Goal: Task Accomplishment & Management: Use online tool/utility

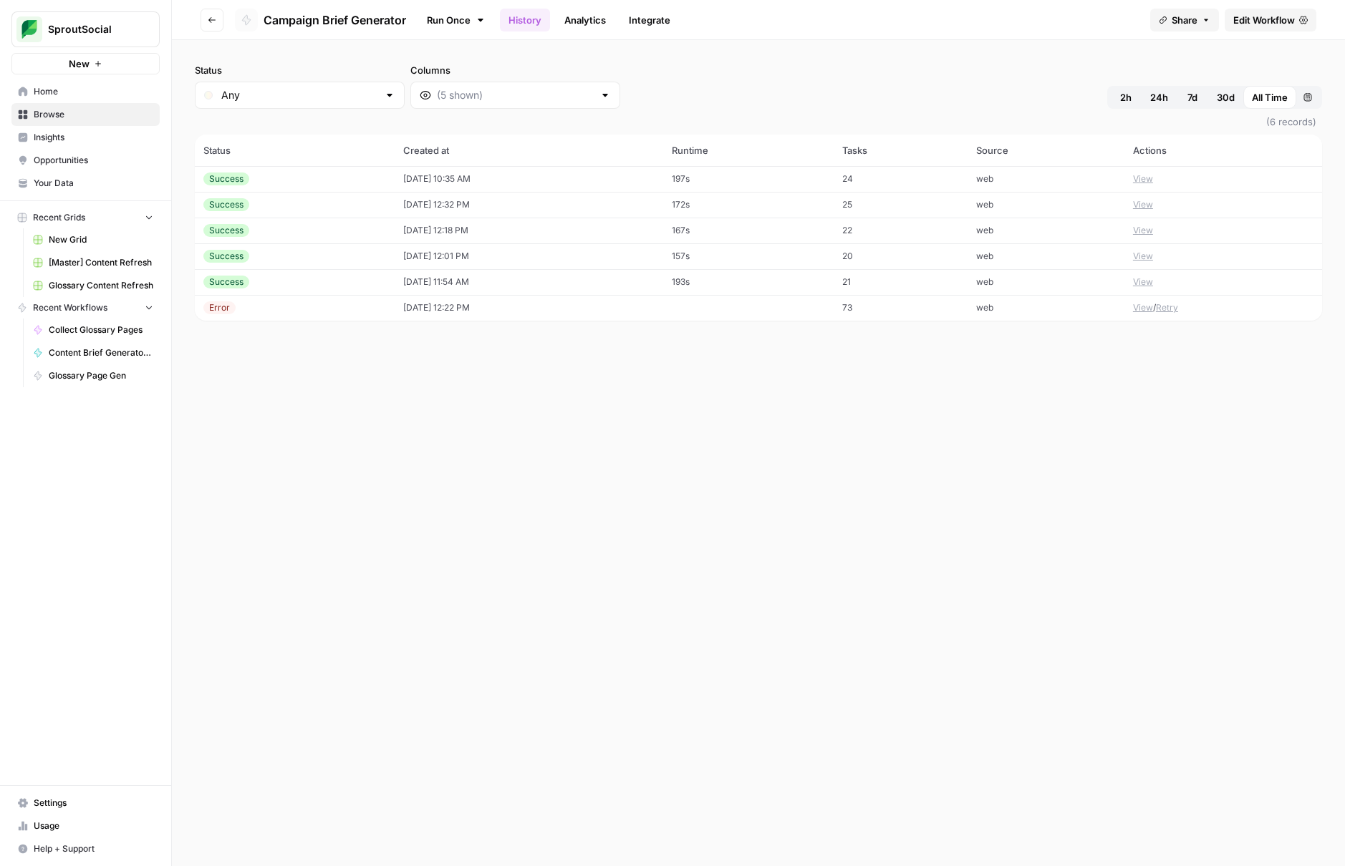
click at [508, 531] on div "Status Any Columns 2h 24h 7d 30d All Time Custom range (6 records) Status Creat…" at bounding box center [758, 453] width 1173 height 826
click at [656, 481] on div "Status Any Columns 2h 24h 7d 30d All Time Custom range (6 records) Status Creat…" at bounding box center [758, 453] width 1173 height 826
click at [105, 111] on span "Browse" at bounding box center [94, 114] width 120 height 13
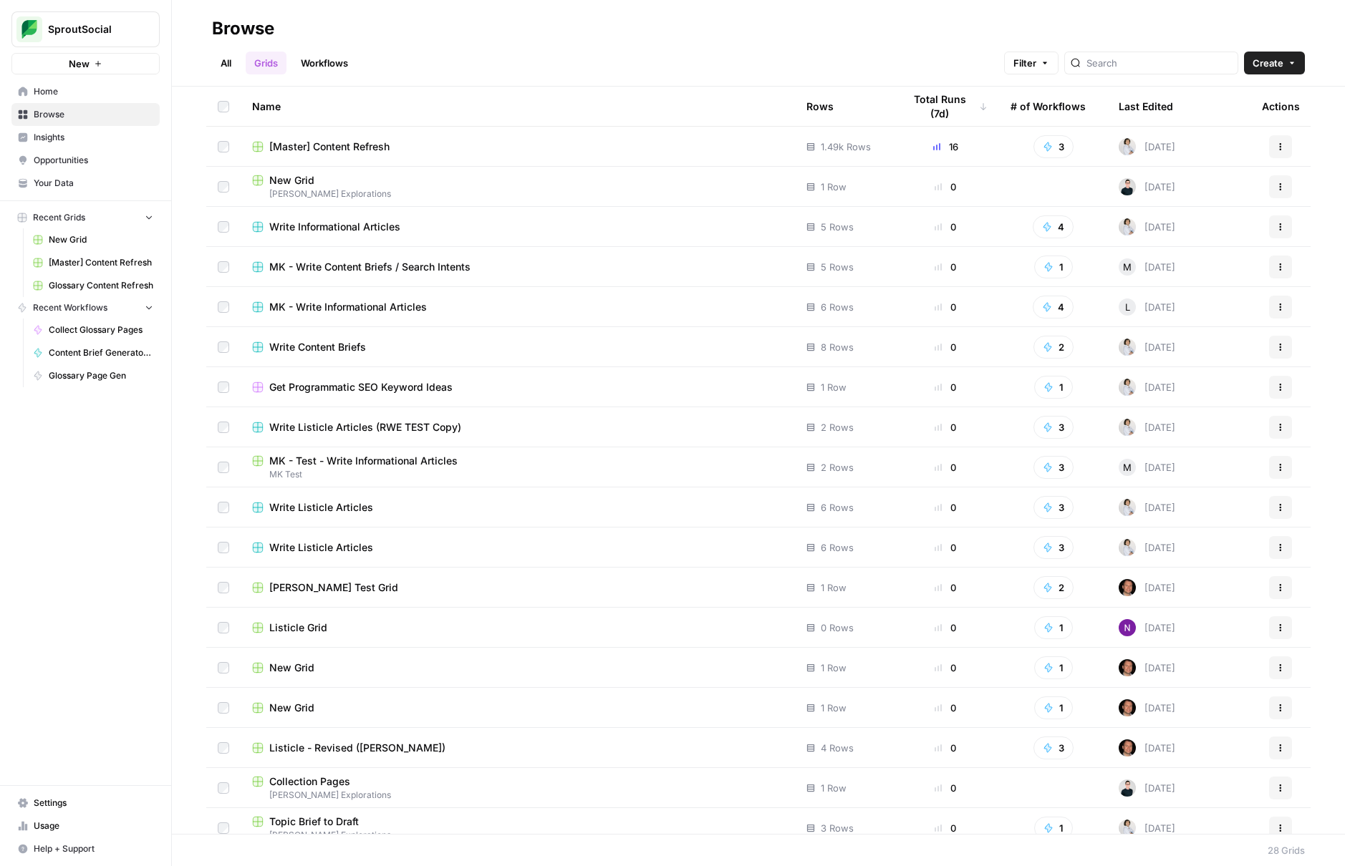
click at [341, 58] on link "Workflows" at bounding box center [324, 63] width 64 height 23
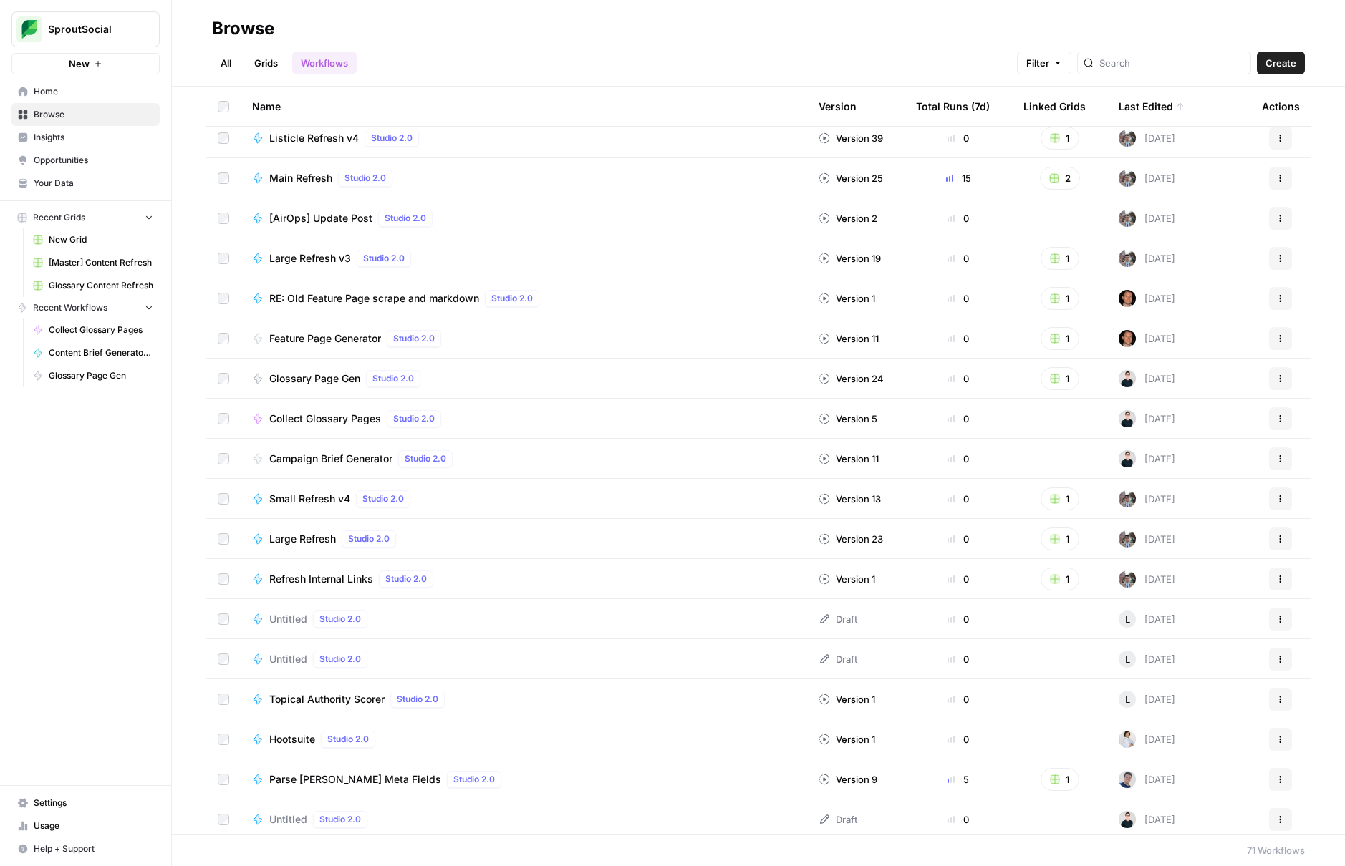
scroll to position [58, 0]
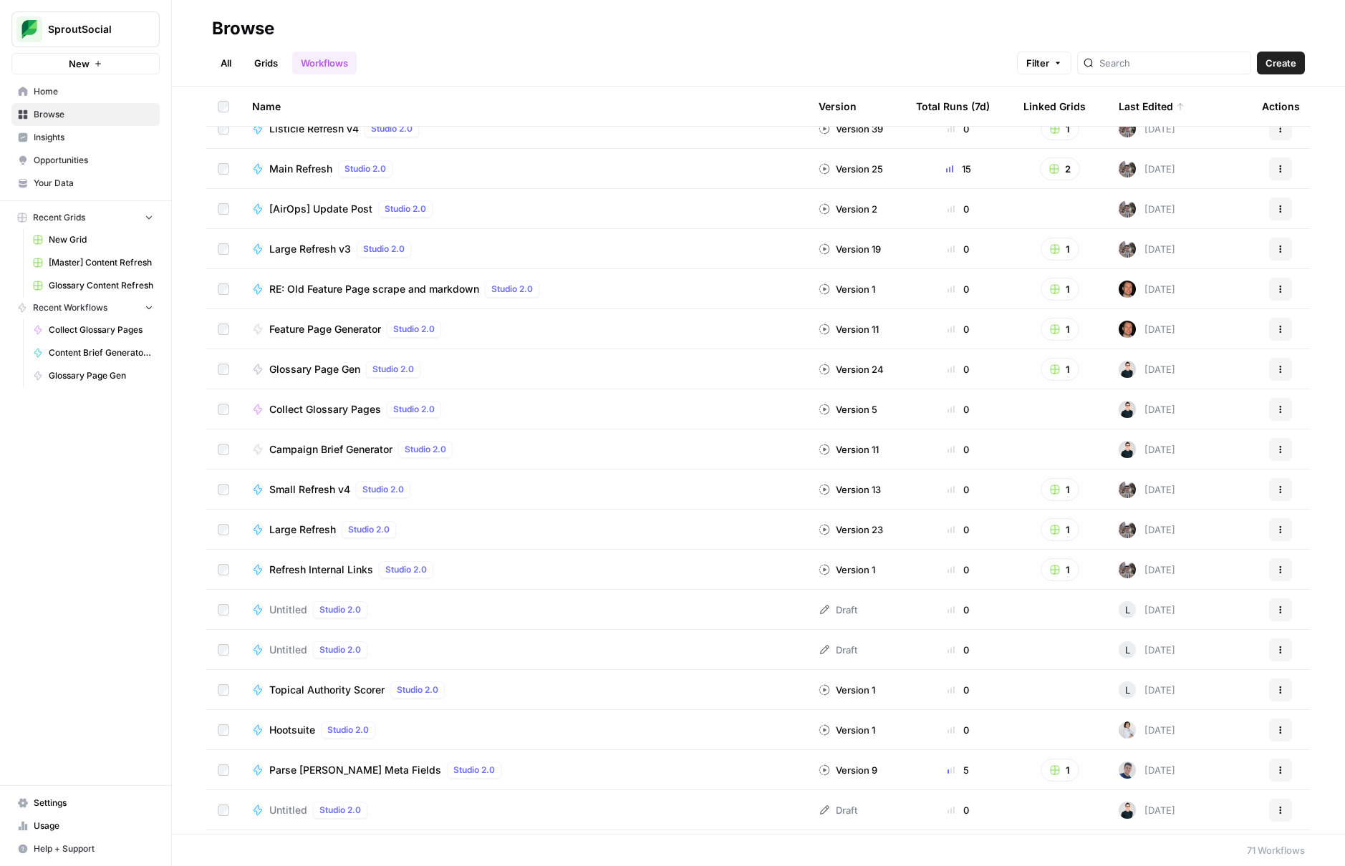
click at [316, 362] on span "Glossary Page Gen" at bounding box center [314, 369] width 91 height 14
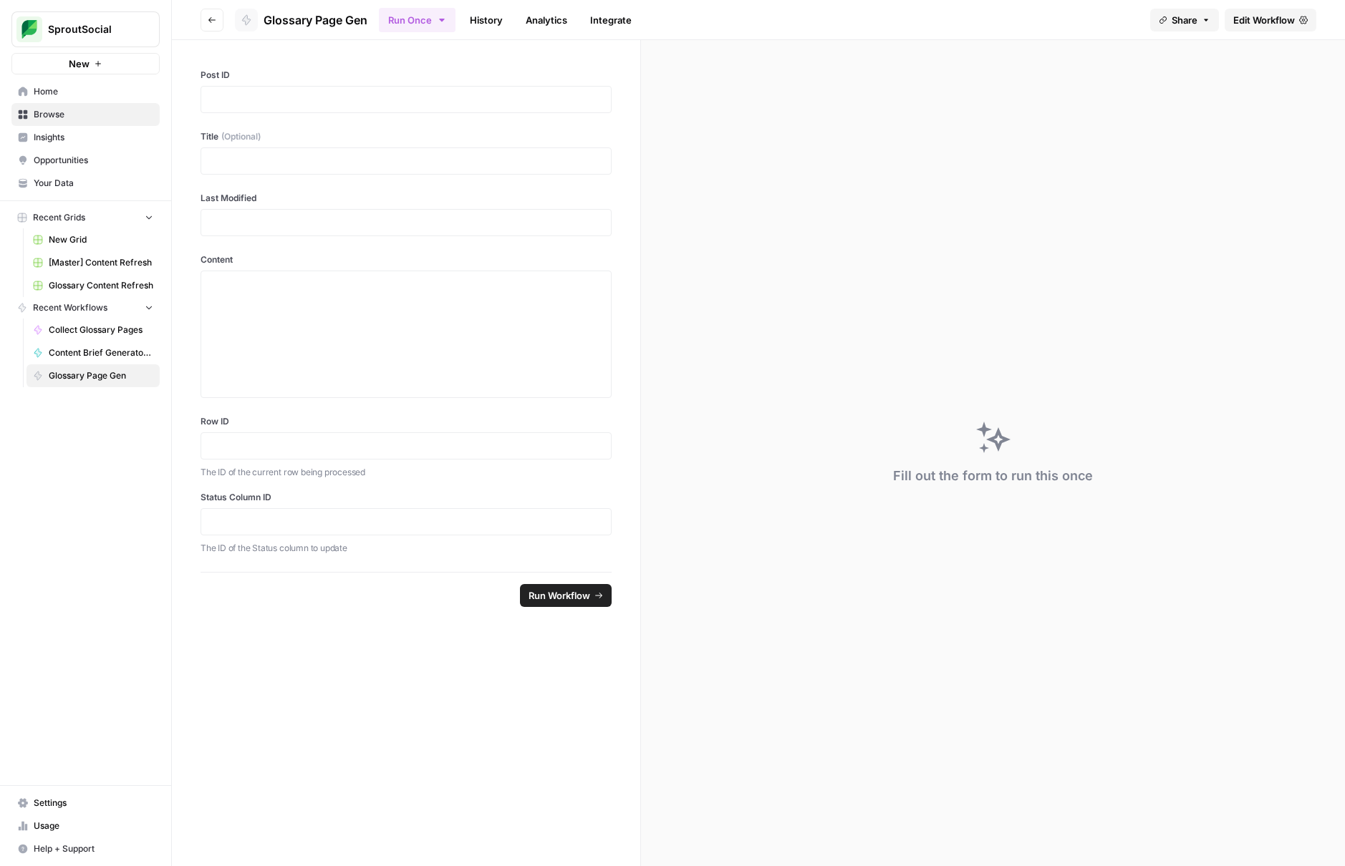
click at [482, 27] on link "History" at bounding box center [486, 20] width 50 height 23
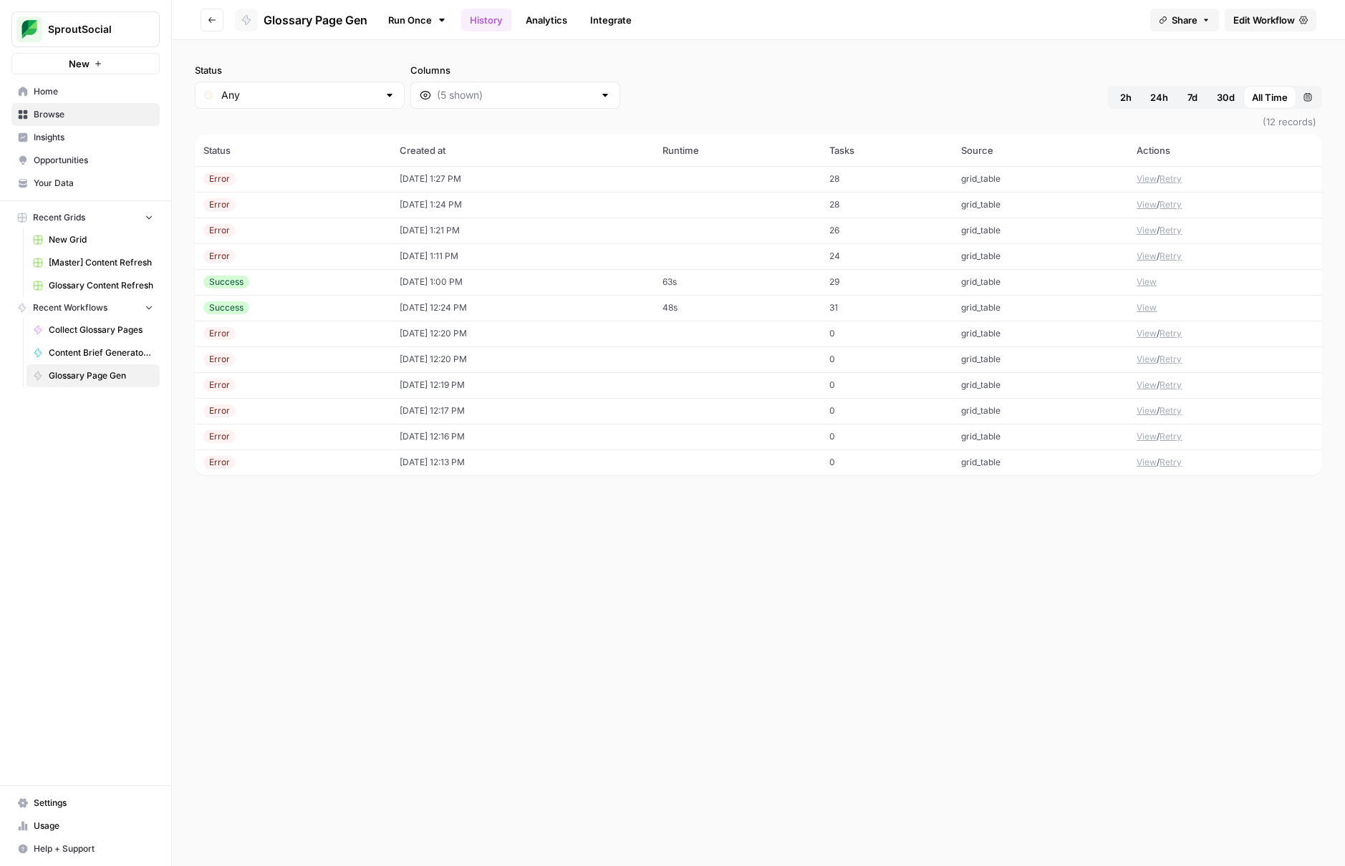
click at [1147, 281] on button "View" at bounding box center [1146, 282] width 20 height 13
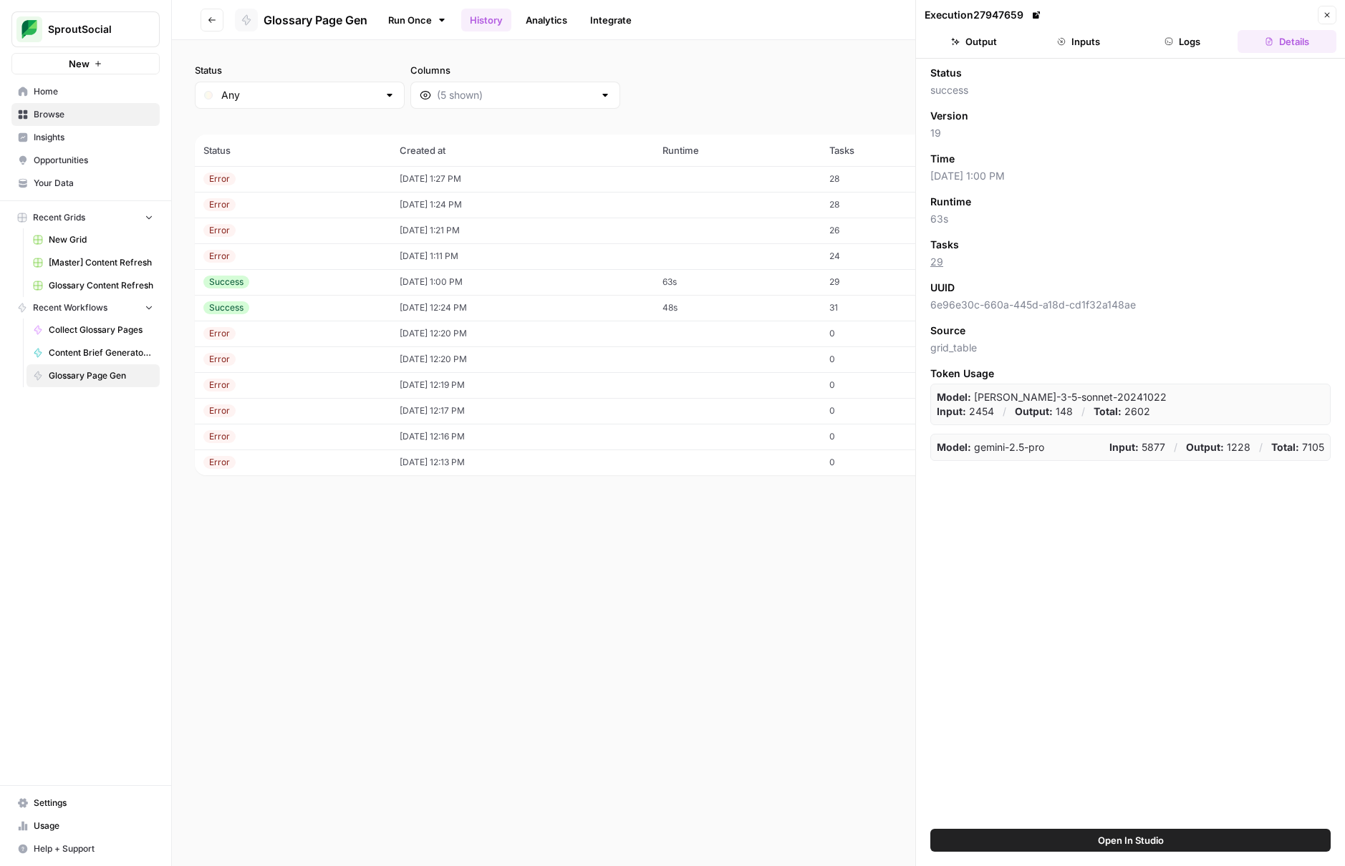
click at [1330, 9] on button "Close" at bounding box center [1327, 15] width 19 height 19
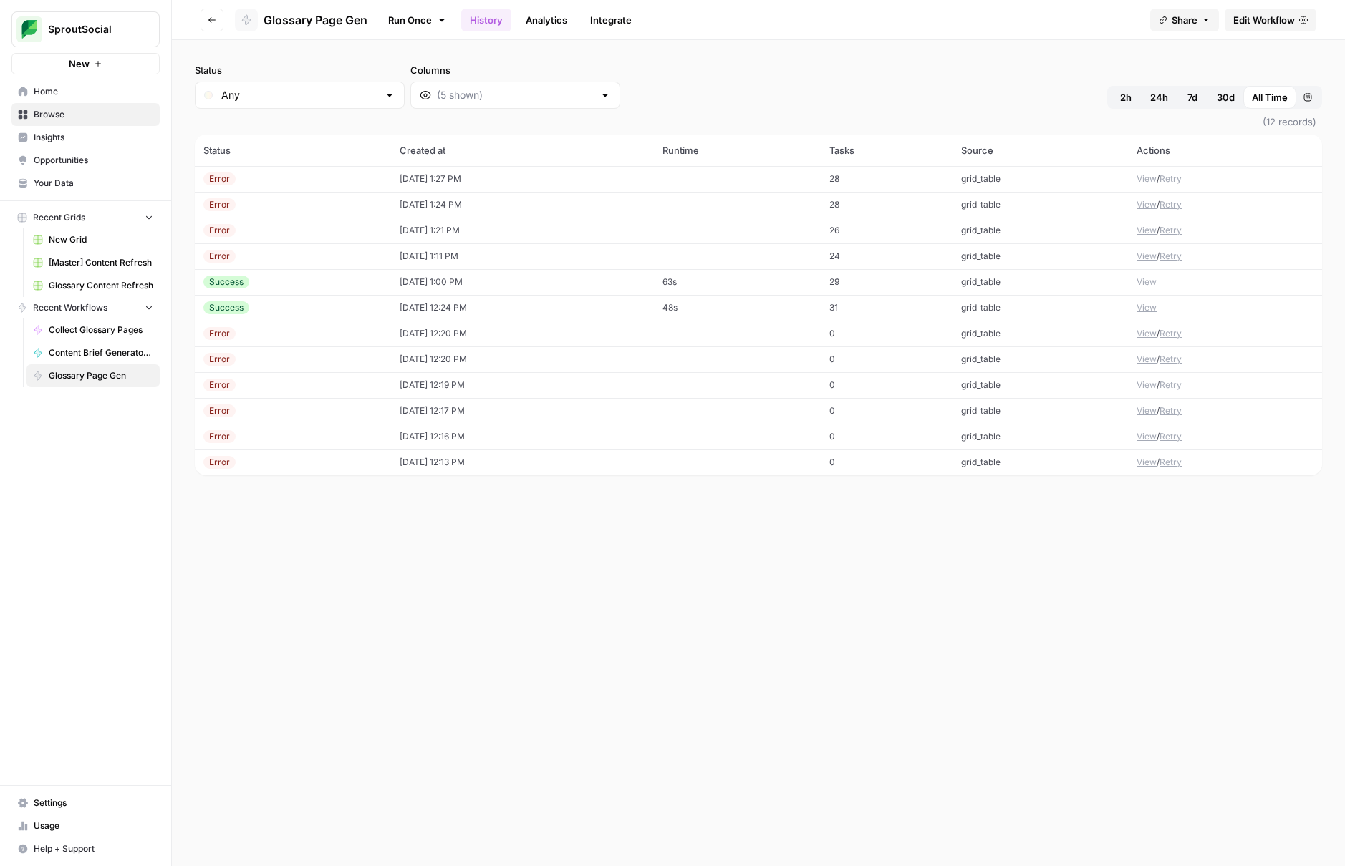
click at [1302, 12] on link "Edit Workflow" at bounding box center [1270, 20] width 92 height 23
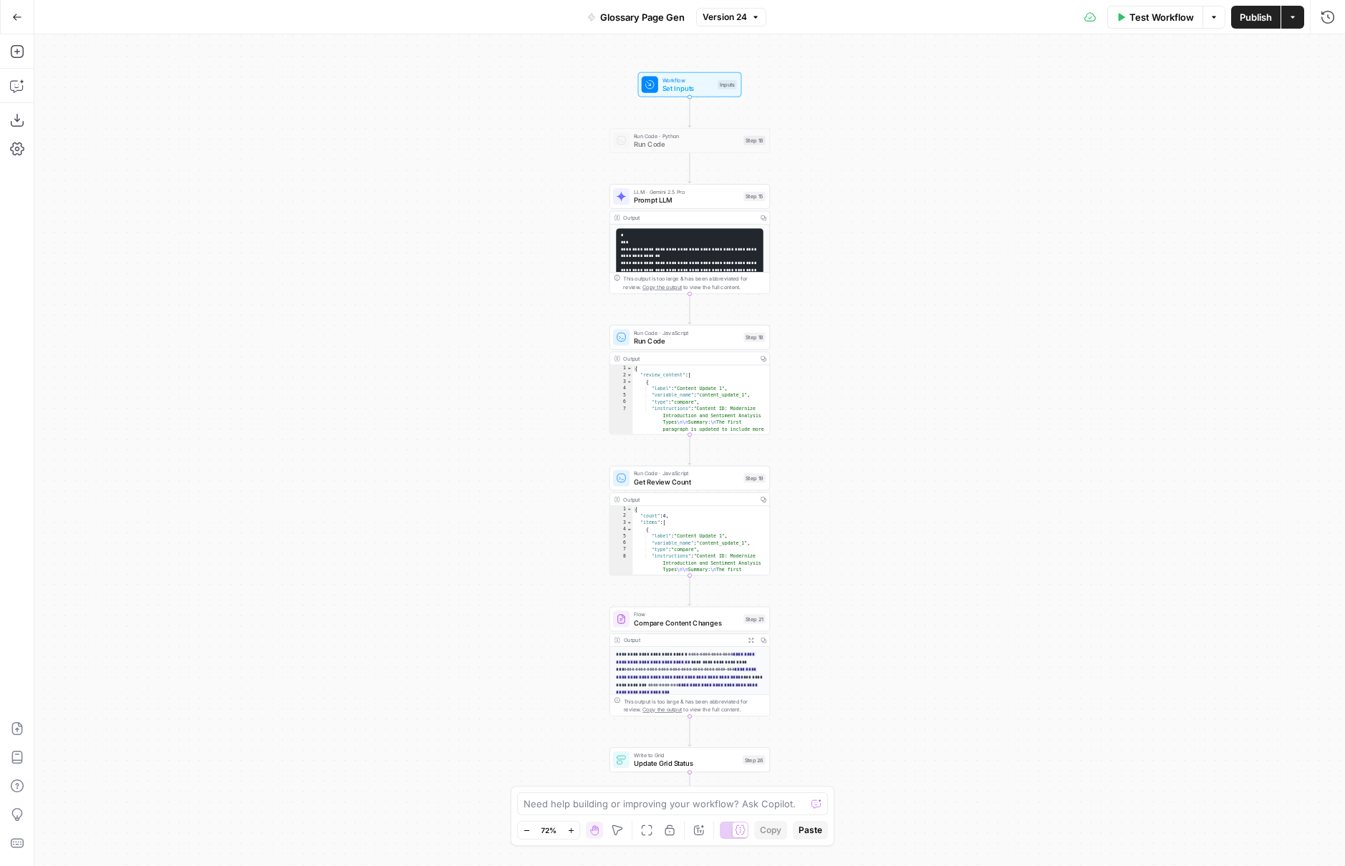
click at [466, 291] on div "Workflow Set Inputs Inputs Run Code · Python Run Code Step 16 LLM · Gemini 2.5 …" at bounding box center [689, 450] width 1310 height 832
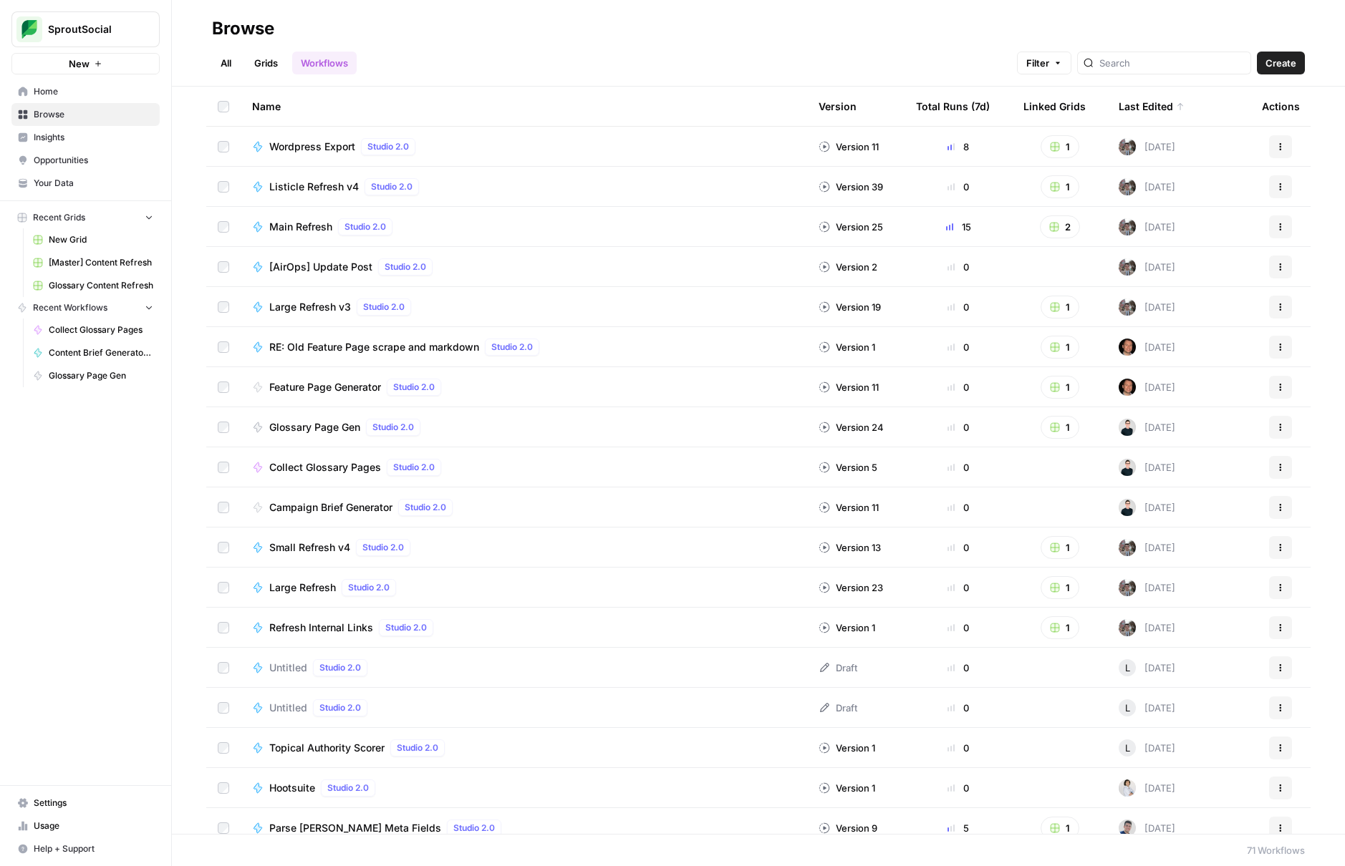
click at [335, 62] on link "Workflows" at bounding box center [324, 63] width 64 height 23
click at [347, 468] on span "Collect Glossary Pages" at bounding box center [325, 467] width 112 height 14
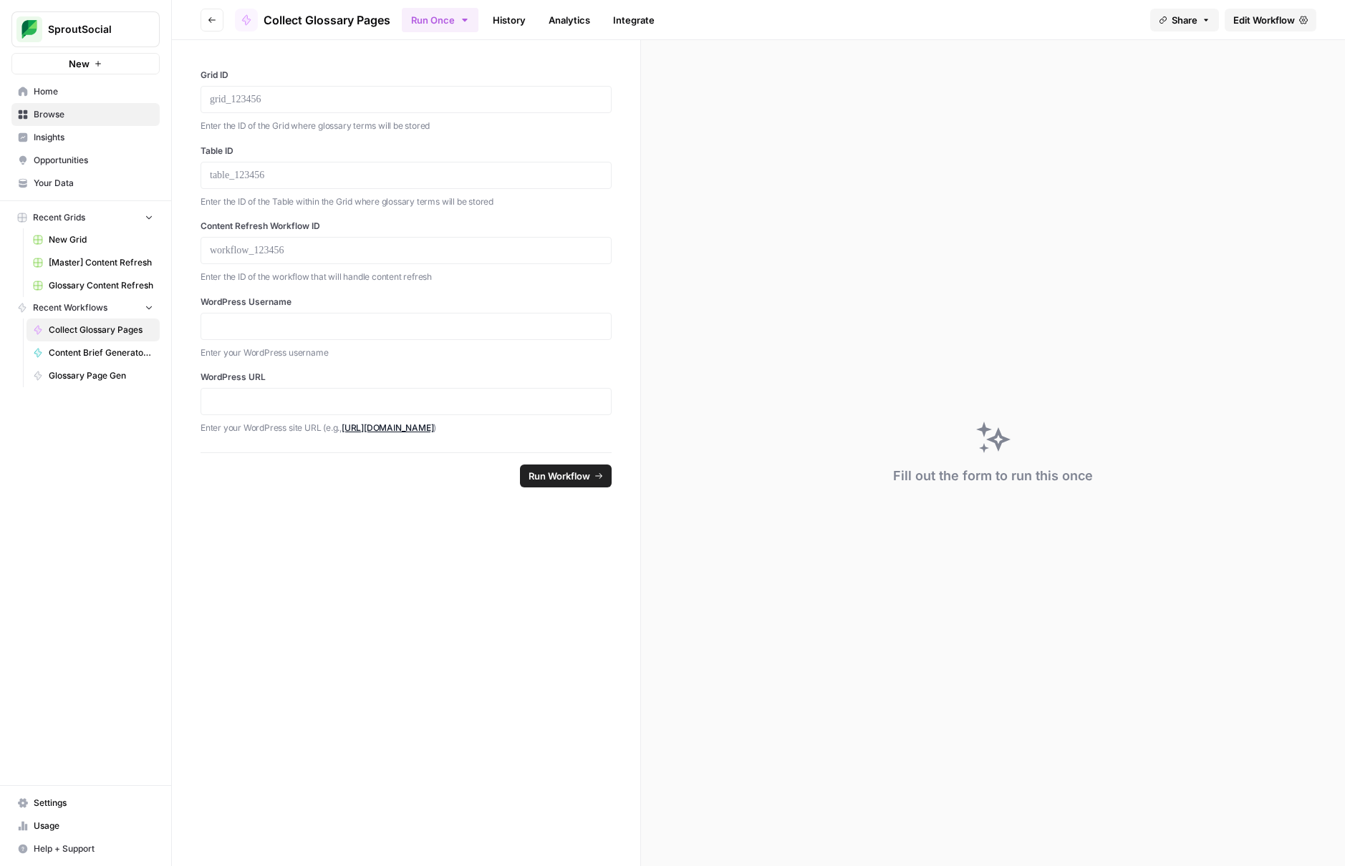
click at [512, 28] on link "History" at bounding box center [509, 20] width 50 height 23
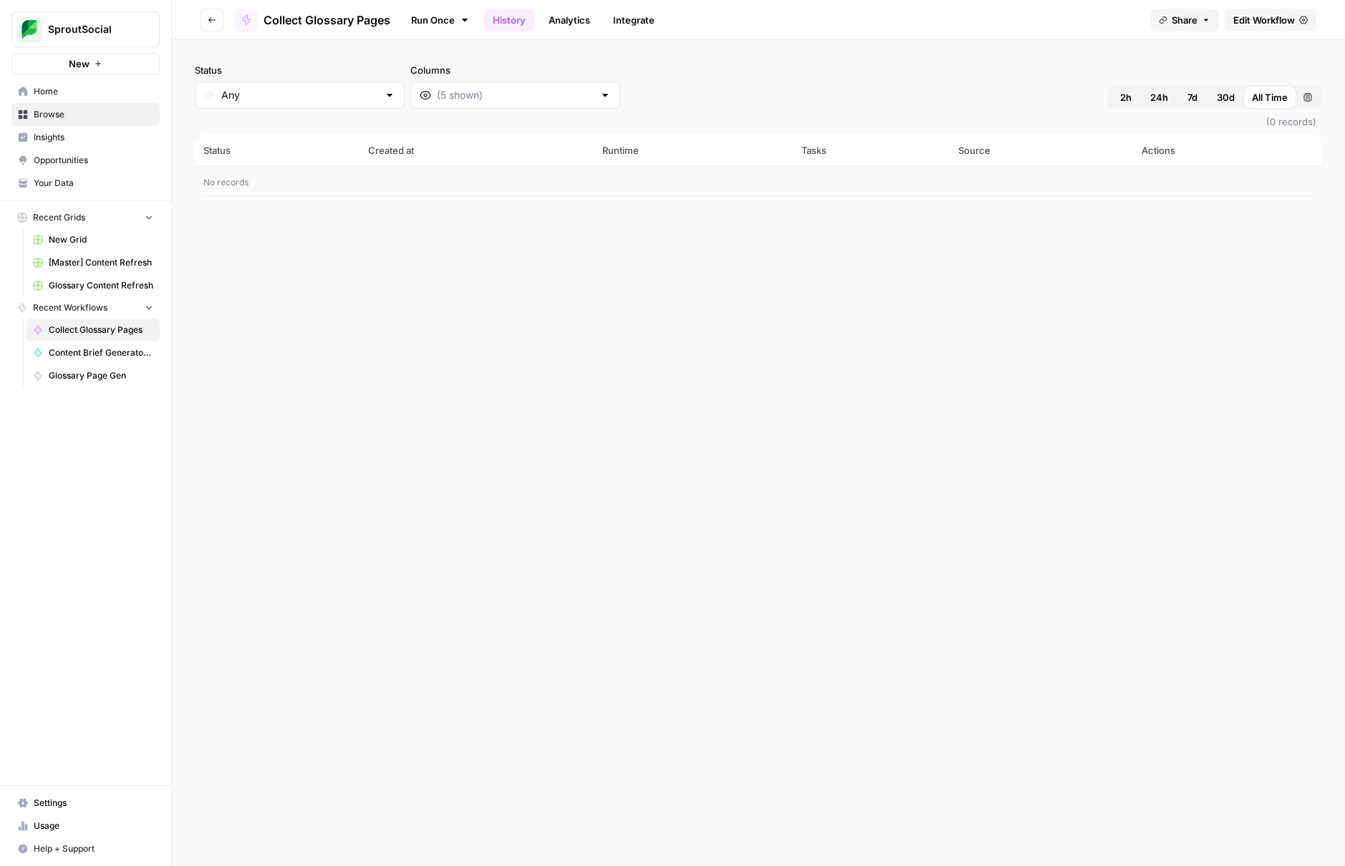
click at [1239, 25] on span "Edit Workflow" at bounding box center [1264, 20] width 62 height 14
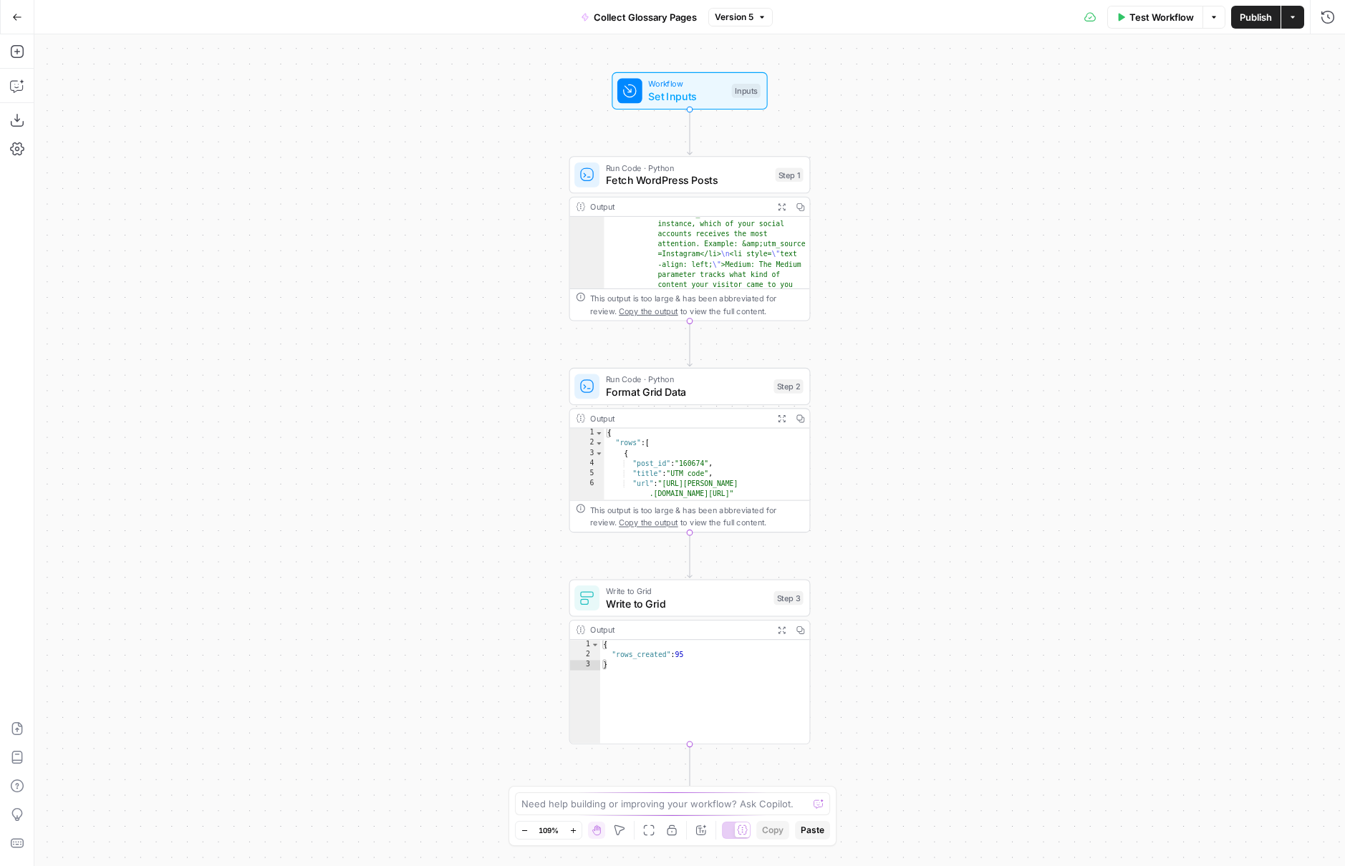
scroll to position [760, 0]
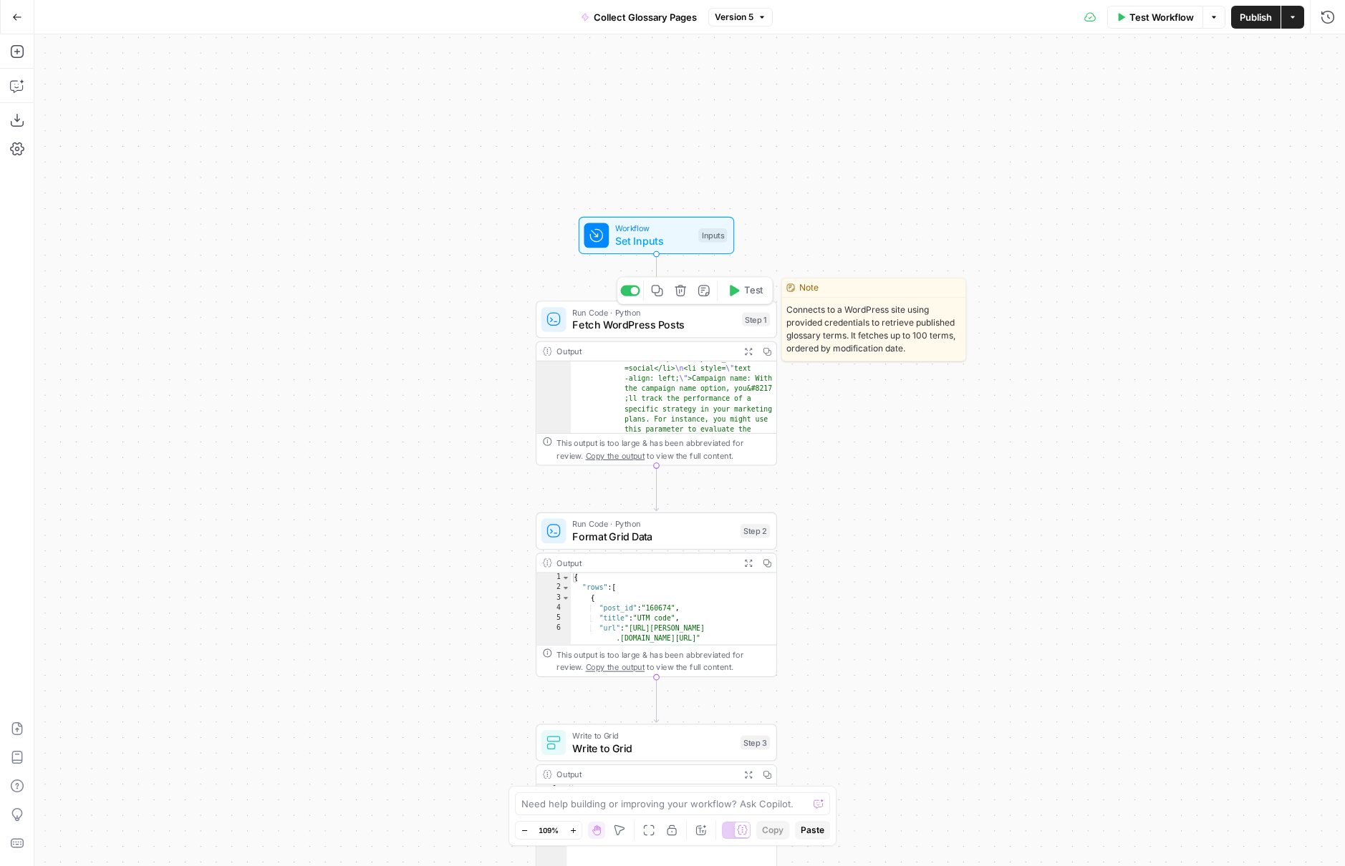
click at [641, 332] on span "Fetch WordPress Posts" at bounding box center [653, 325] width 163 height 16
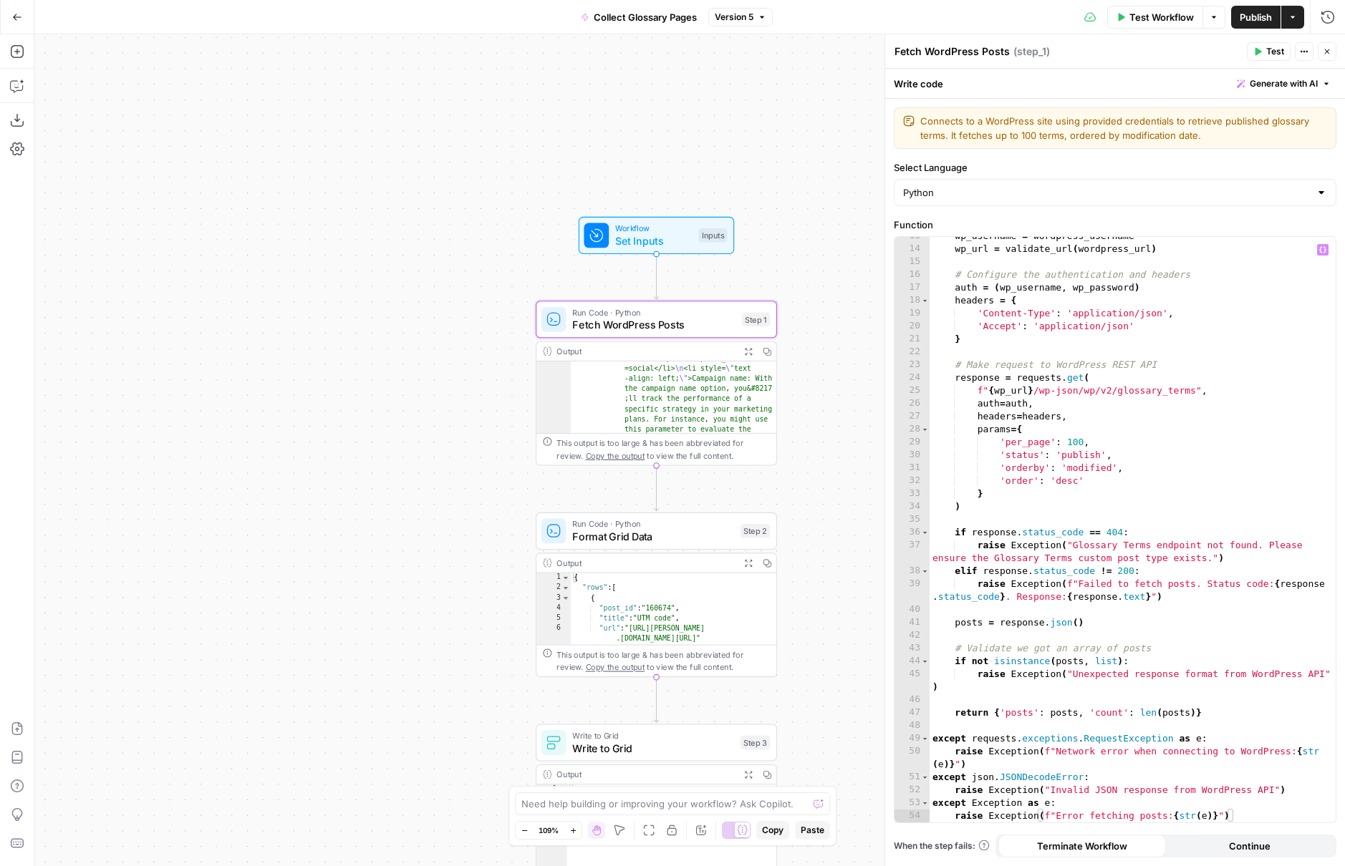
scroll to position [175, 0]
click at [748, 143] on div "Workflow Set Inputs Inputs Run Code · Python Fetch WordPress Posts Step 1 Outpu…" at bounding box center [689, 450] width 1310 height 832
click at [21, 19] on icon "button" at bounding box center [17, 17] width 10 height 10
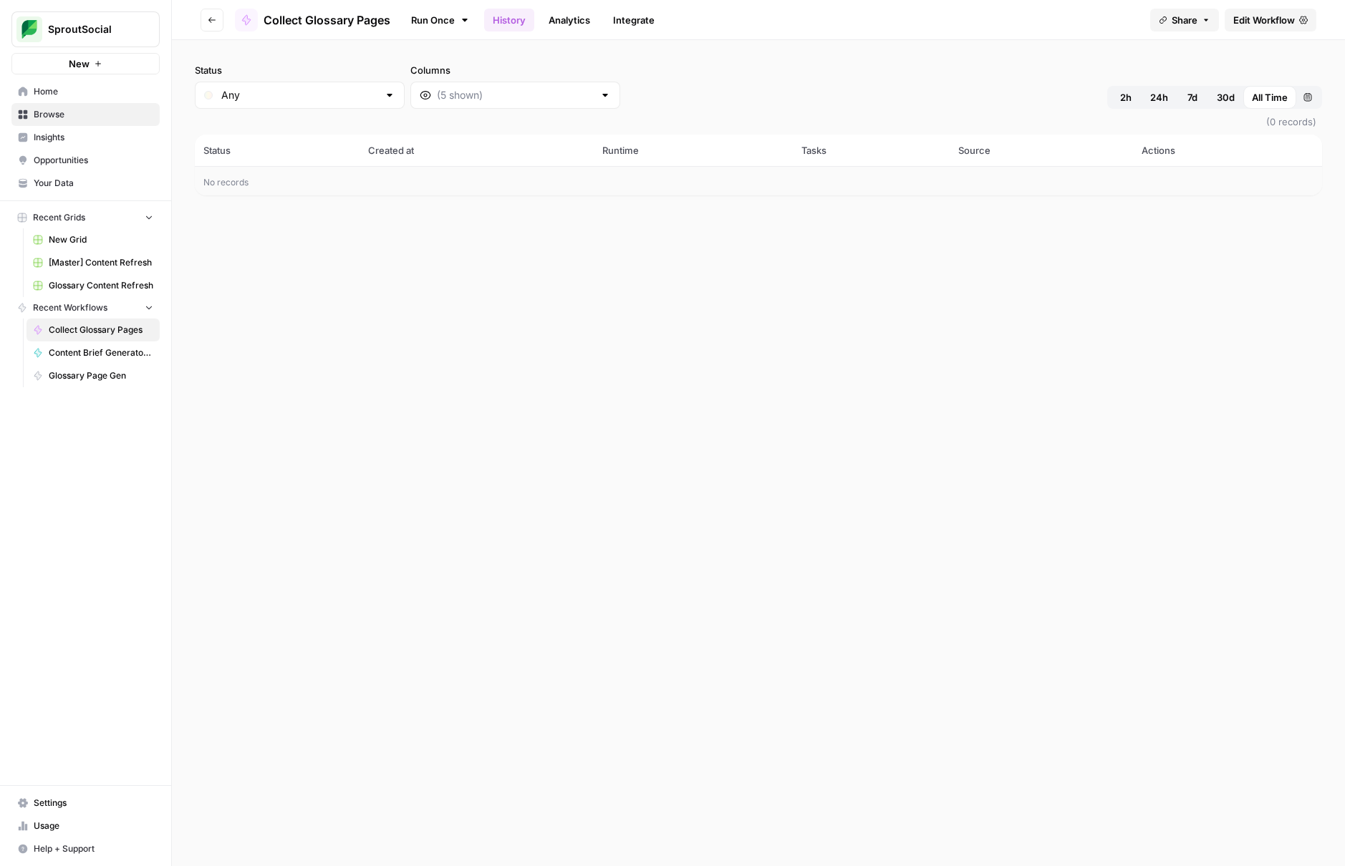
click at [87, 112] on span "Browse" at bounding box center [94, 114] width 120 height 13
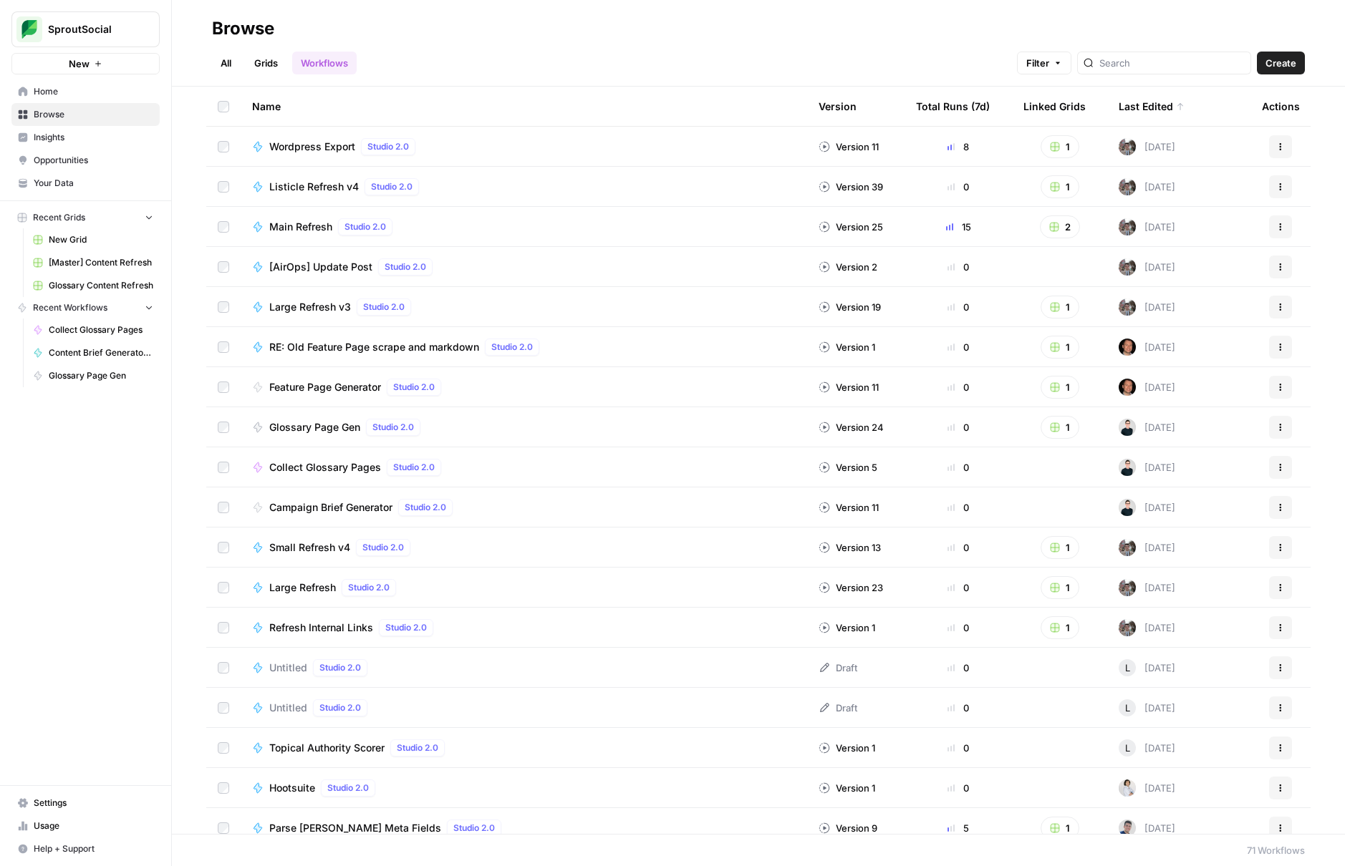
click at [325, 185] on span "Listicle Refresh v4" at bounding box center [314, 187] width 90 height 14
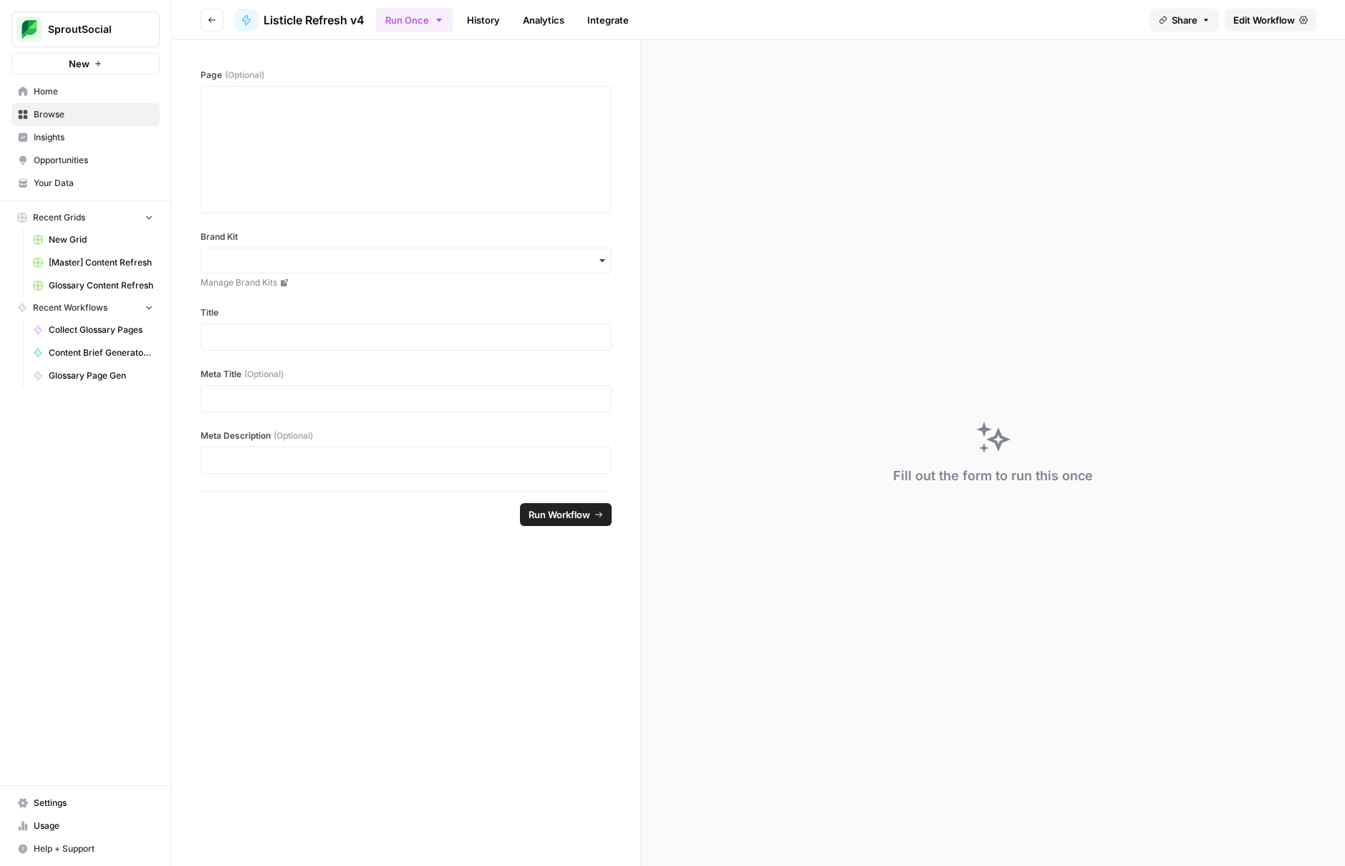
click at [485, 28] on link "History" at bounding box center [483, 20] width 50 height 23
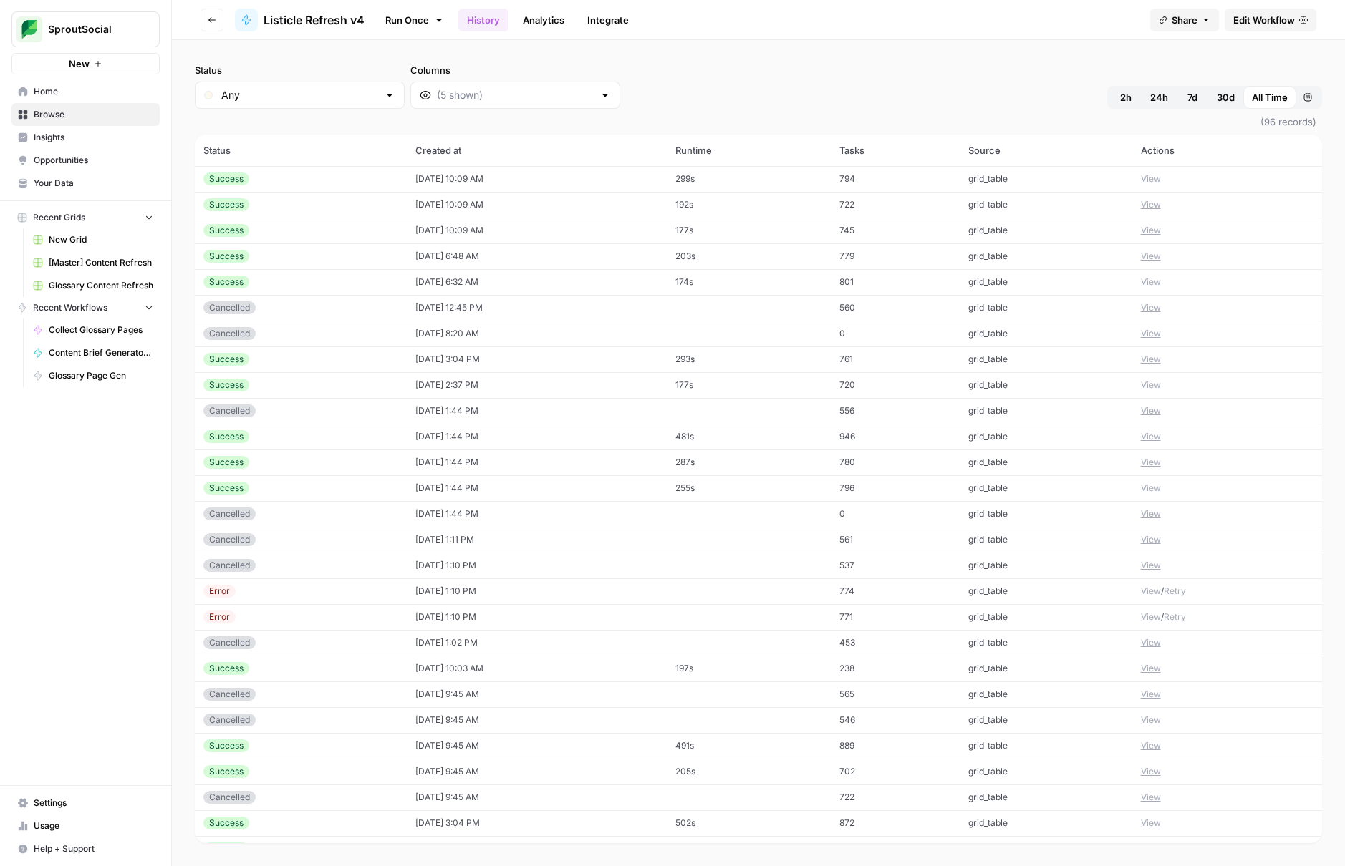
click at [1297, 17] on link "Edit Workflow" at bounding box center [1270, 20] width 92 height 23
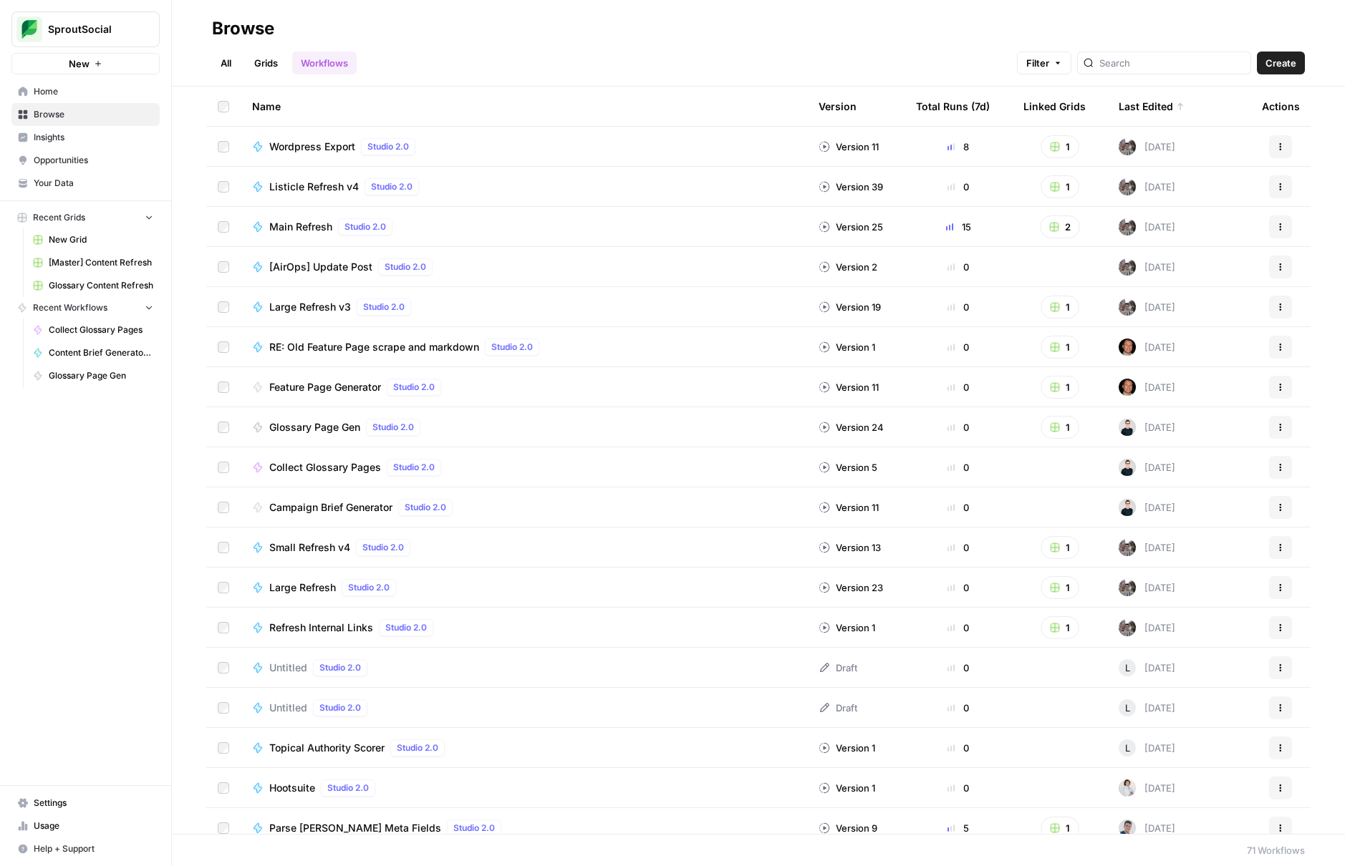
click at [332, 264] on span "[AirOps] Update Post" at bounding box center [320, 267] width 103 height 14
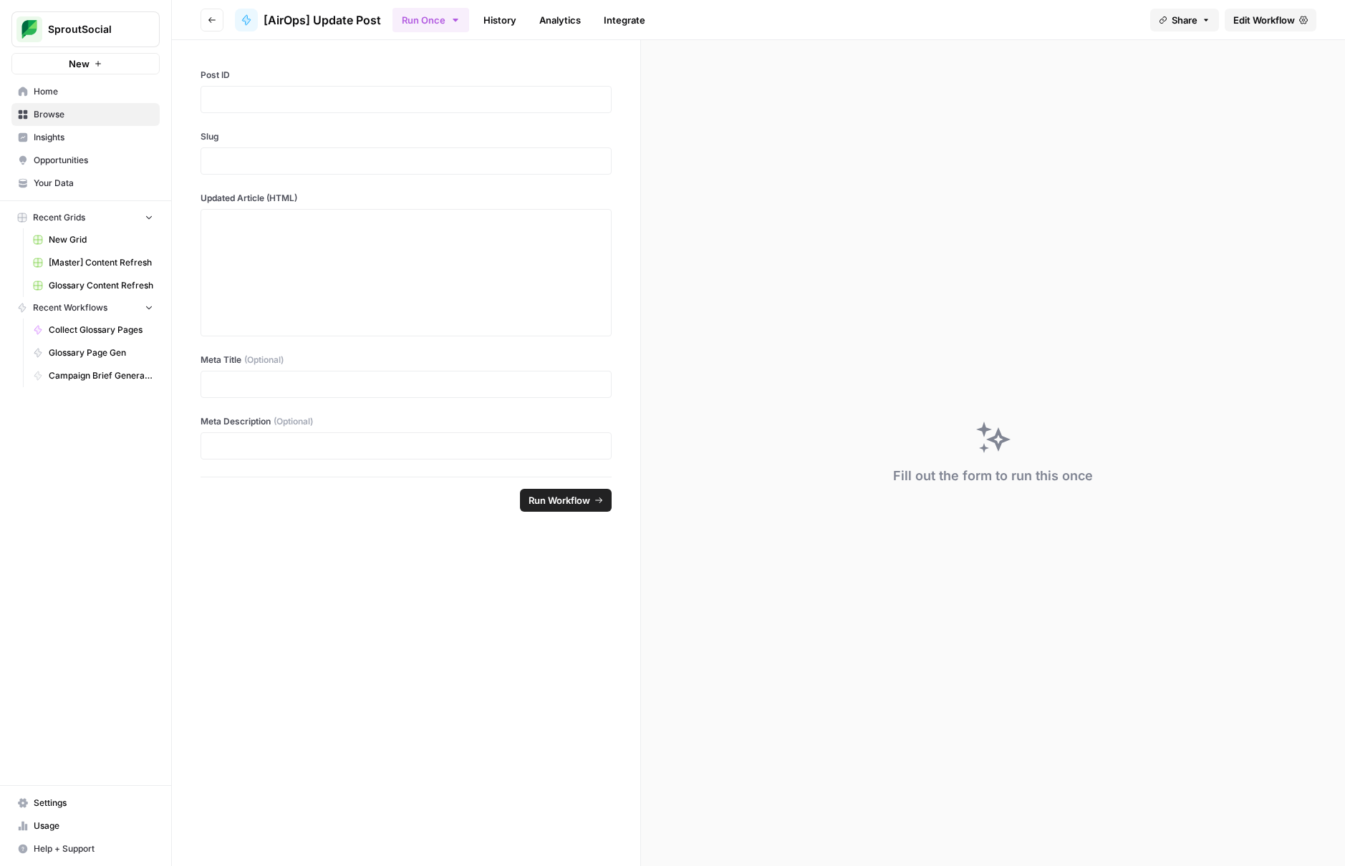
click at [1250, 25] on span "Edit Workflow" at bounding box center [1264, 20] width 62 height 14
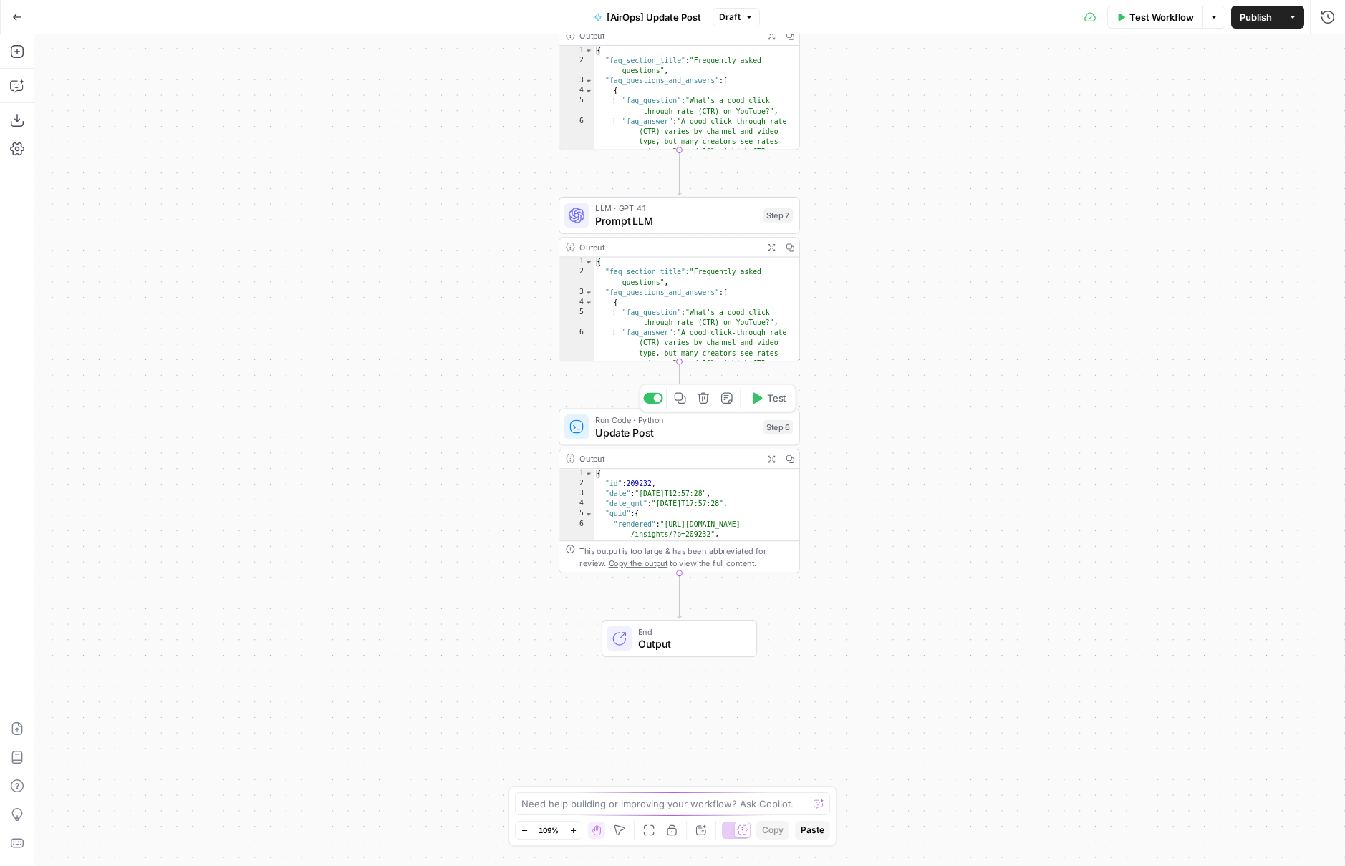
click at [709, 425] on span "Update Post" at bounding box center [676, 433] width 162 height 16
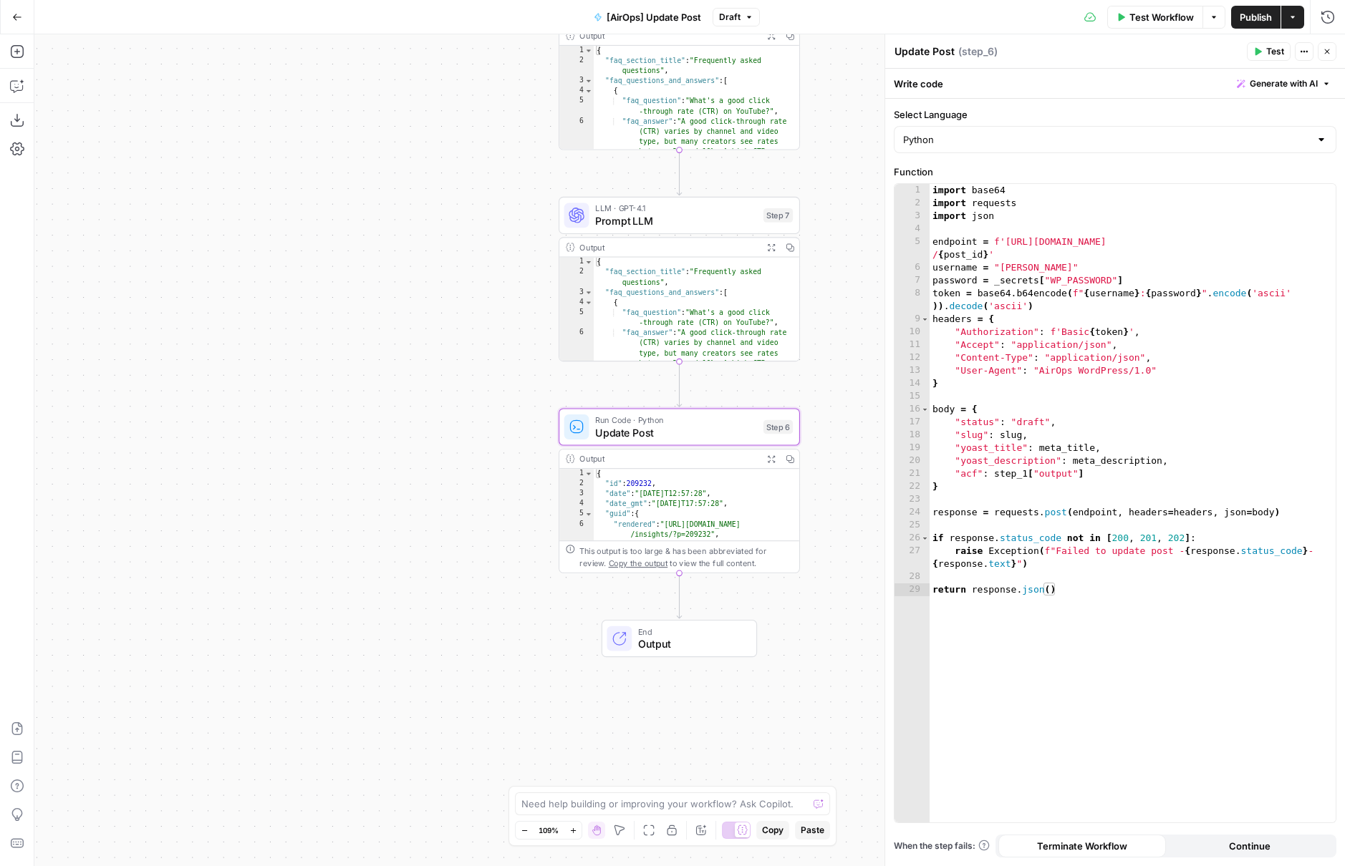
click at [854, 320] on div "Workflow Set Inputs Inputs Run Code · Python Parse FAQs Step 1 Output Expand Ou…" at bounding box center [689, 450] width 1310 height 832
click at [1332, 57] on button "Close" at bounding box center [1327, 51] width 19 height 19
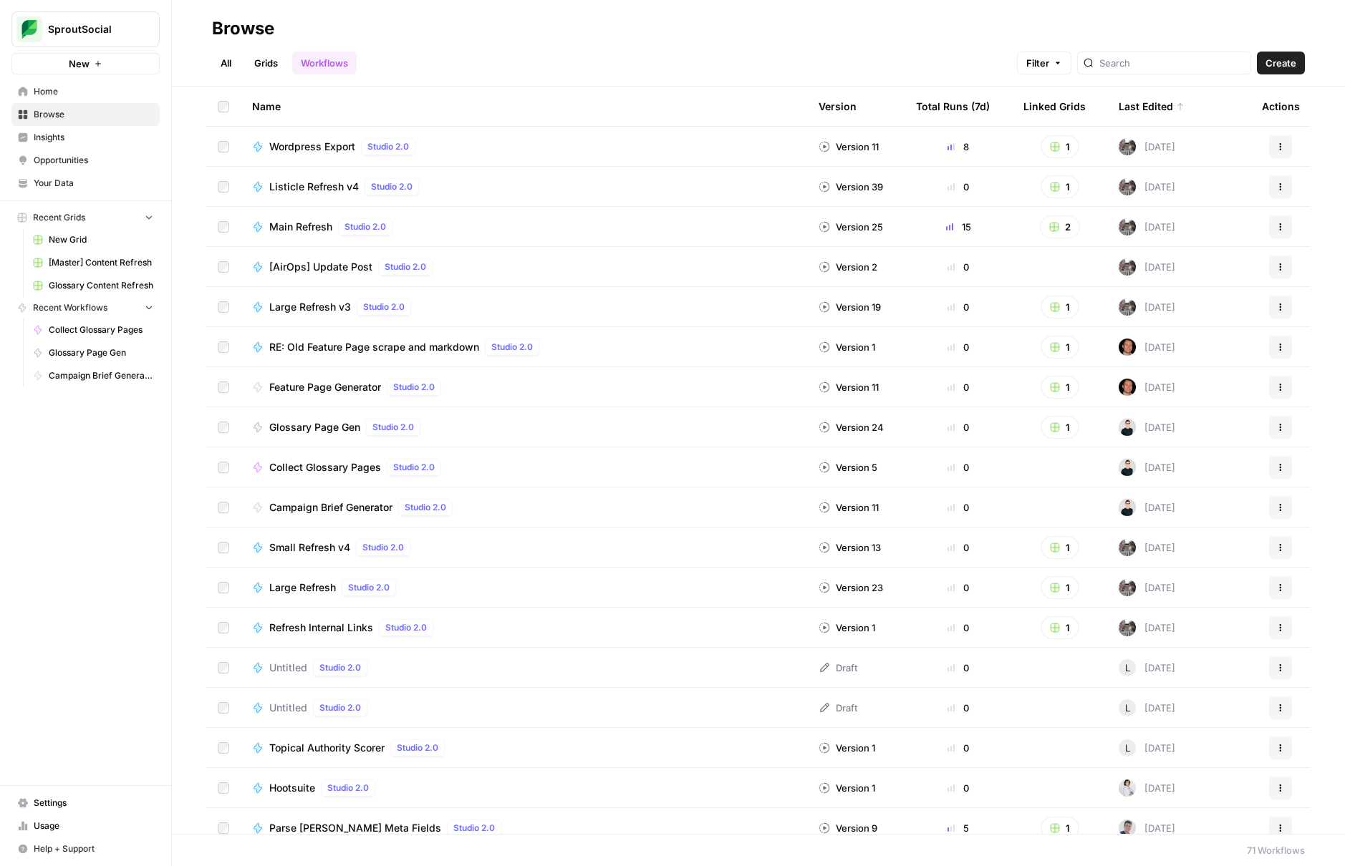
click at [316, 183] on span "Listicle Refresh v4" at bounding box center [314, 187] width 90 height 14
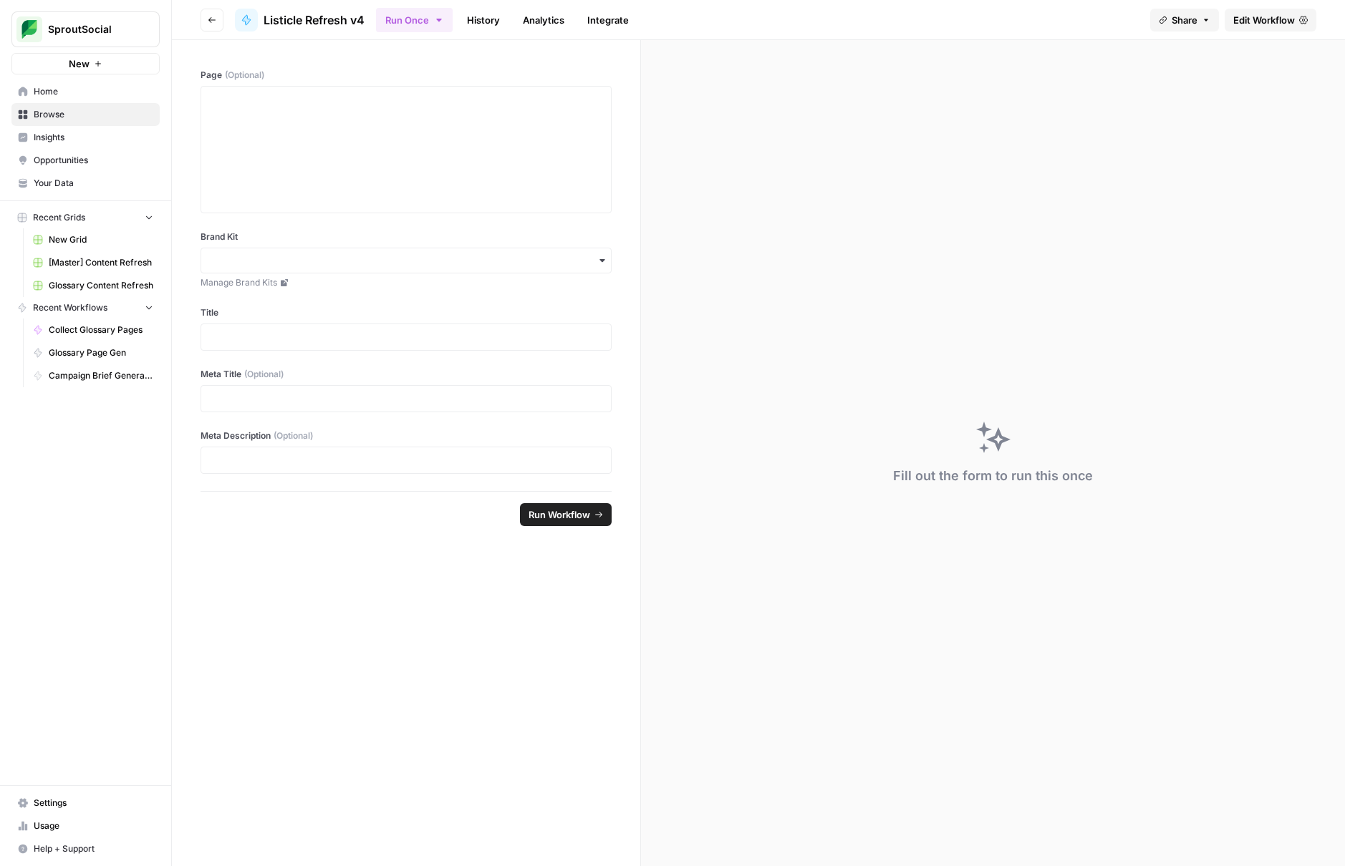
click at [1254, 26] on span "Edit Workflow" at bounding box center [1264, 20] width 62 height 14
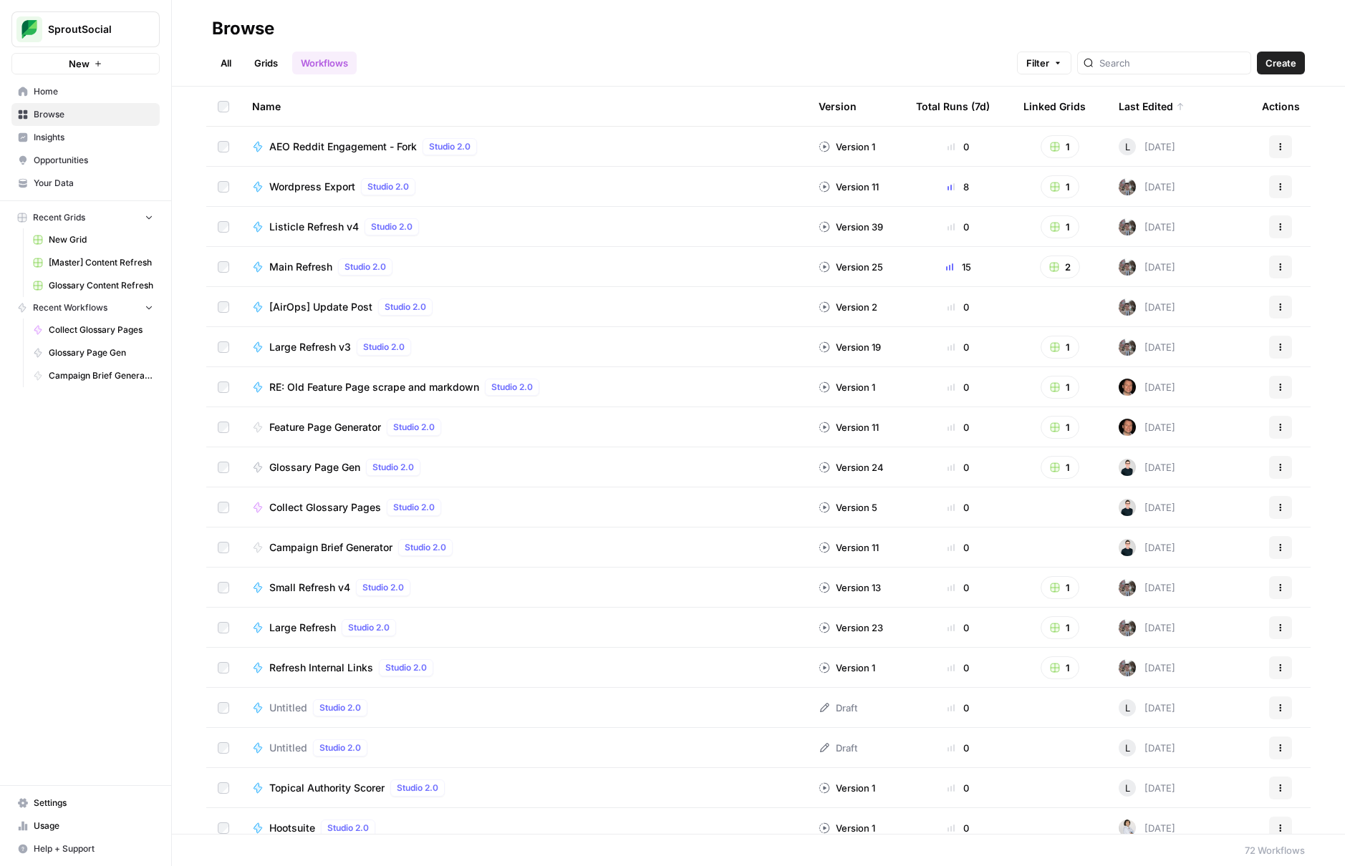
click at [277, 64] on link "Grids" at bounding box center [266, 63] width 41 height 23
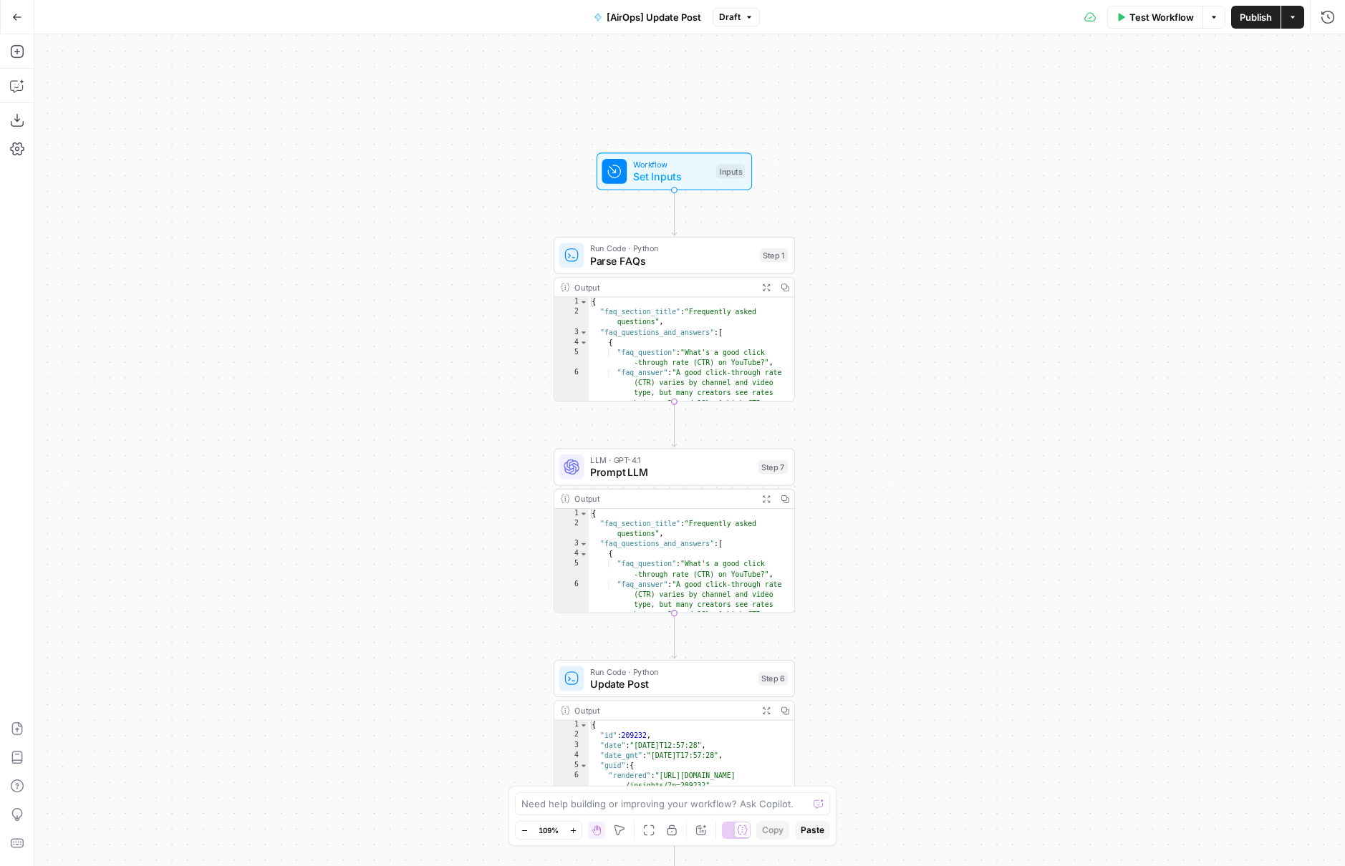
click at [953, 369] on div "Workflow Set Inputs Inputs Run Code · Python Parse FAQs Step 1 Output Expand Ou…" at bounding box center [689, 450] width 1310 height 832
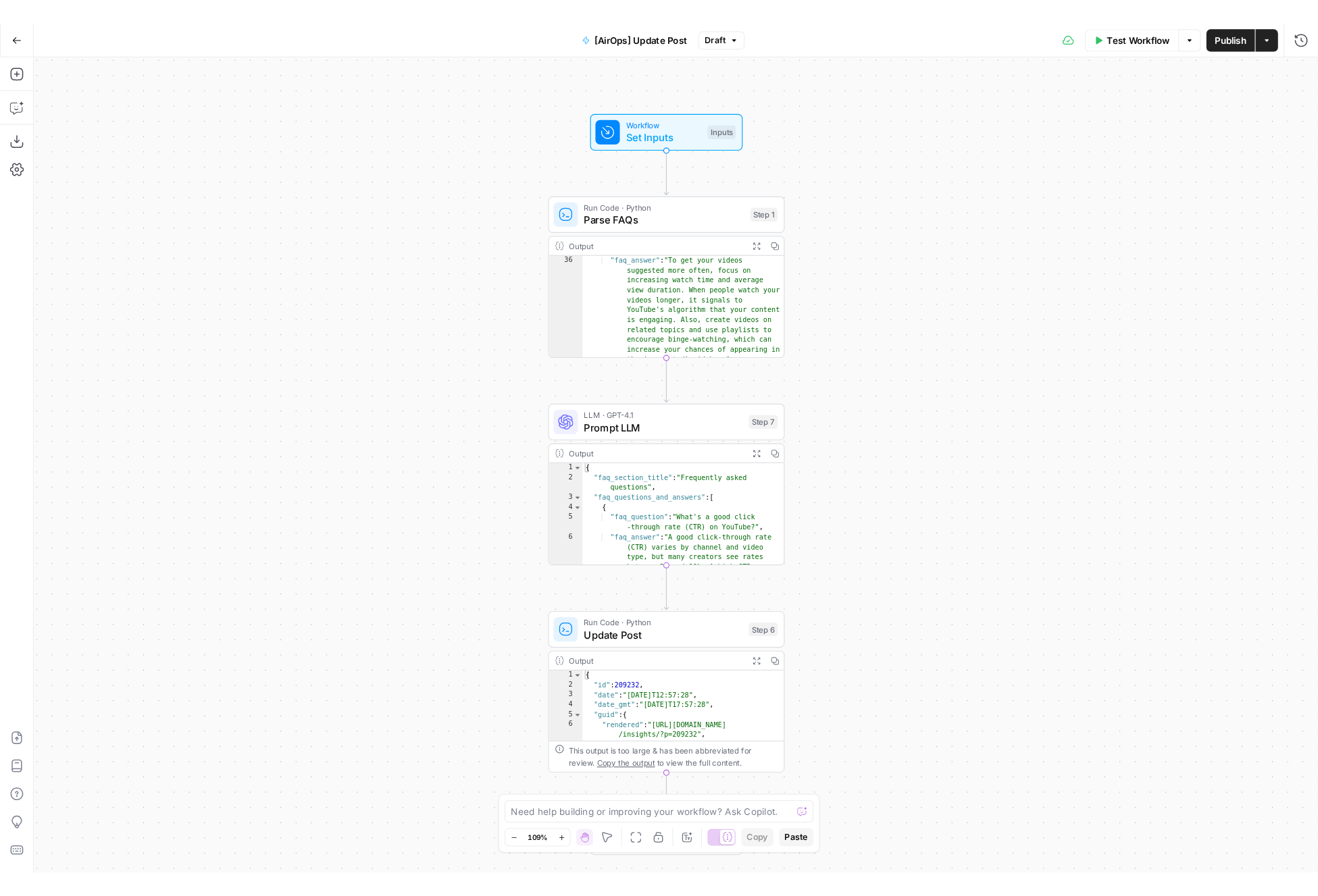
scroll to position [874, 0]
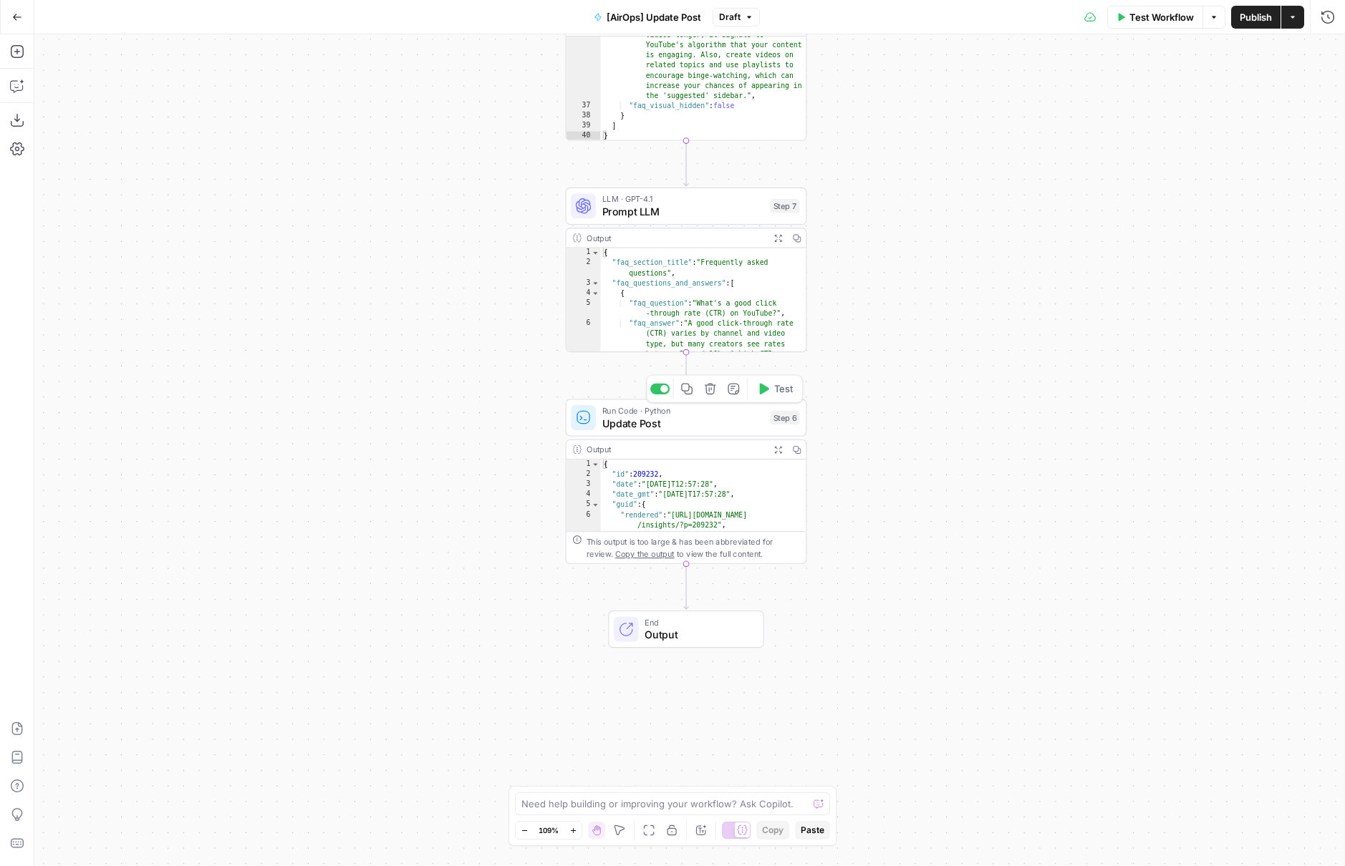
click at [729, 425] on span "Update Post" at bounding box center [683, 423] width 162 height 16
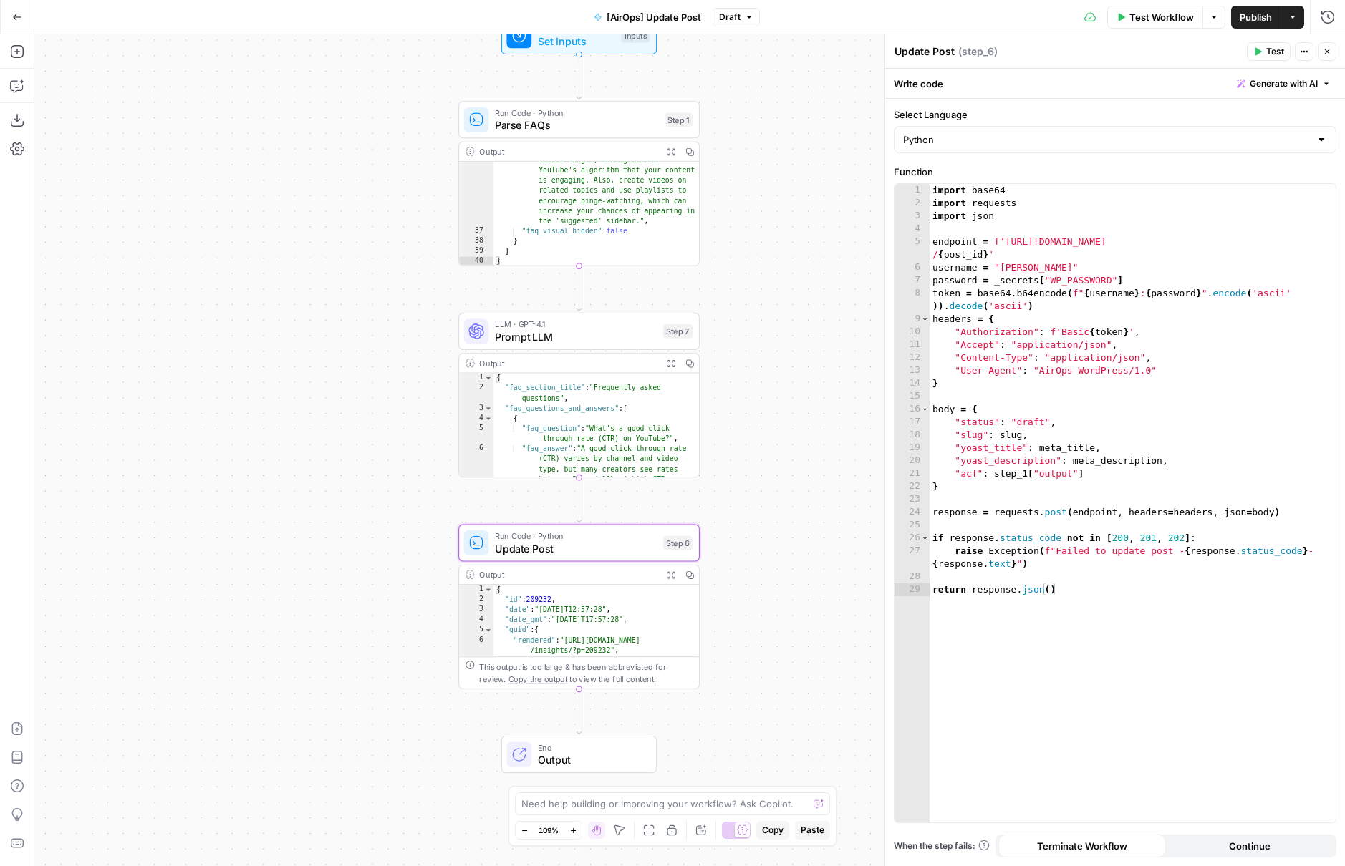
click at [750, 633] on div "Workflow Set Inputs Inputs Run Code · Python Parse FAQs Step 1 Output Expand Ou…" at bounding box center [689, 450] width 1310 height 832
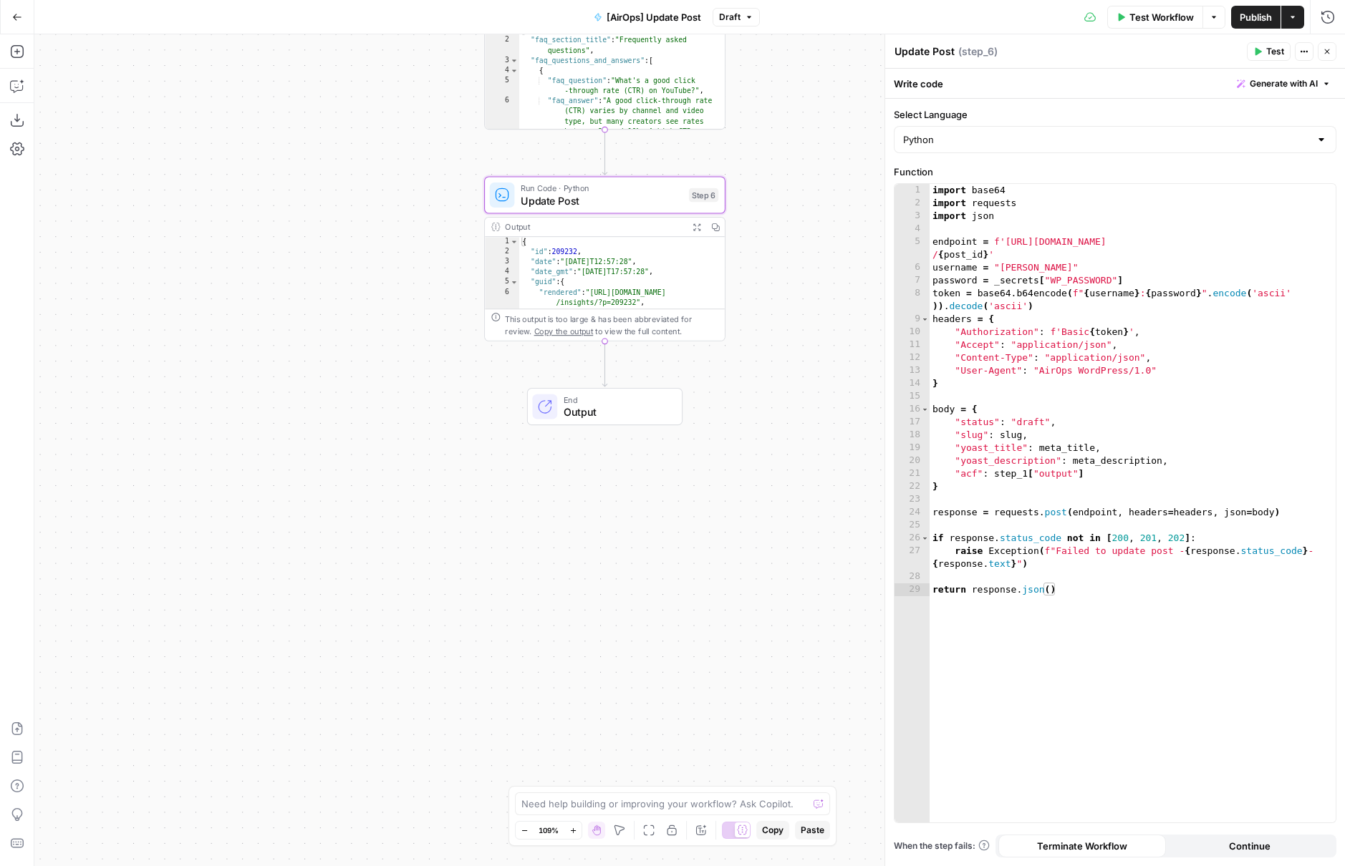
drag, startPoint x: 750, startPoint y: 633, endPoint x: 775, endPoint y: 285, distance: 348.8
click at [775, 285] on div "Workflow Set Inputs Inputs Run Code · Python Parse FAQs Step 1 Output Expand Ou…" at bounding box center [689, 450] width 1310 height 832
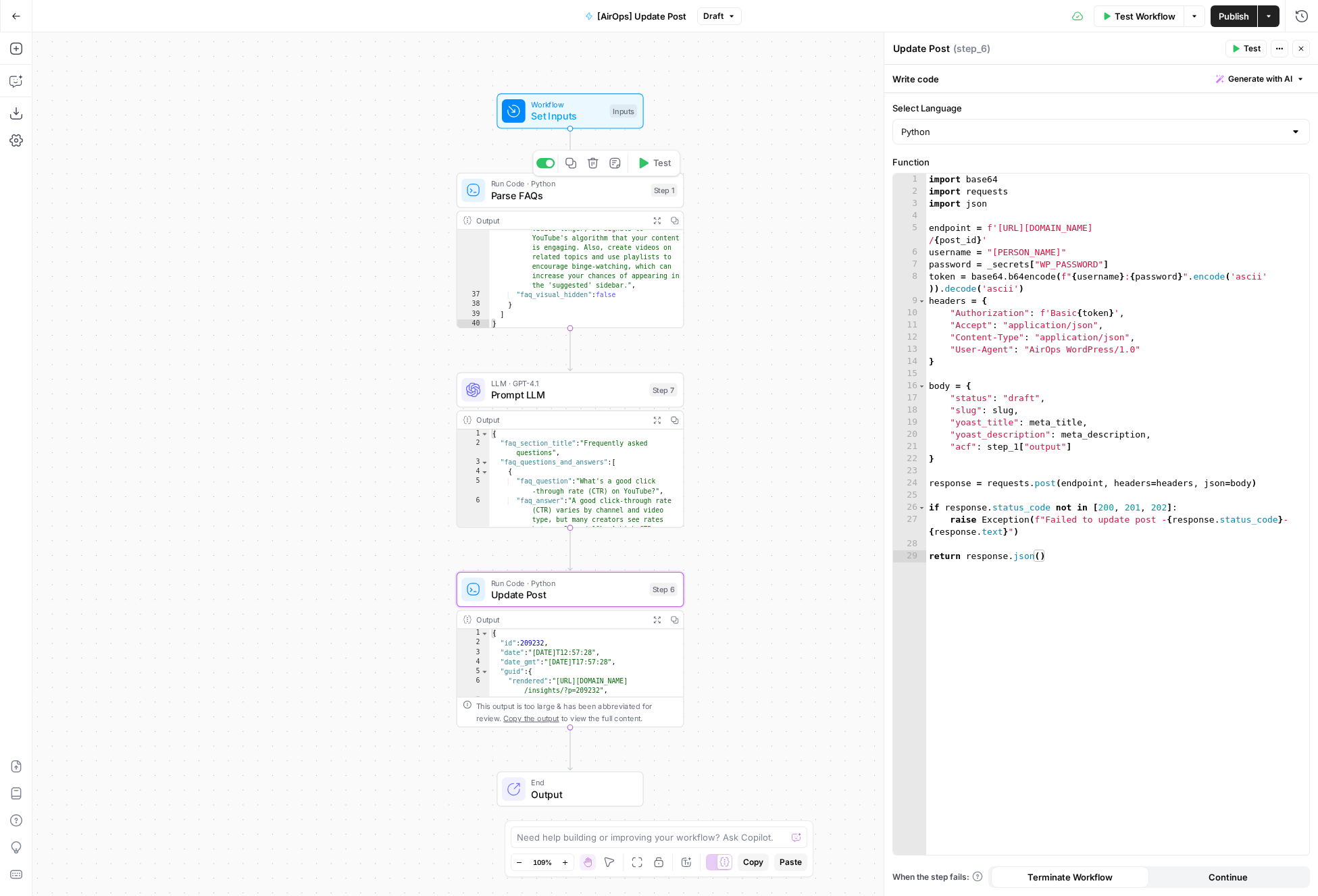
click at [606, 198] on span "Parse FAQs" at bounding box center [568, 196] width 154 height 15
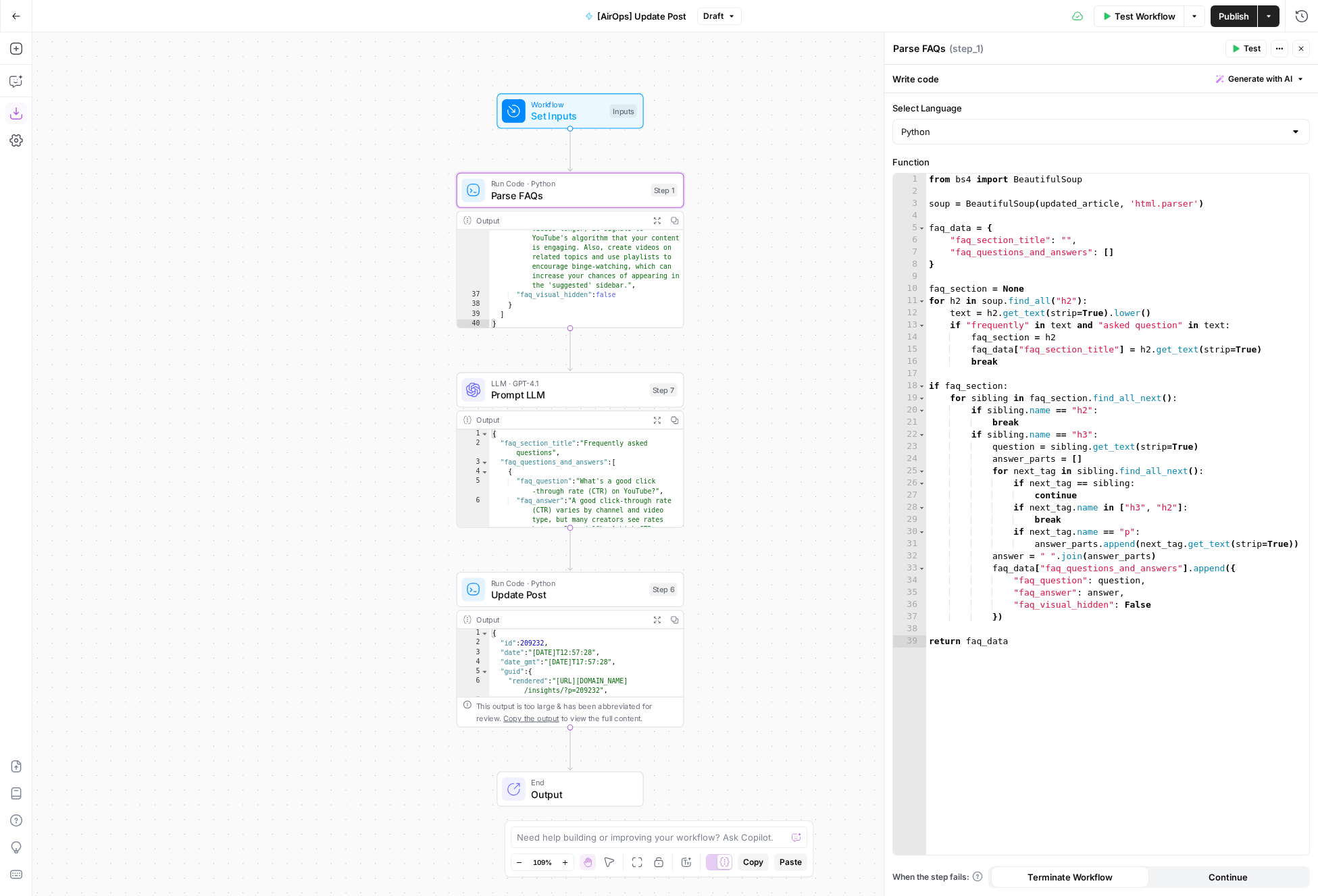
click at [19, 113] on icon "button" at bounding box center [16, 113] width 13 height 13
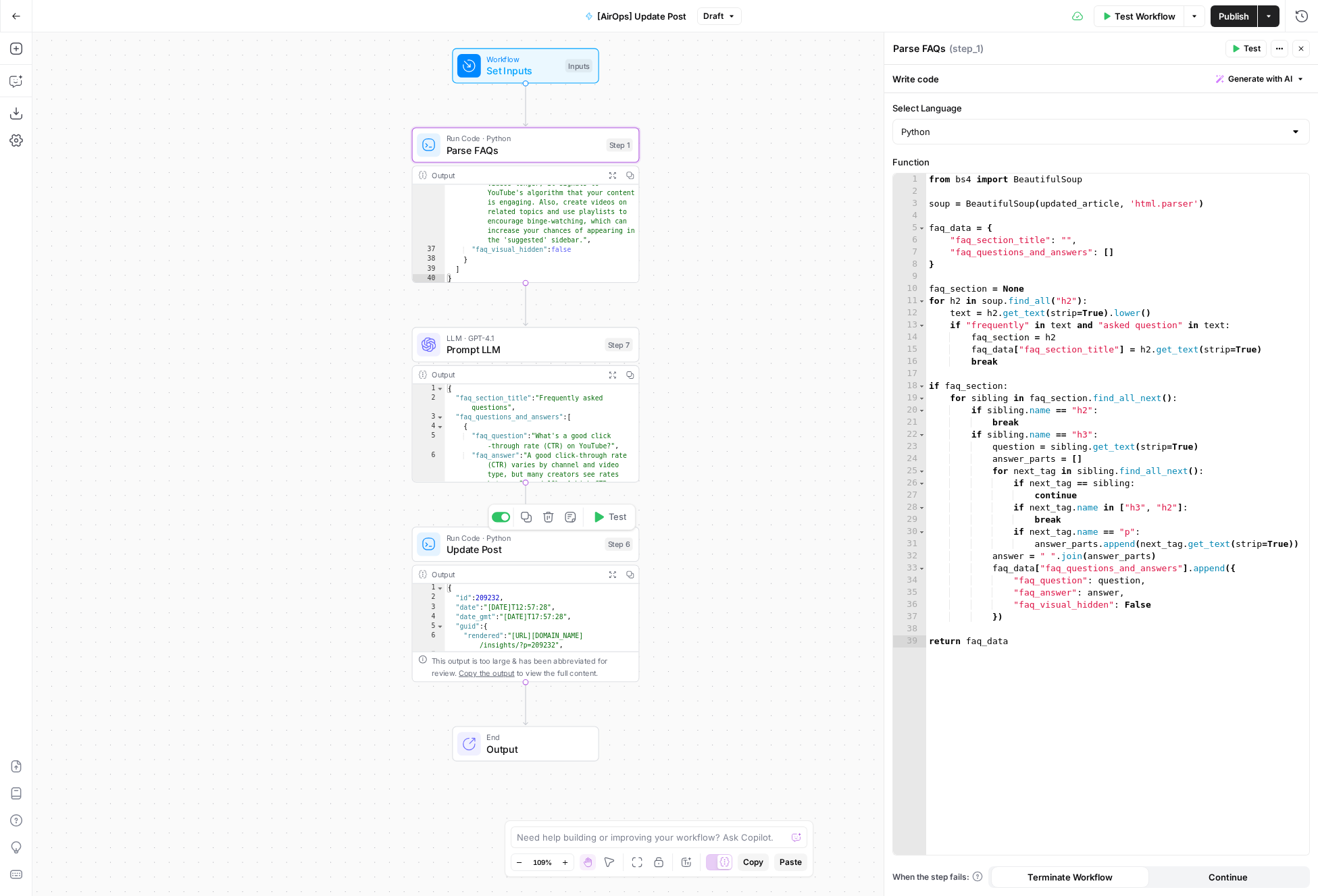
click at [552, 557] on div "Run Code · Python Update Post Step 6 Copy step Delete step Add Note Test" at bounding box center [526, 544] width 227 height 35
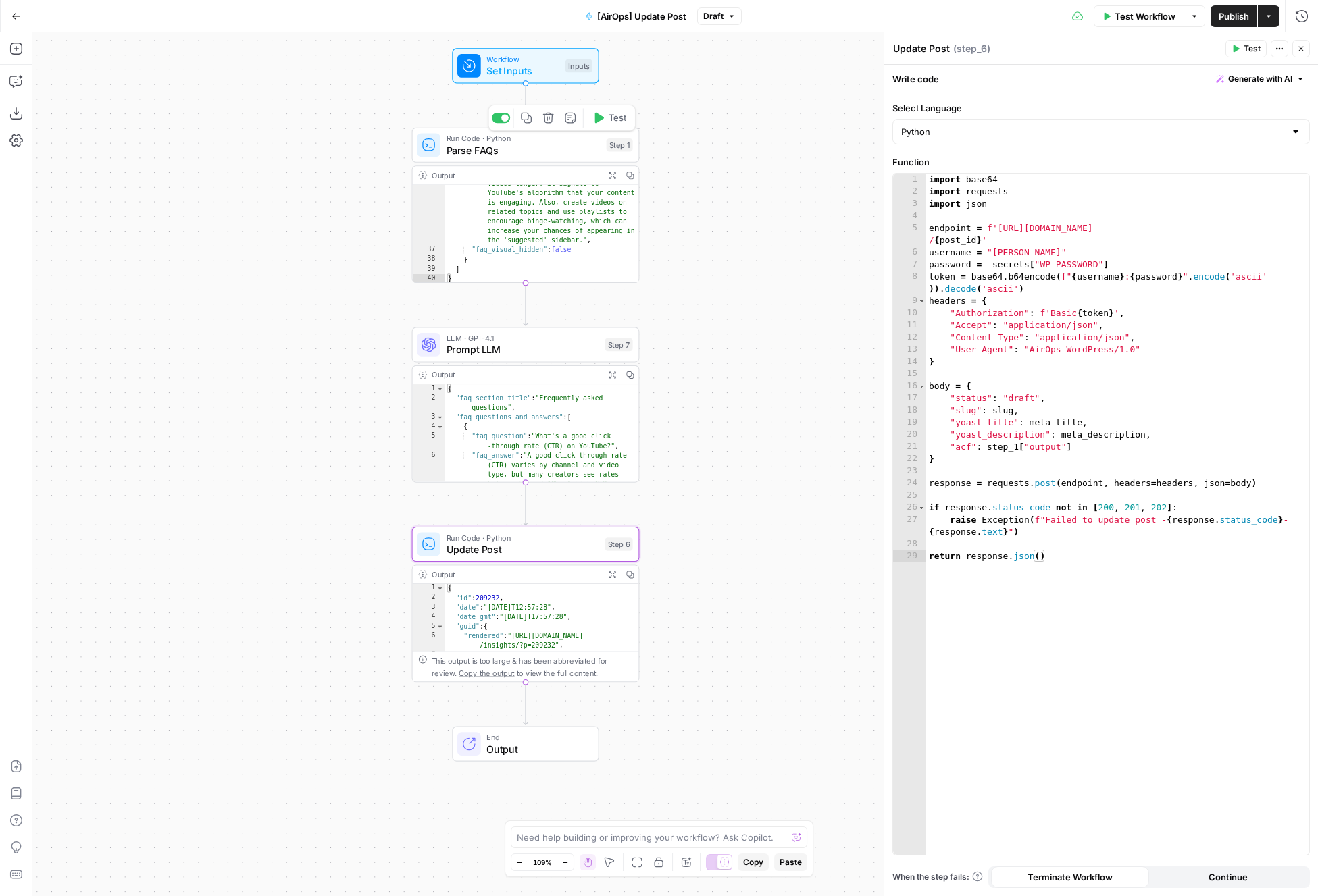
click at [475, 160] on div "Run Code · Python Parse FAQs Step 1 Copy step Delete step Add Note Test" at bounding box center [526, 144] width 227 height 35
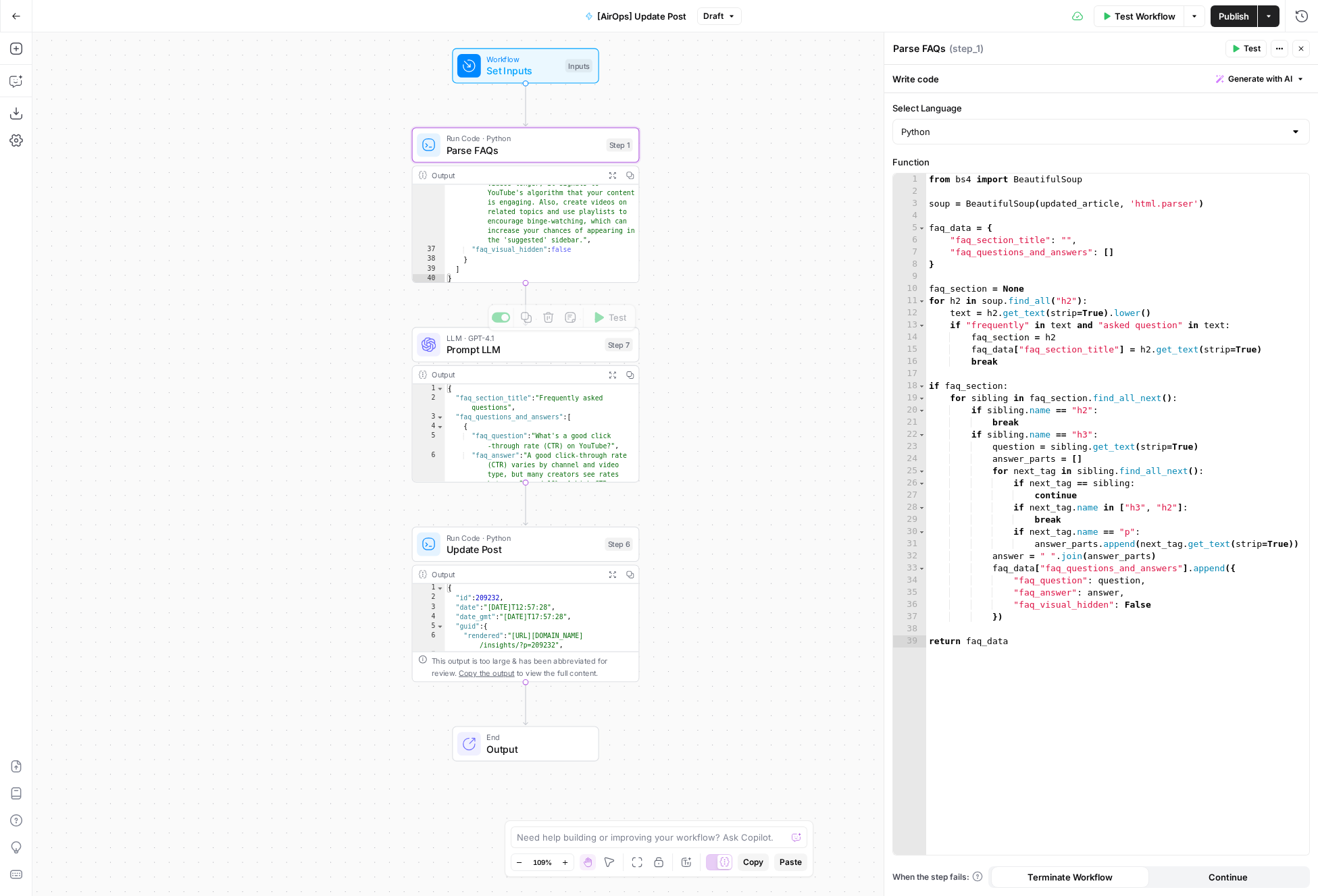
click at [512, 350] on span "Prompt LLM" at bounding box center [523, 350] width 153 height 15
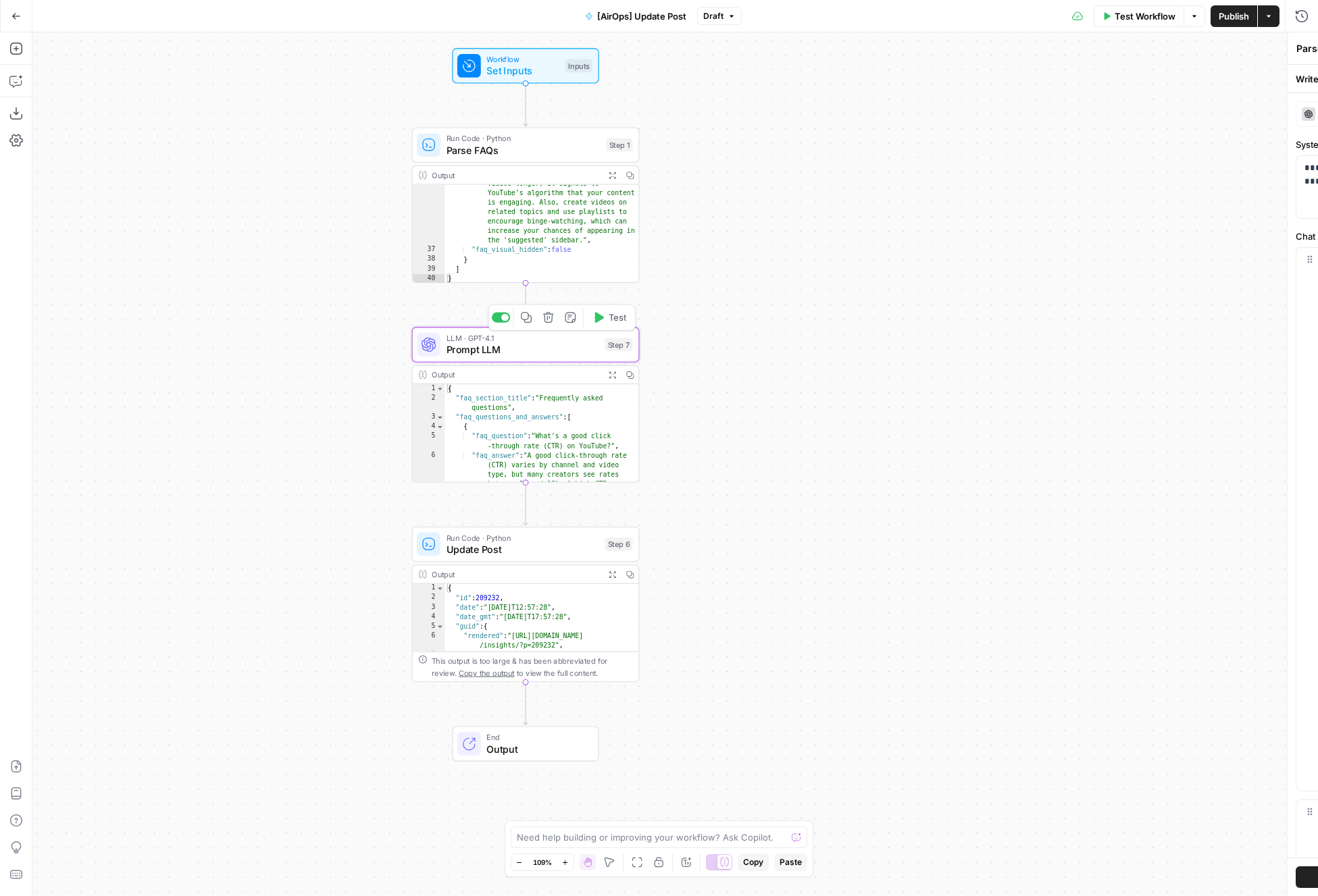
type textarea "Prompt LLM"
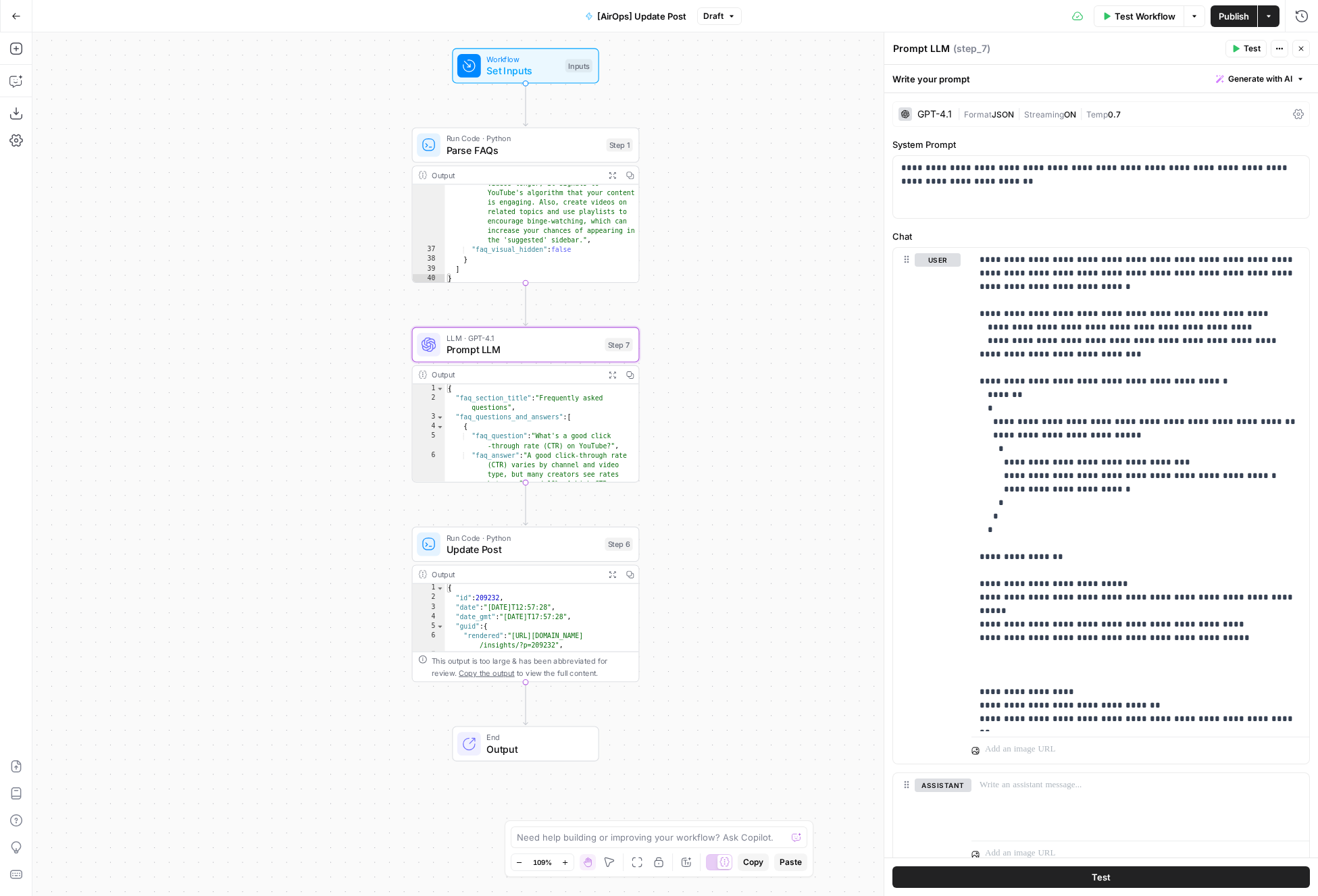
click at [560, 543] on span "Update Post" at bounding box center [523, 550] width 153 height 15
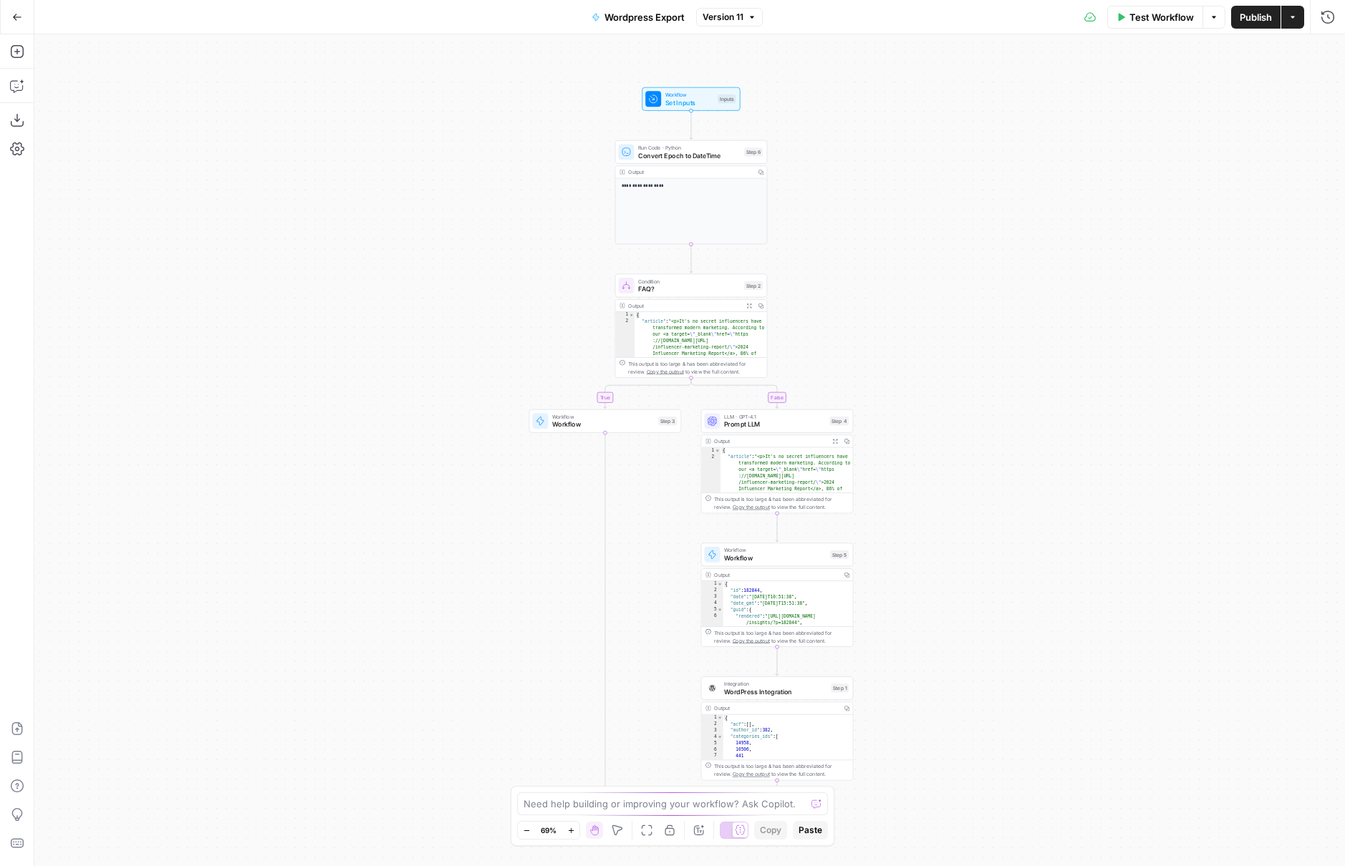
drag, startPoint x: 945, startPoint y: 246, endPoint x: 990, endPoint y: 329, distance: 93.5
click at [990, 329] on div "**********" at bounding box center [689, 450] width 1310 height 832
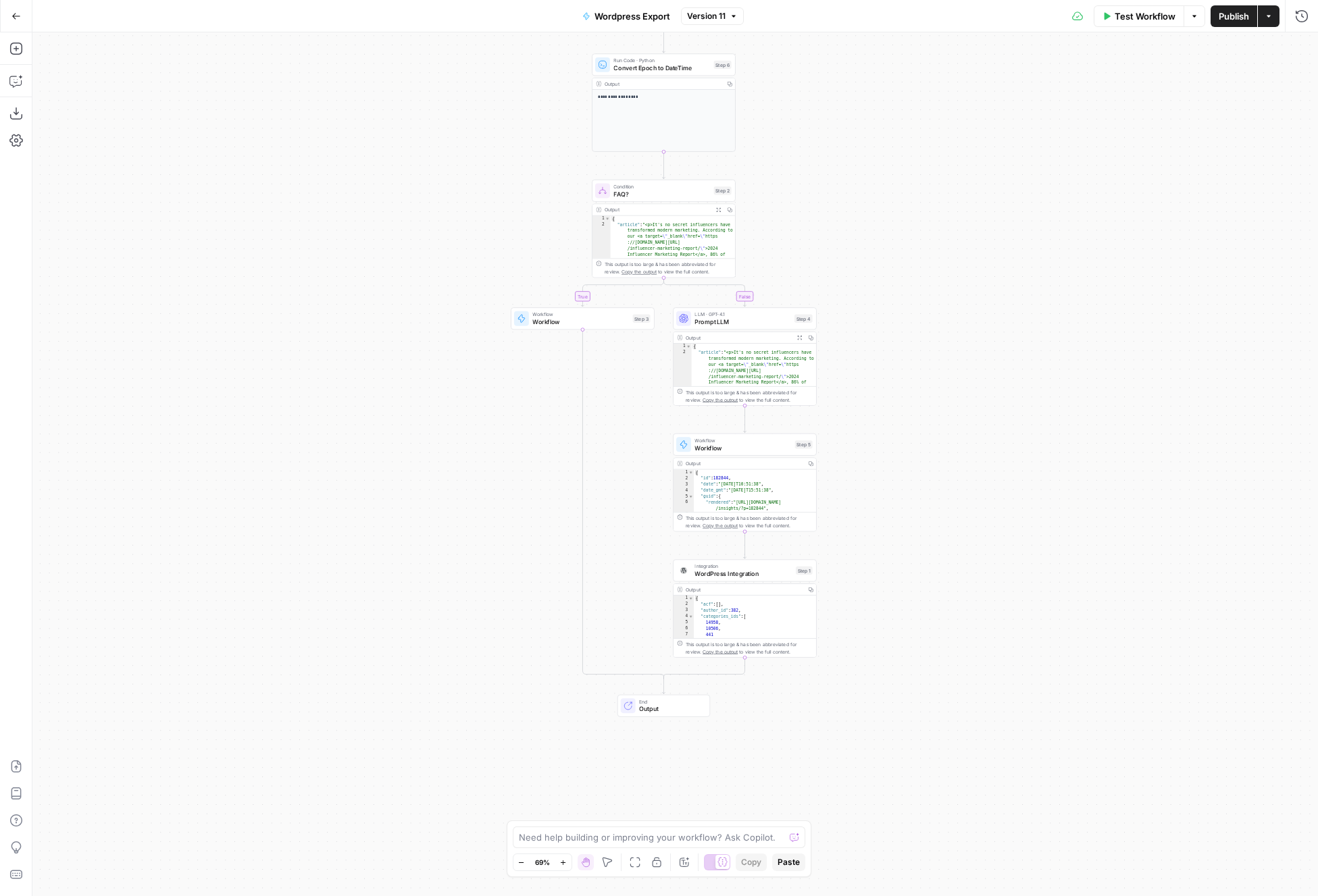
click at [747, 572] on span "WordPress Integration" at bounding box center [742, 574] width 97 height 9
type input "WordPress 1"
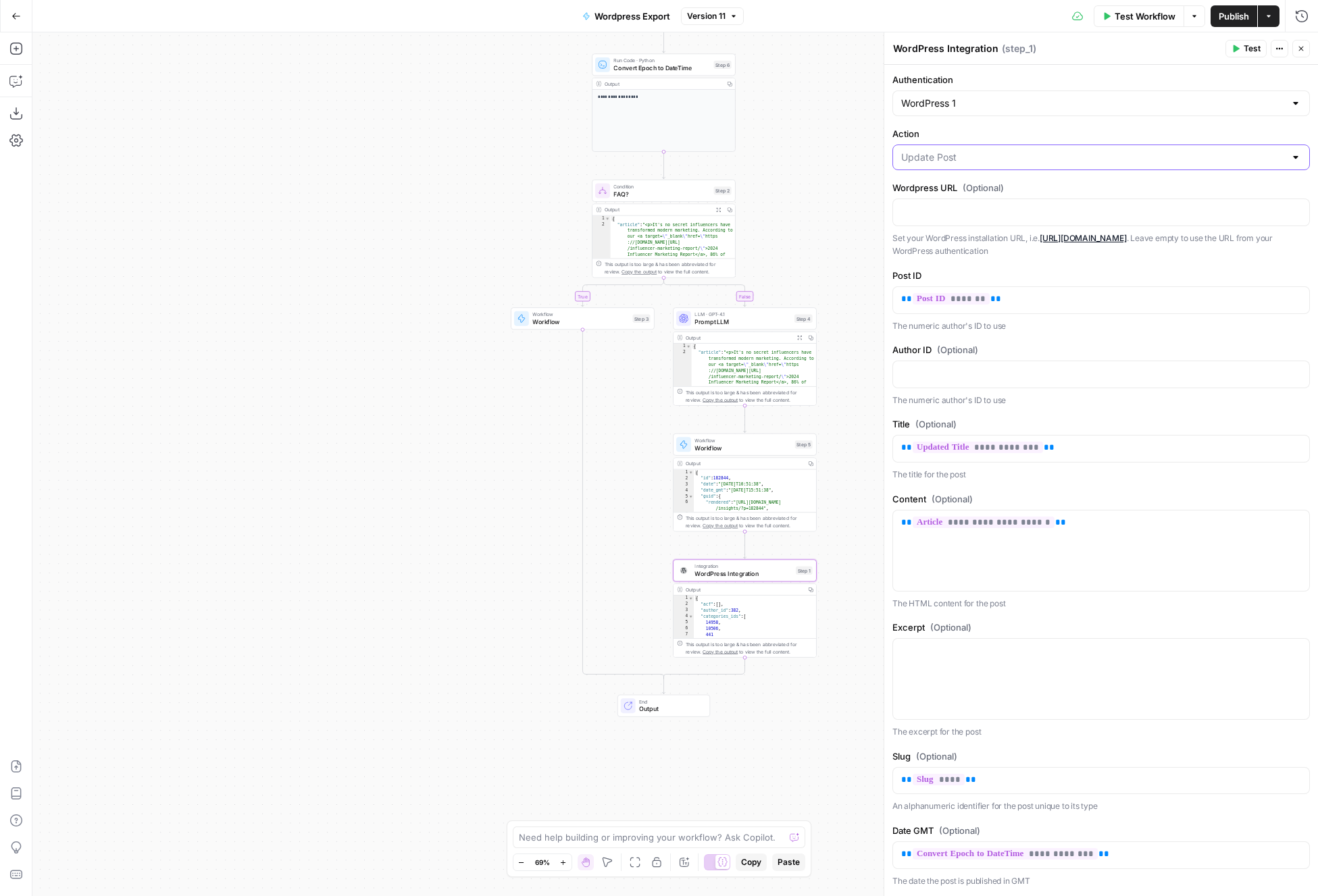
click at [1143, 156] on input "Action" at bounding box center [1093, 158] width 384 height 13
type input "Update Post"
click at [1120, 127] on label "Action" at bounding box center [1101, 134] width 418 height 13
click at [1120, 151] on input "Update Post" at bounding box center [1093, 158] width 384 height 13
type input "Update Post"
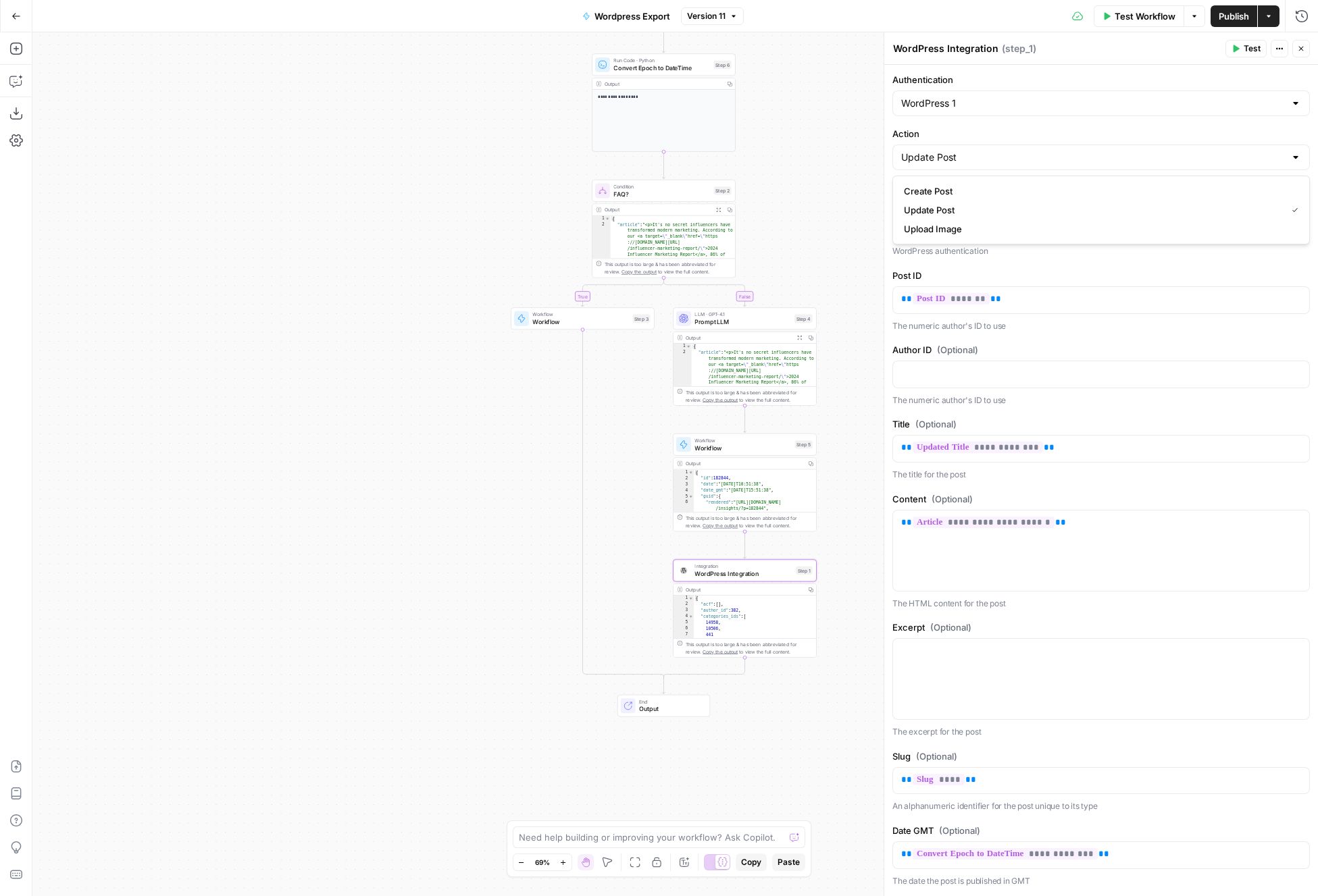
click at [1075, 122] on div "**********" at bounding box center [1101, 823] width 434 height 1518
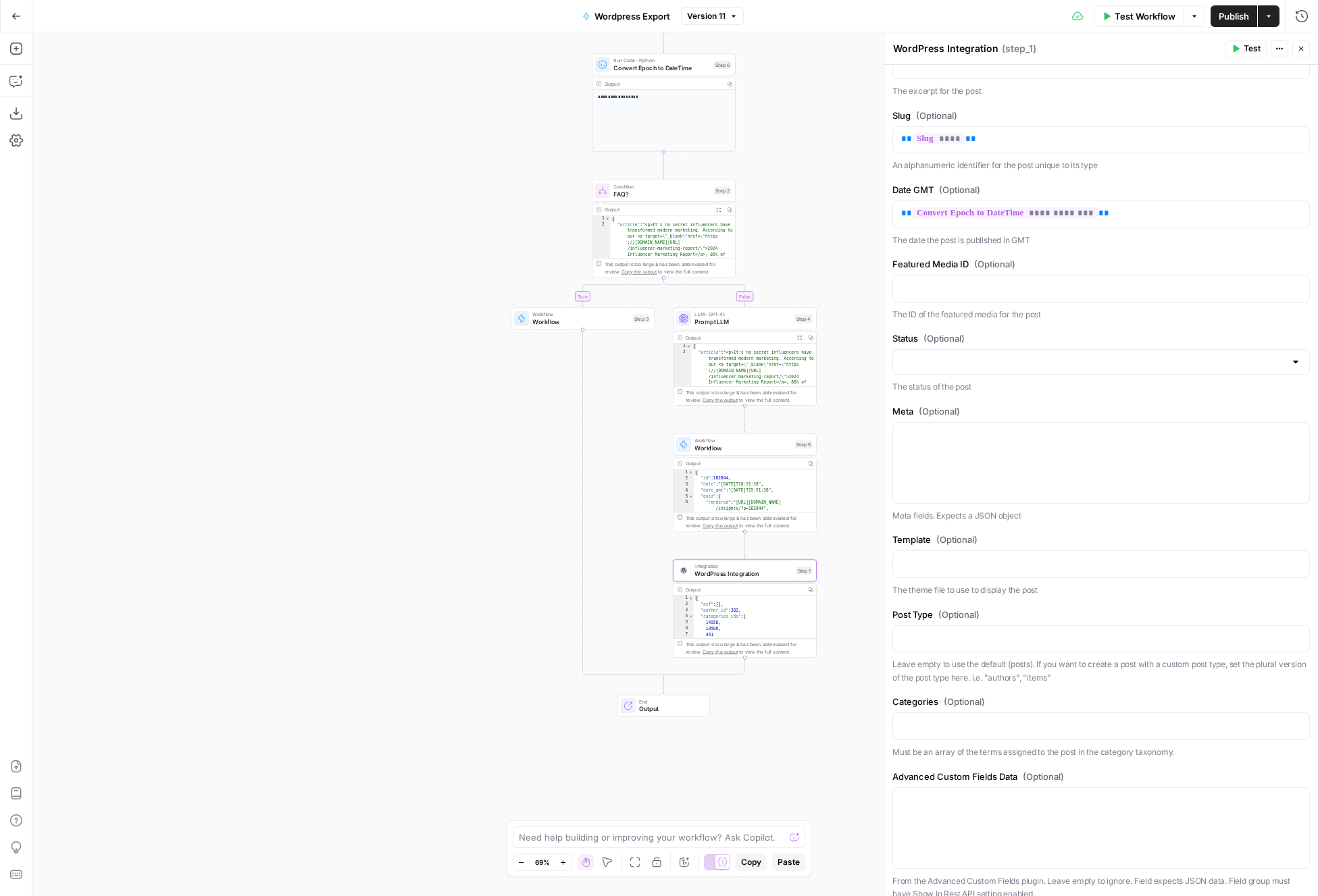
scroll to position [686, 0]
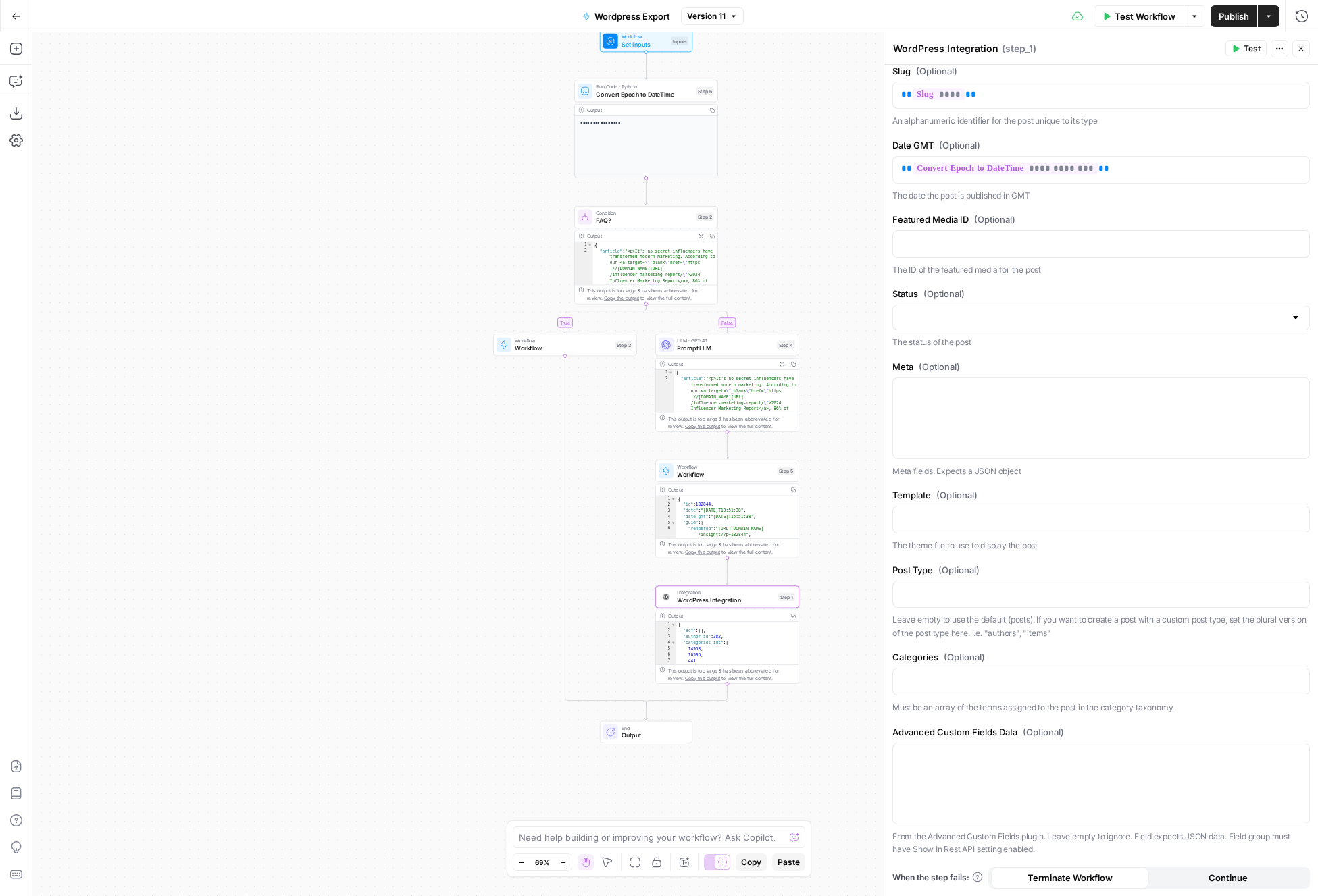
click at [1087, 486] on div "**********" at bounding box center [1101, 138] width 434 height 1518
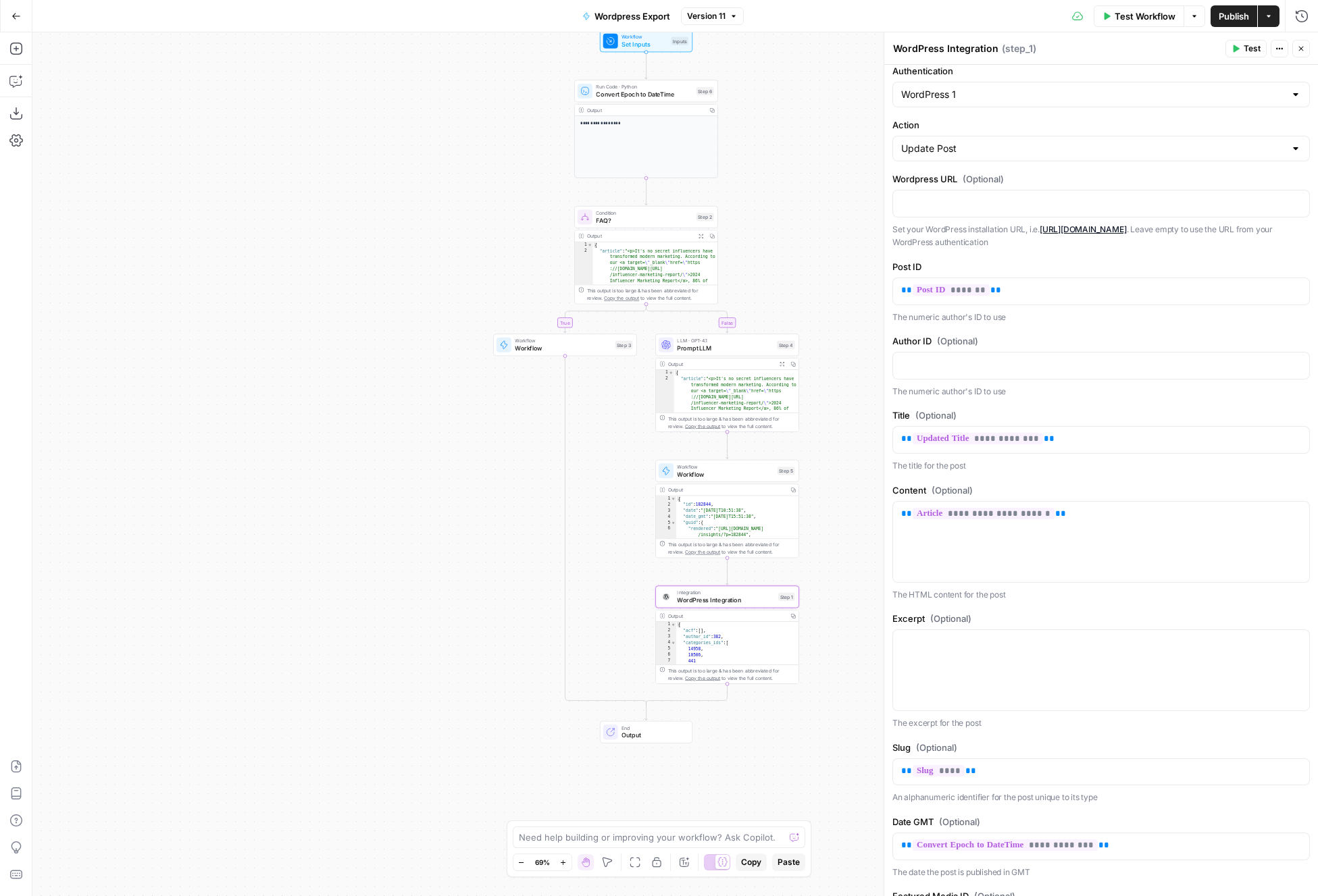
scroll to position [9, 0]
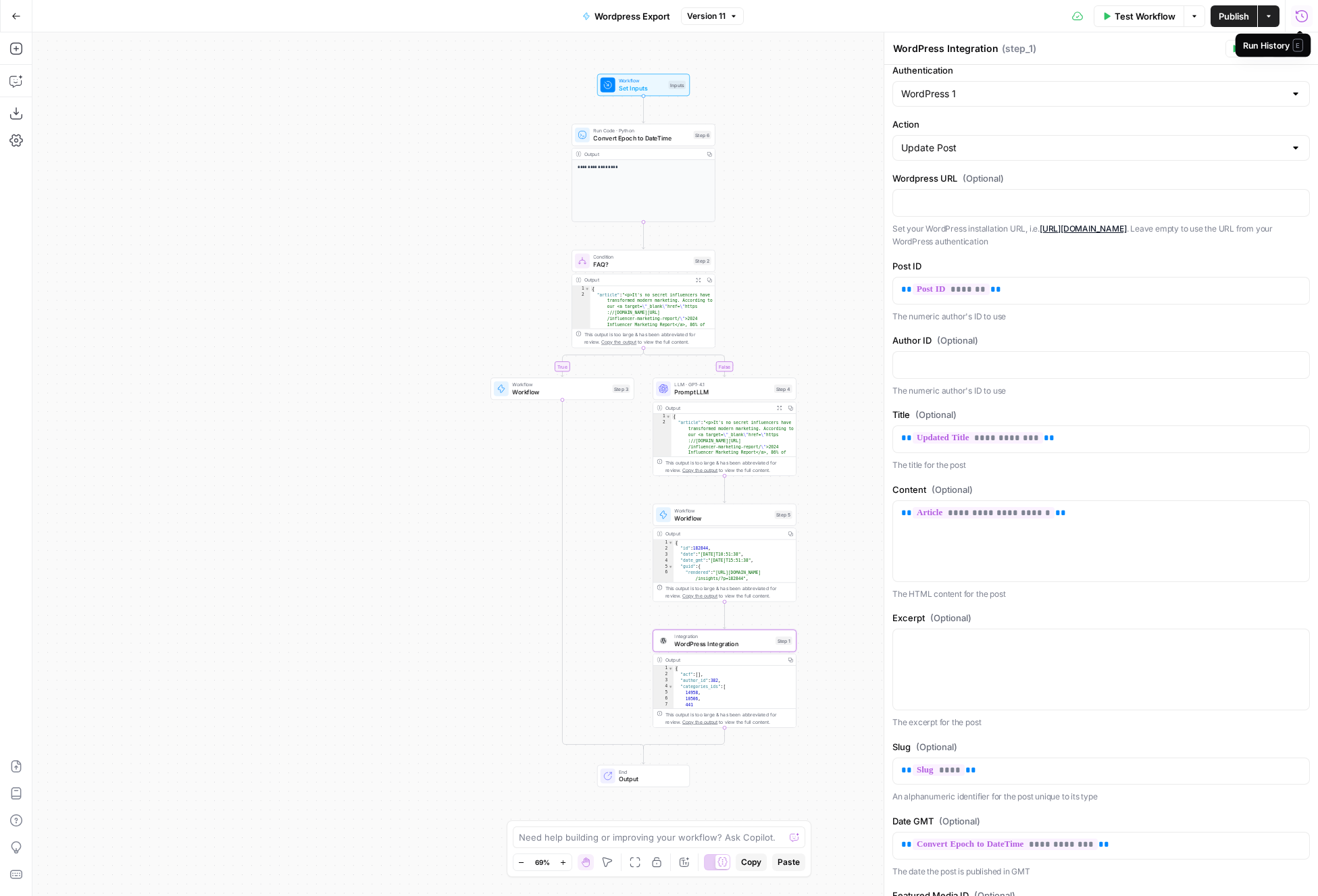
click at [1268, 14] on icon "button" at bounding box center [1301, 15] width 12 height 12
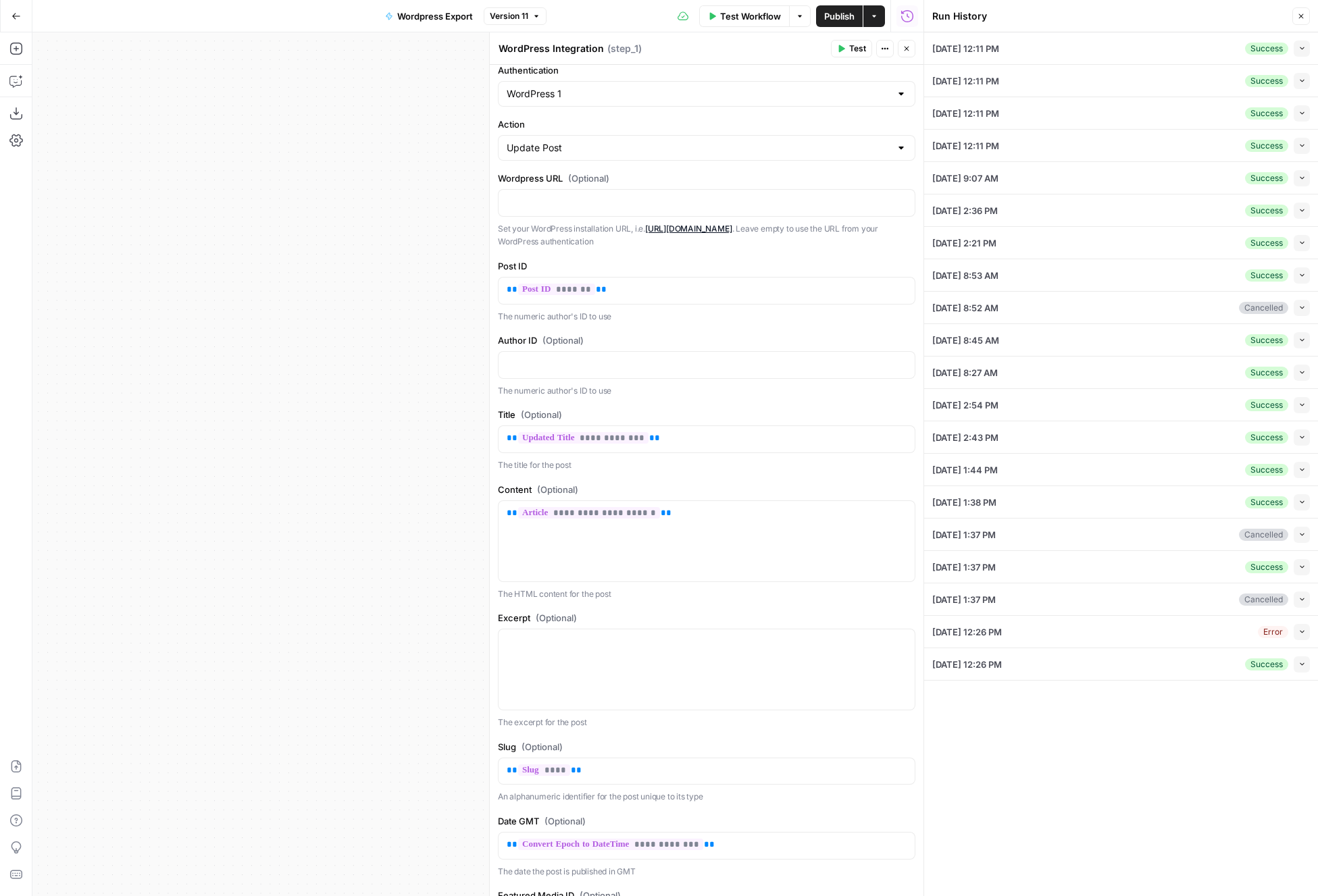
click at [903, 51] on icon "button" at bounding box center [907, 48] width 8 height 8
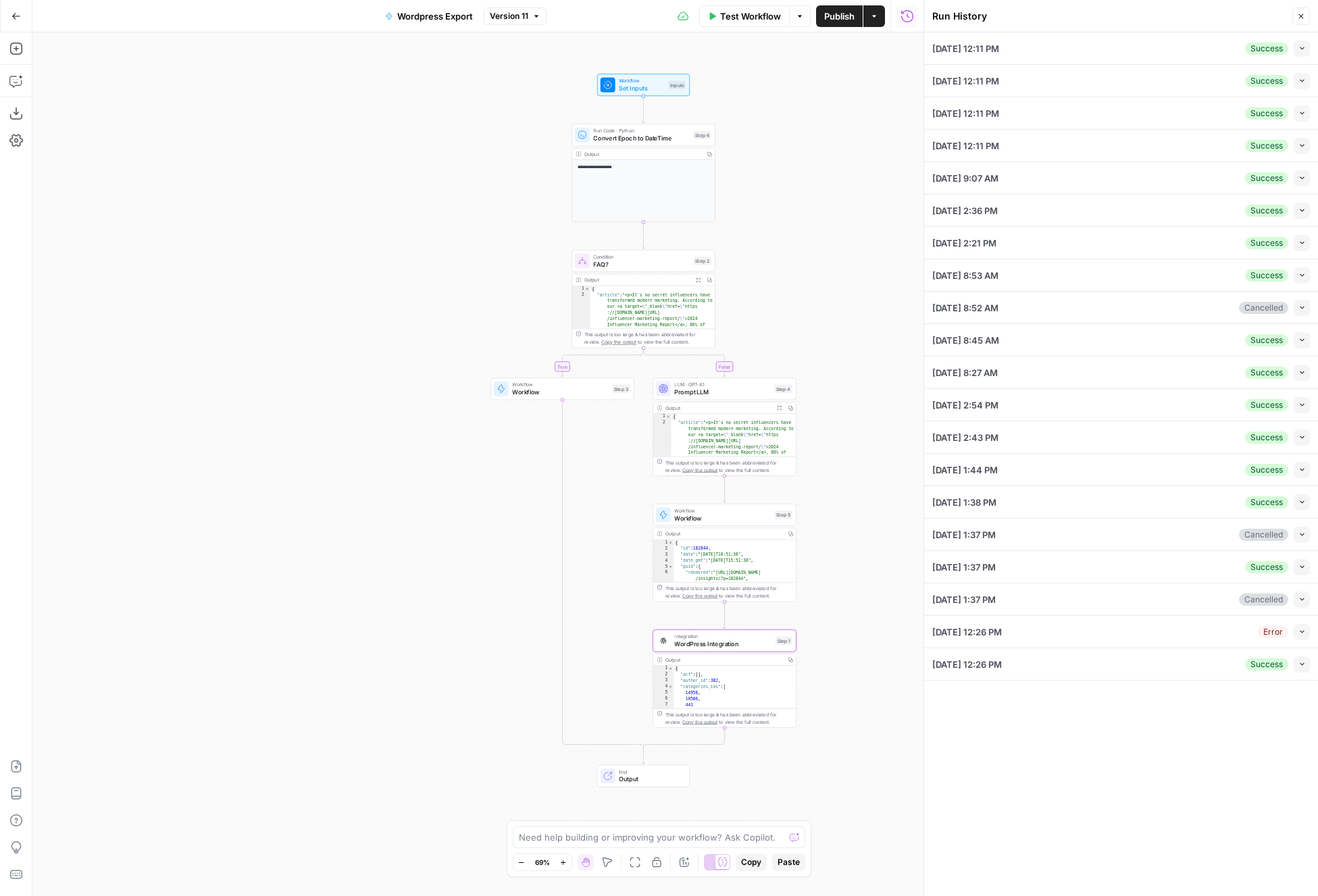
click at [1268, 51] on button "Collapse" at bounding box center [1301, 48] width 16 height 16
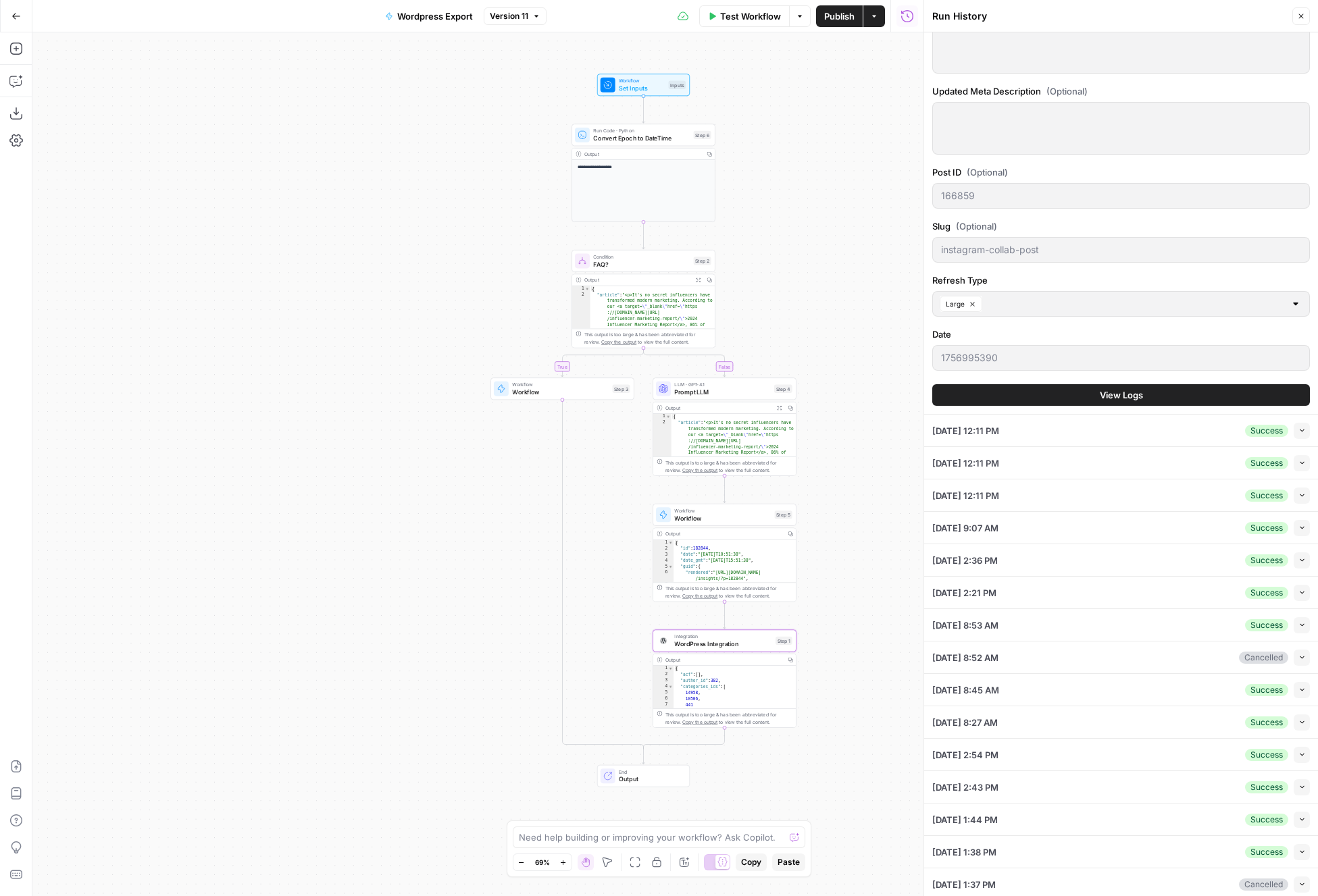
scroll to position [0, 0]
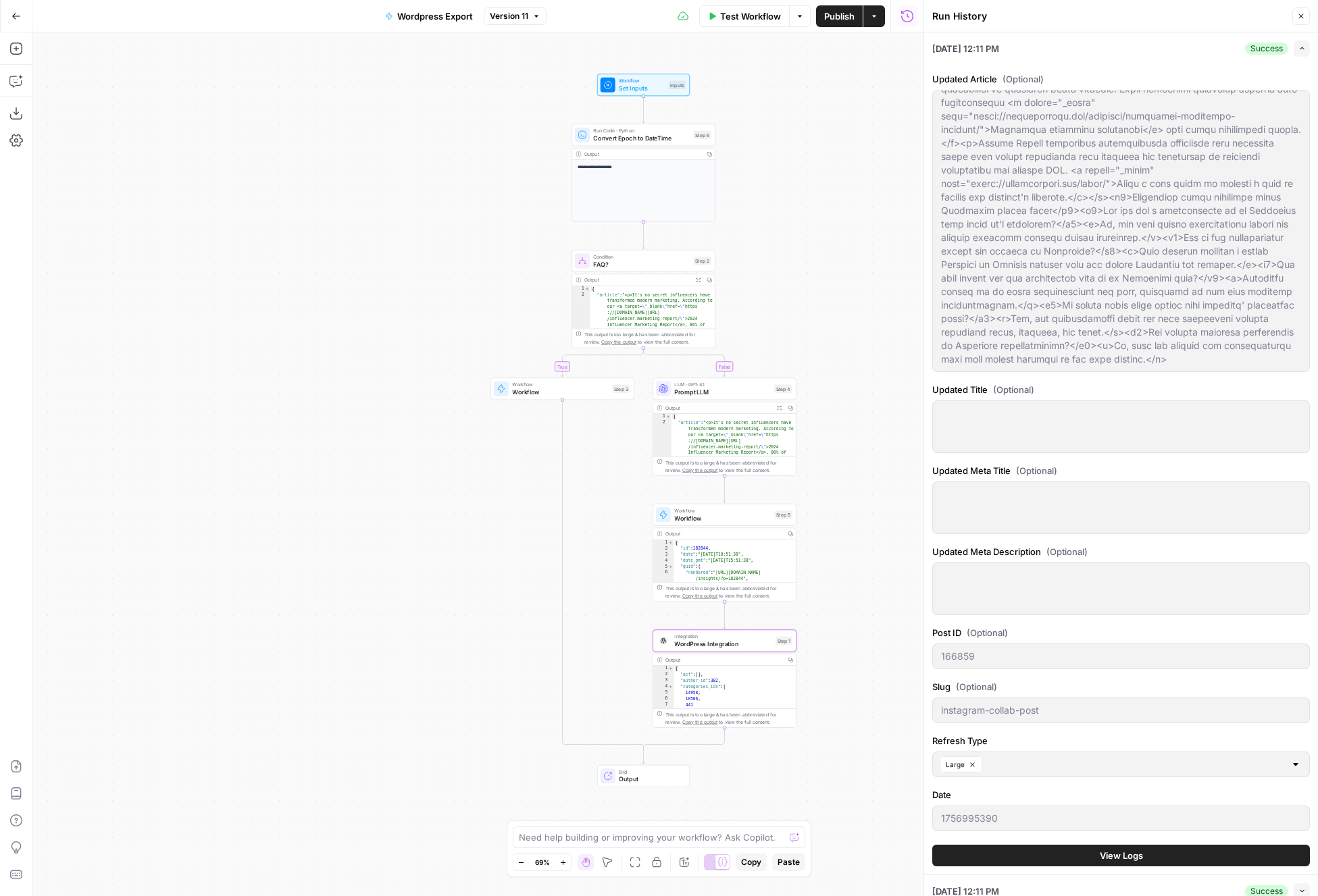
click at [1034, 817] on button "View Logs" at bounding box center [1121, 855] width 377 height 22
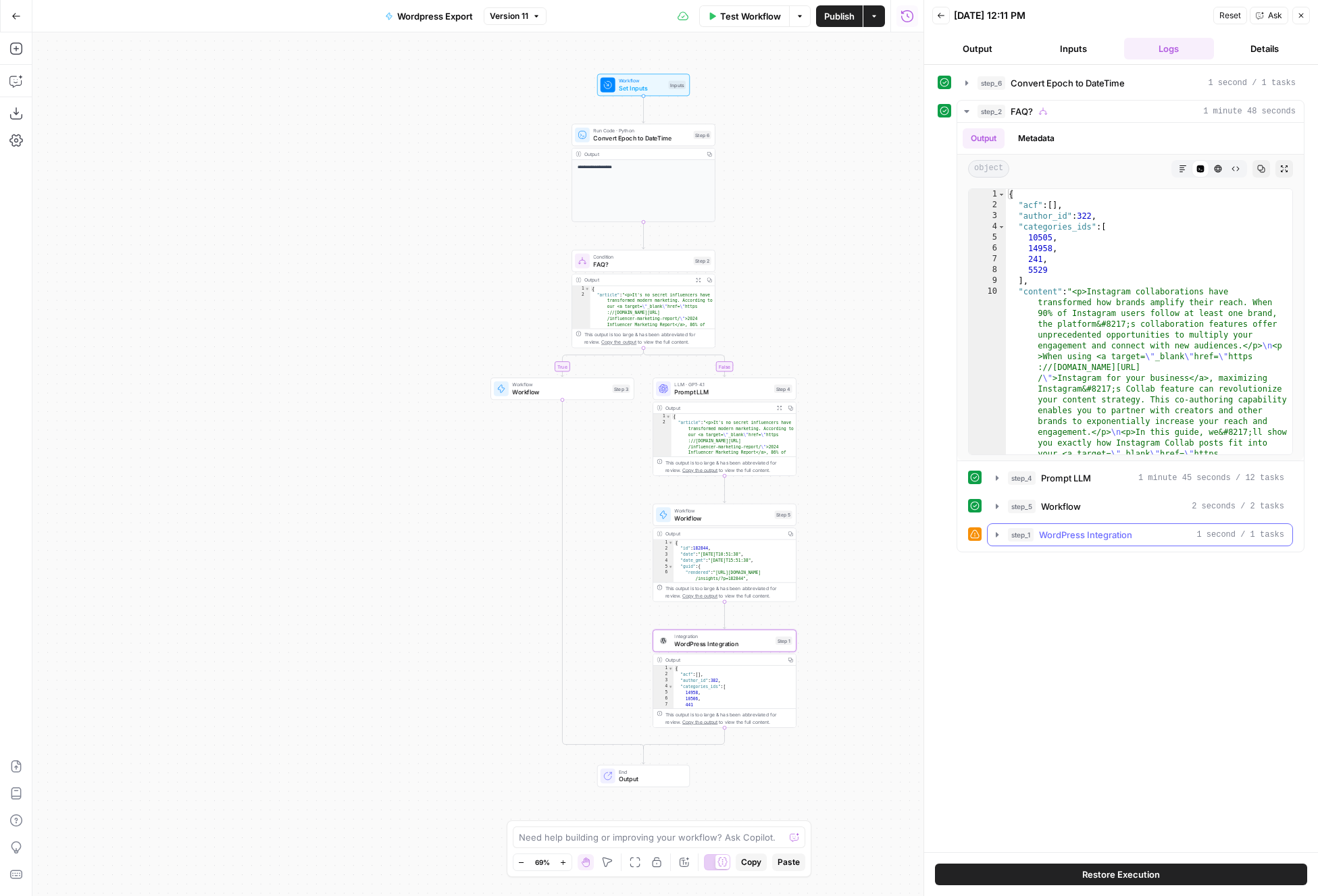
click at [996, 531] on icon "button" at bounding box center [996, 534] width 10 height 10
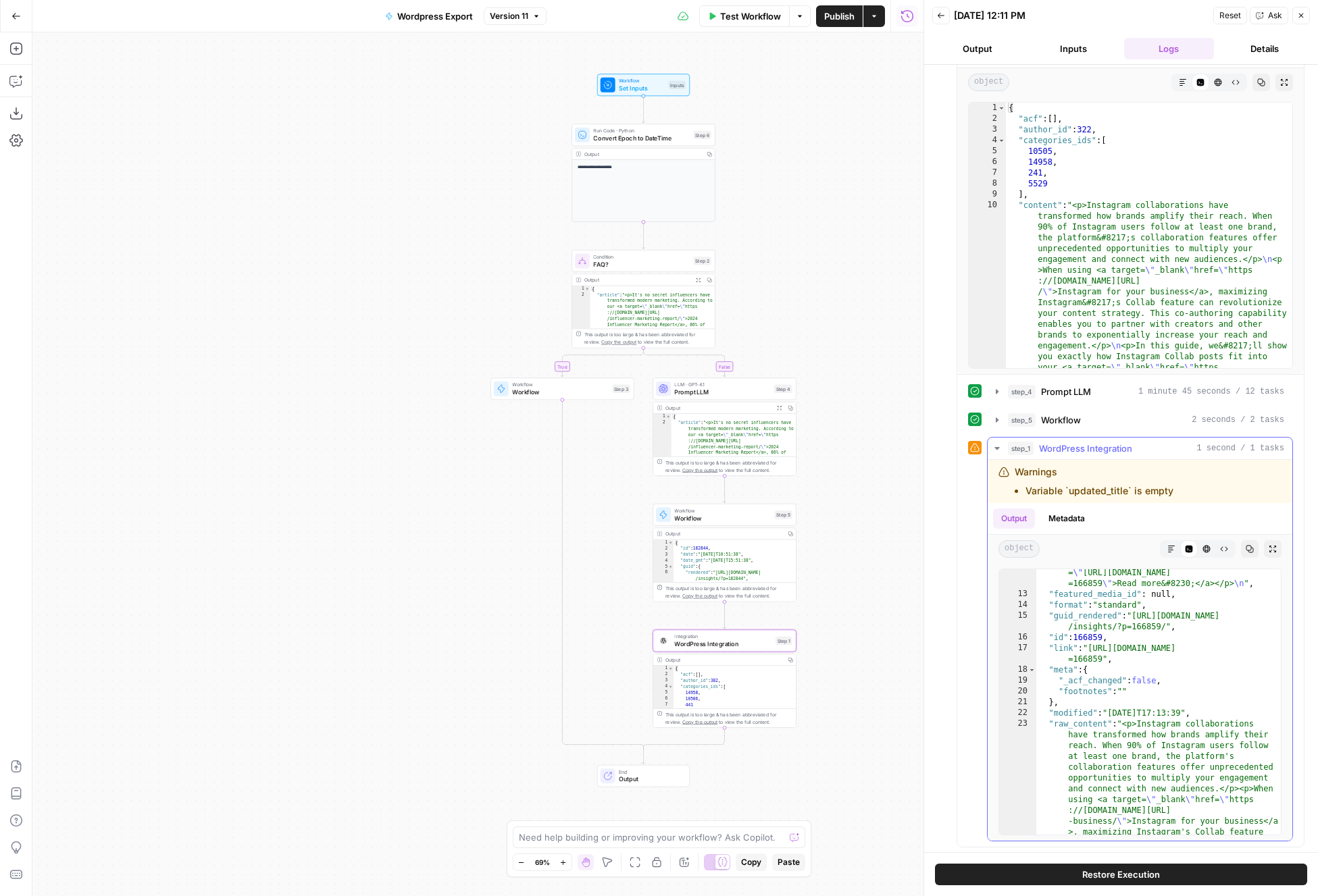
scroll to position [3857, 0]
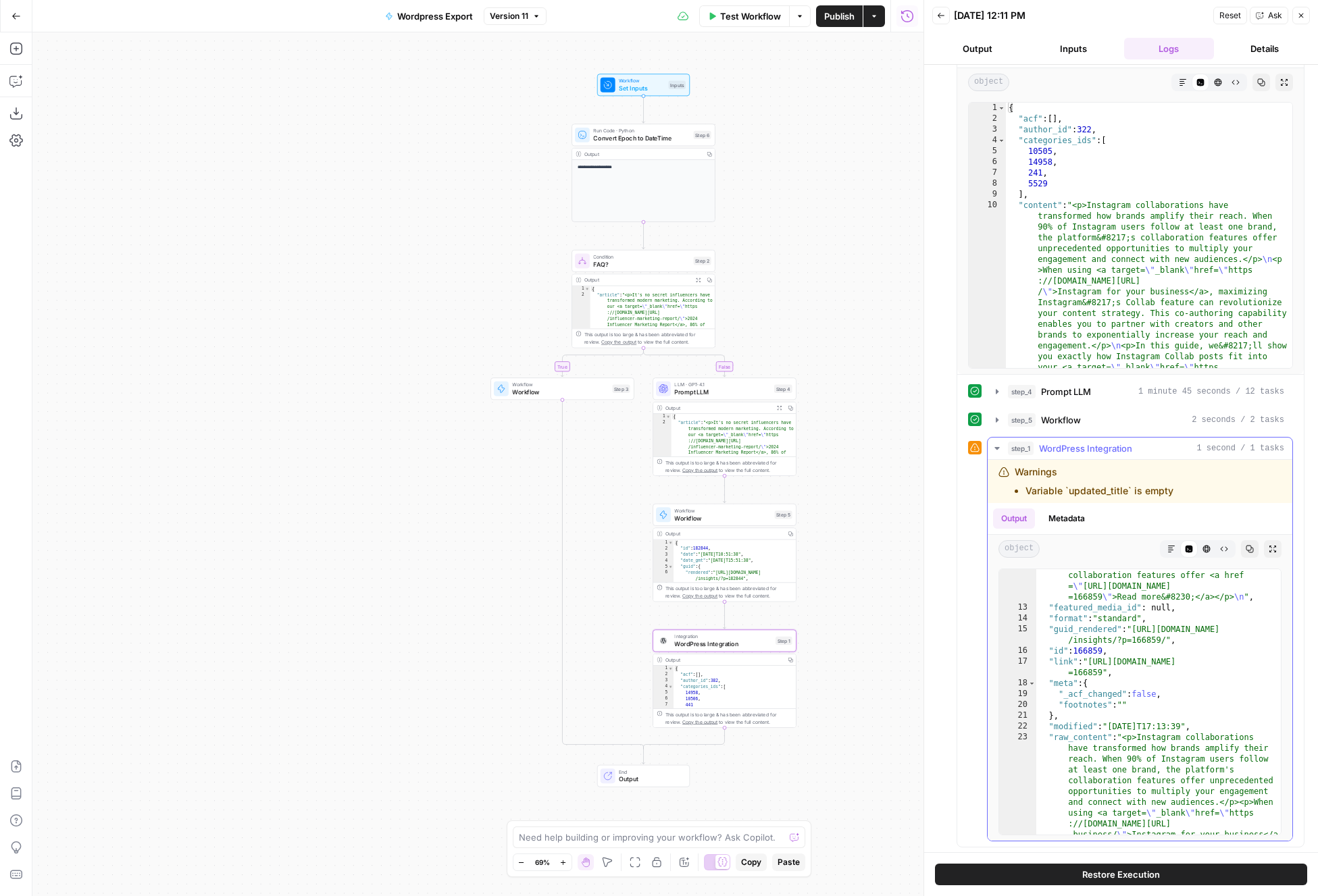
type textarea "**********"
drag, startPoint x: 1093, startPoint y: 662, endPoint x: 1103, endPoint y: 672, distance: 14.1
click at [756, 518] on span "Workflow" at bounding box center [723, 518] width 96 height 9
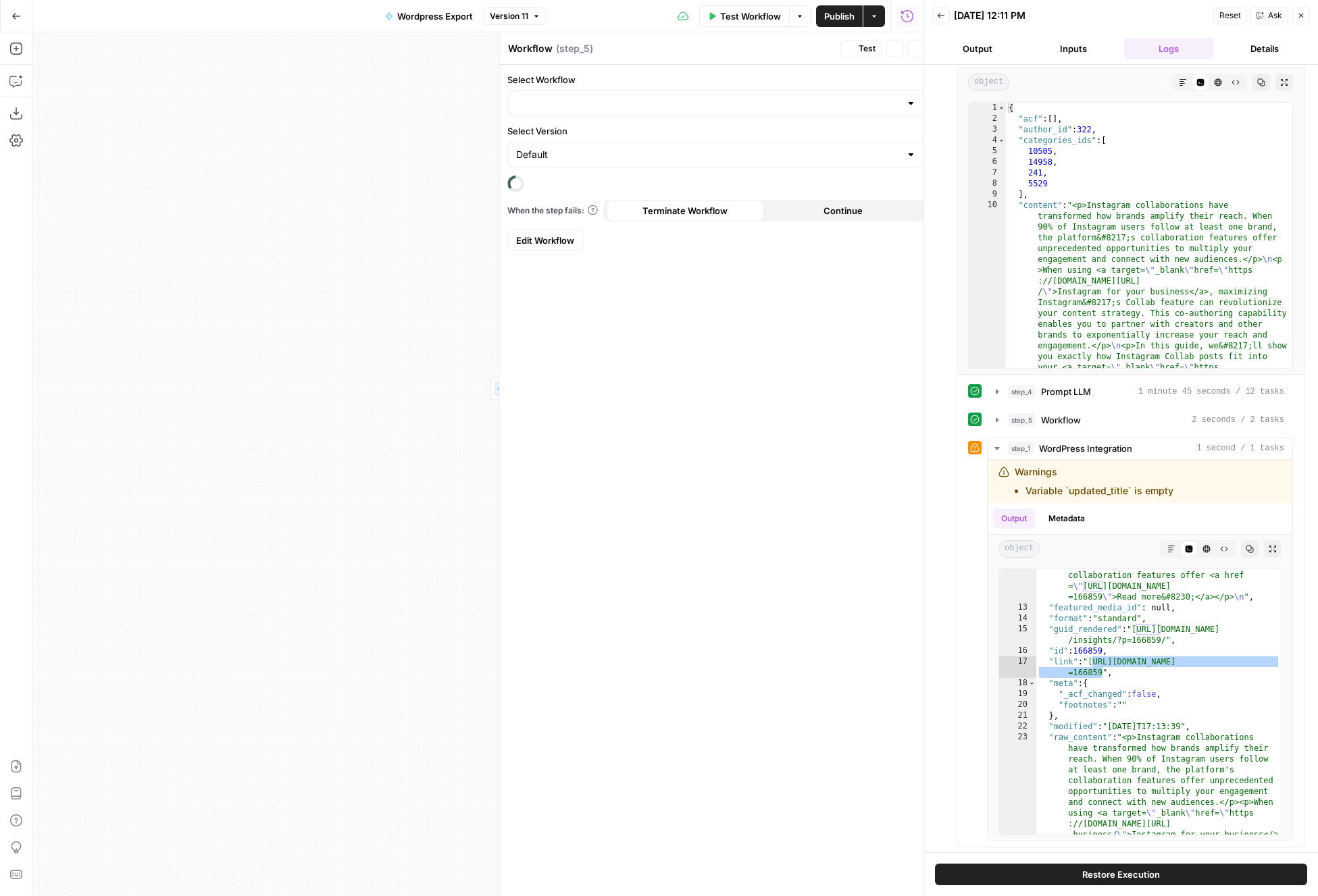
type input "[AirOps] Update Post"
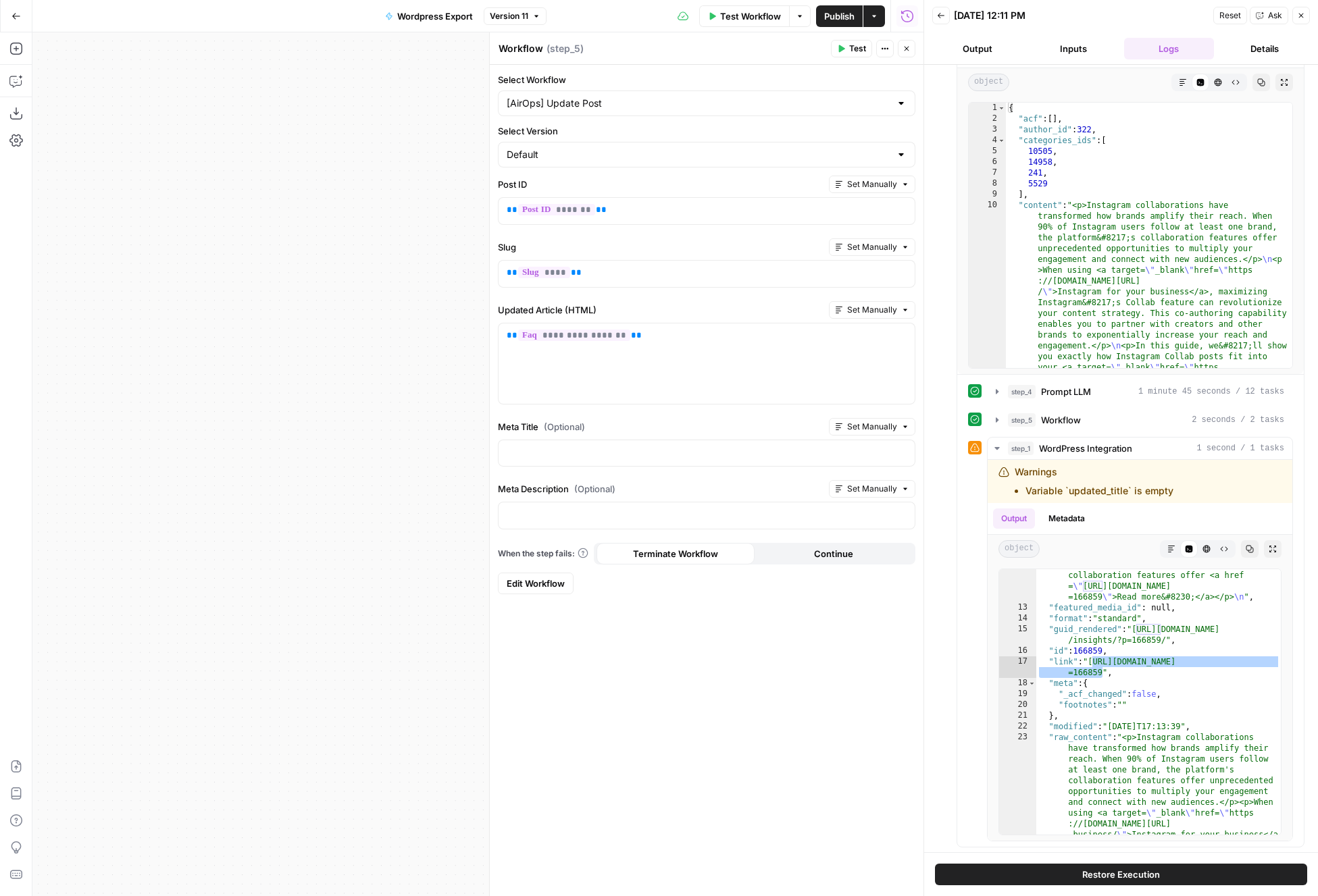
click at [910, 49] on span "Close" at bounding box center [910, 49] width 1 height 1
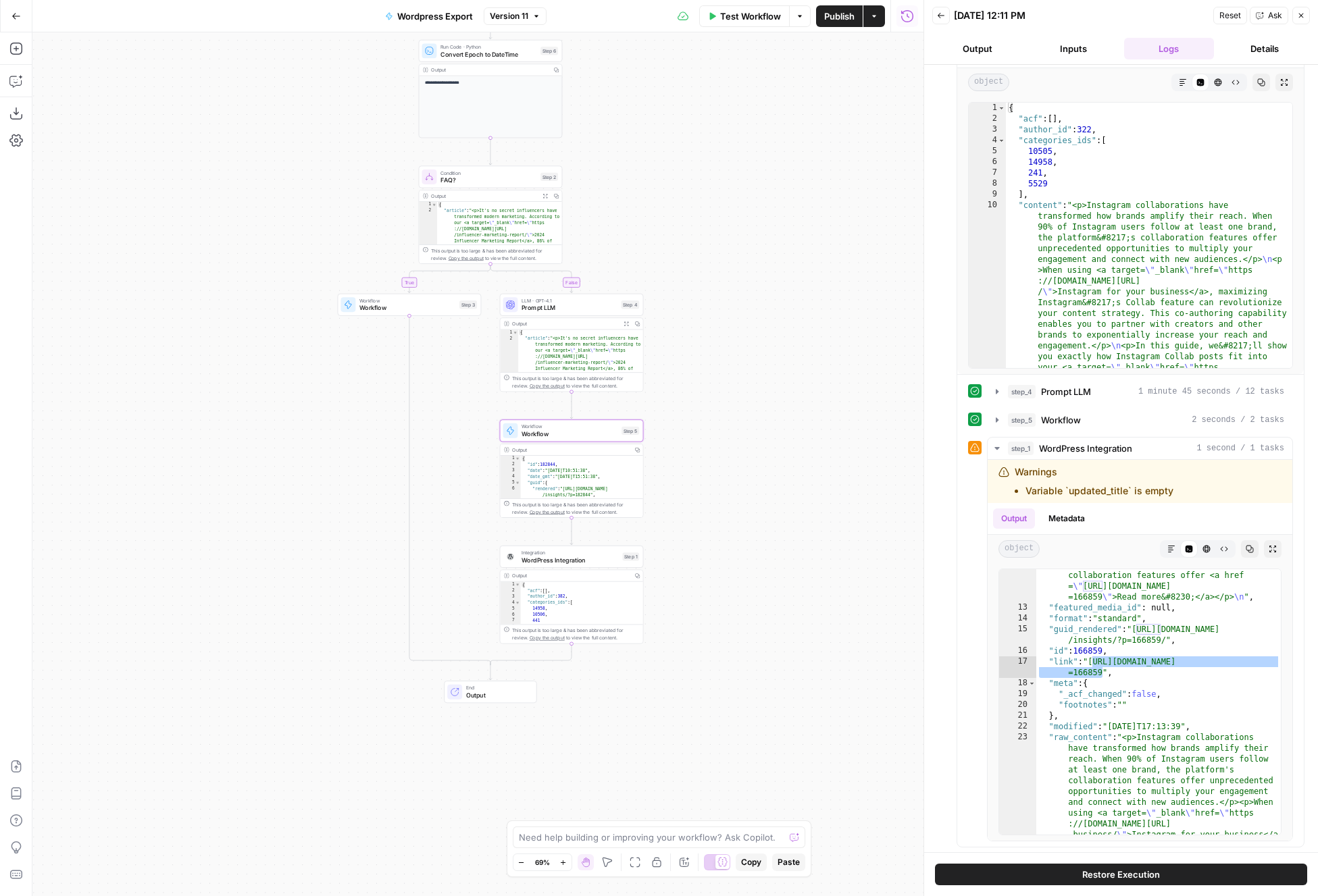
click at [850, 289] on div "**********" at bounding box center [477, 464] width 891 height 864
click at [590, 557] on span "WordPress Integration" at bounding box center [570, 560] width 97 height 9
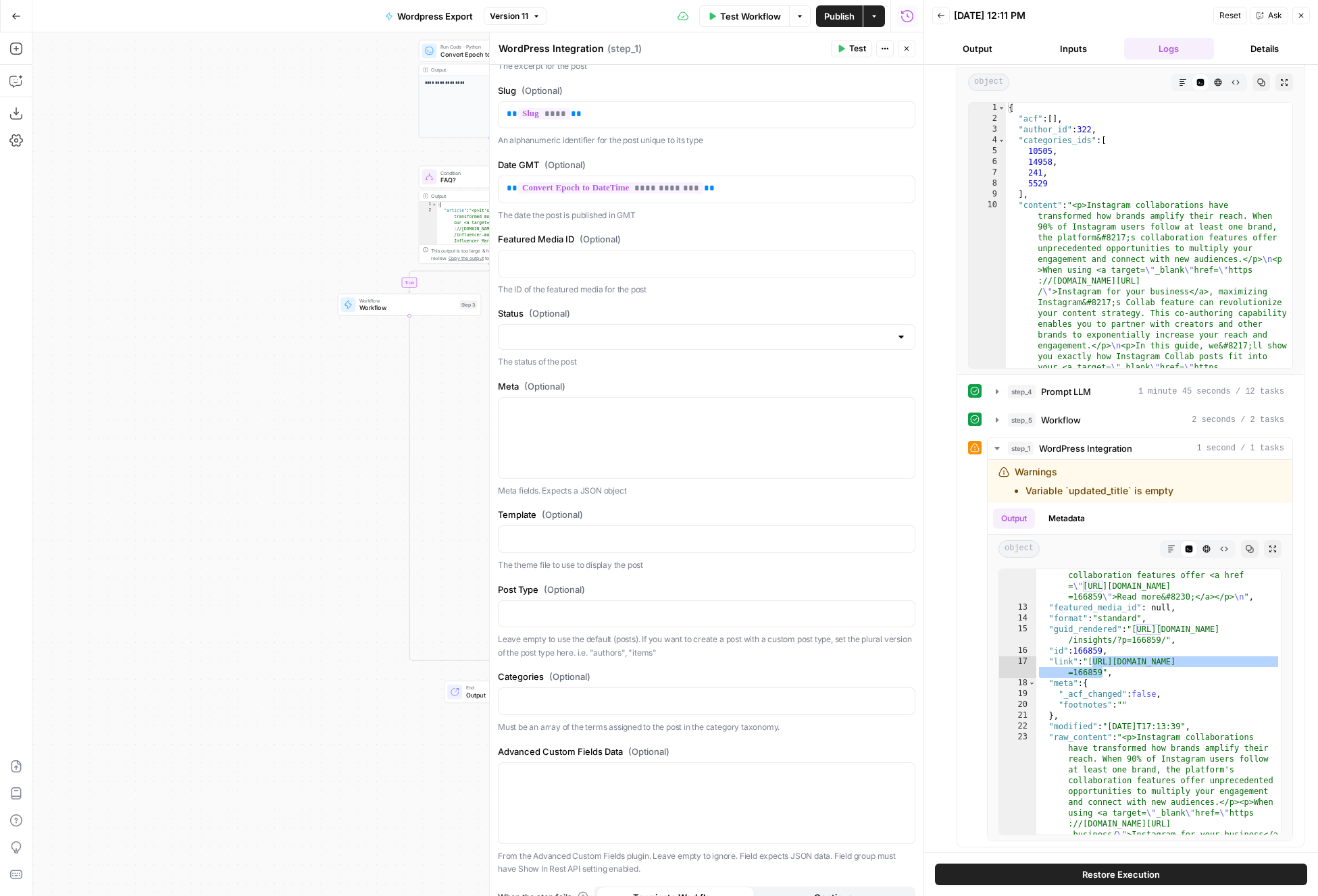
scroll to position [686, 0]
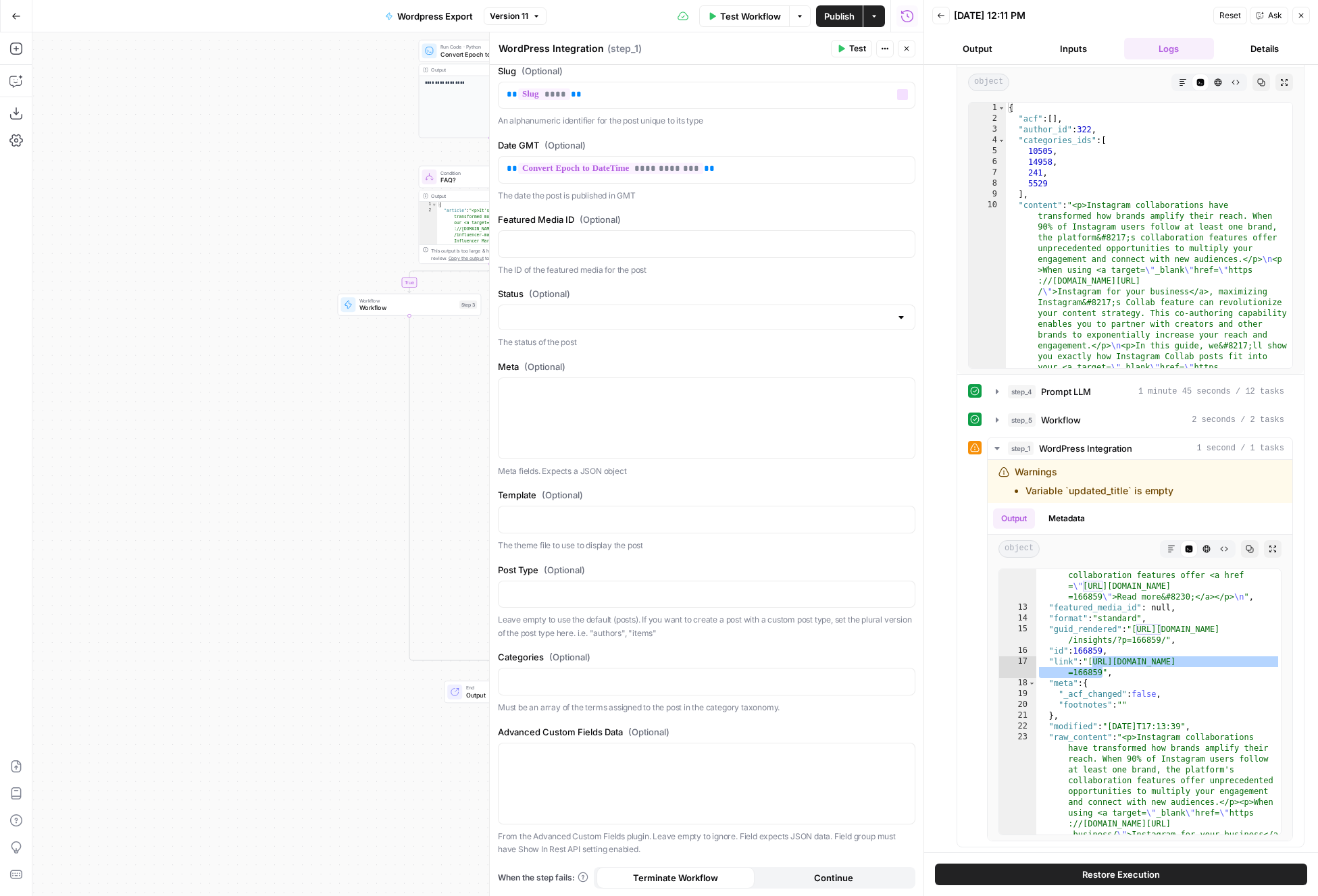
click at [903, 46] on icon "button" at bounding box center [907, 48] width 8 height 8
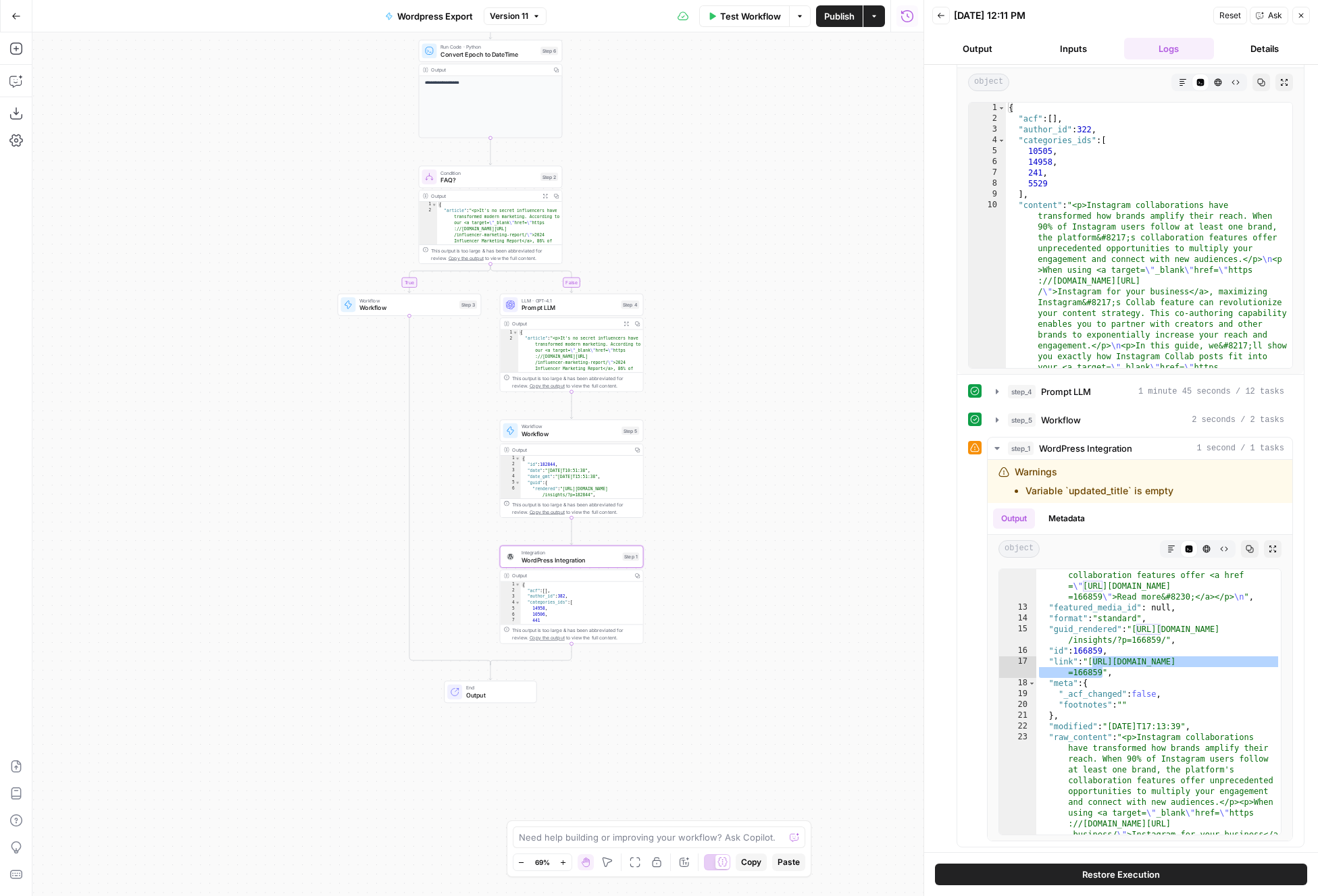
click at [574, 434] on span "Workflow" at bounding box center [570, 434] width 96 height 9
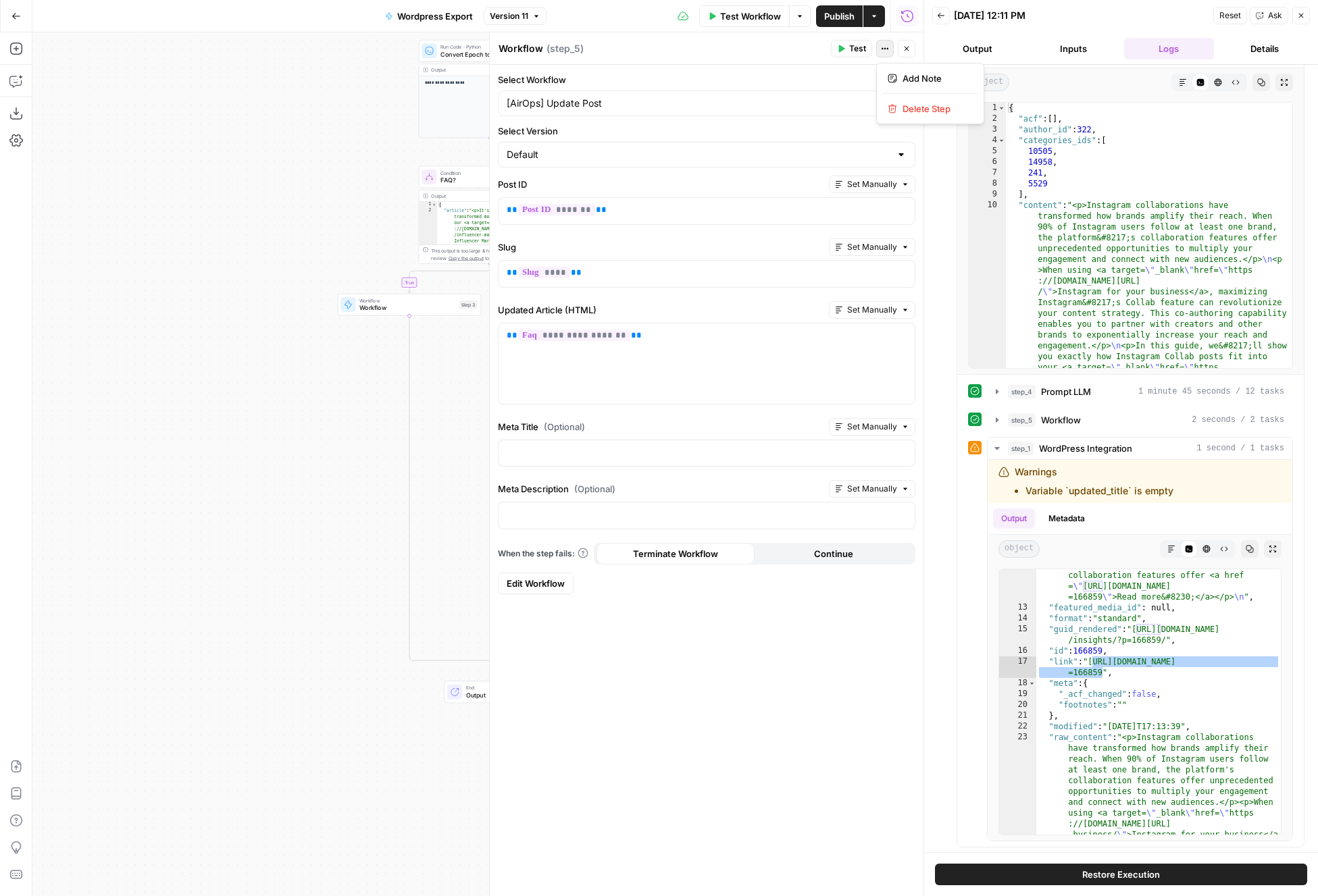
click at [881, 52] on icon "button" at bounding box center [885, 48] width 8 height 8
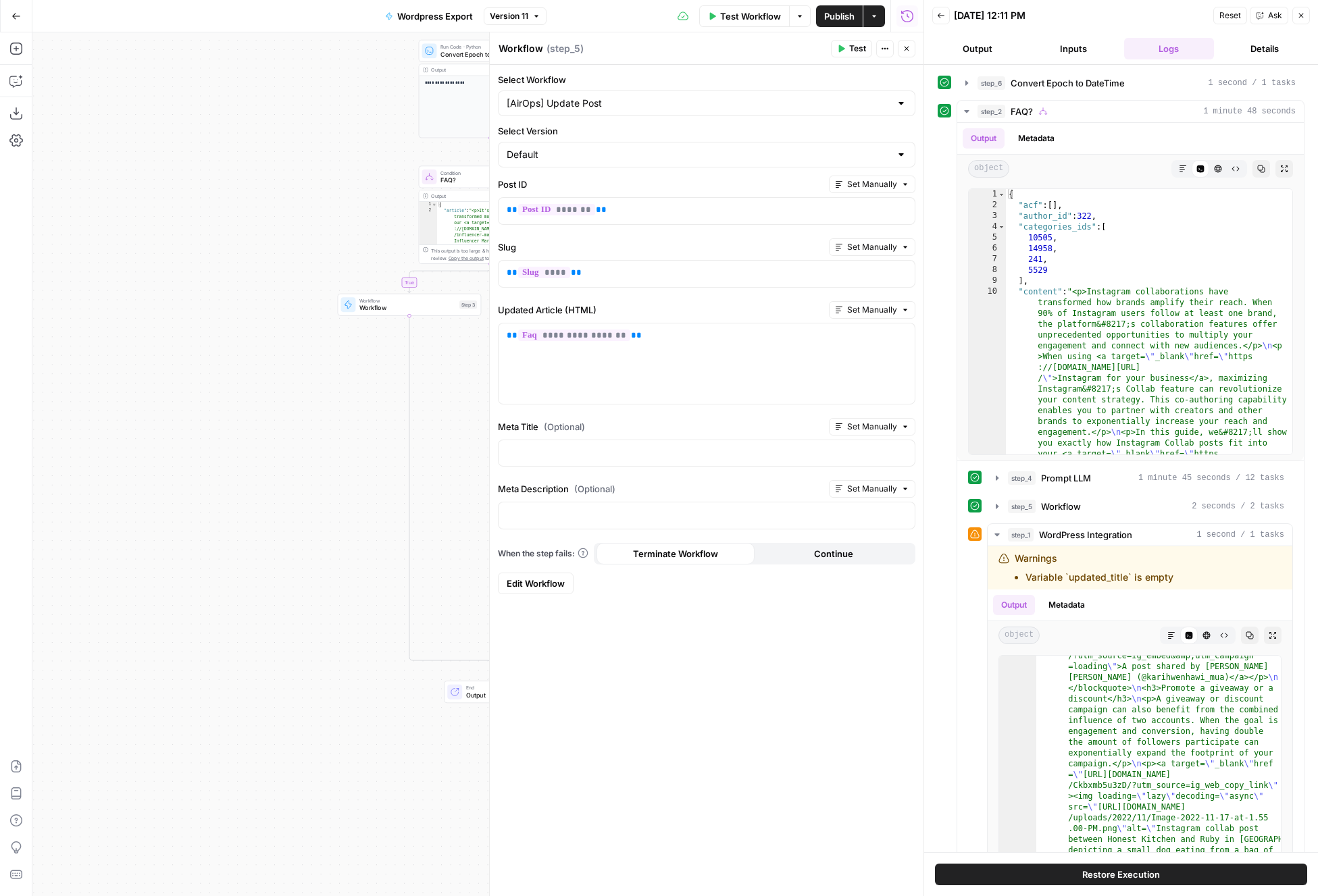
scroll to position [3204, 0]
click at [998, 503] on icon "button" at bounding box center [996, 506] width 10 height 10
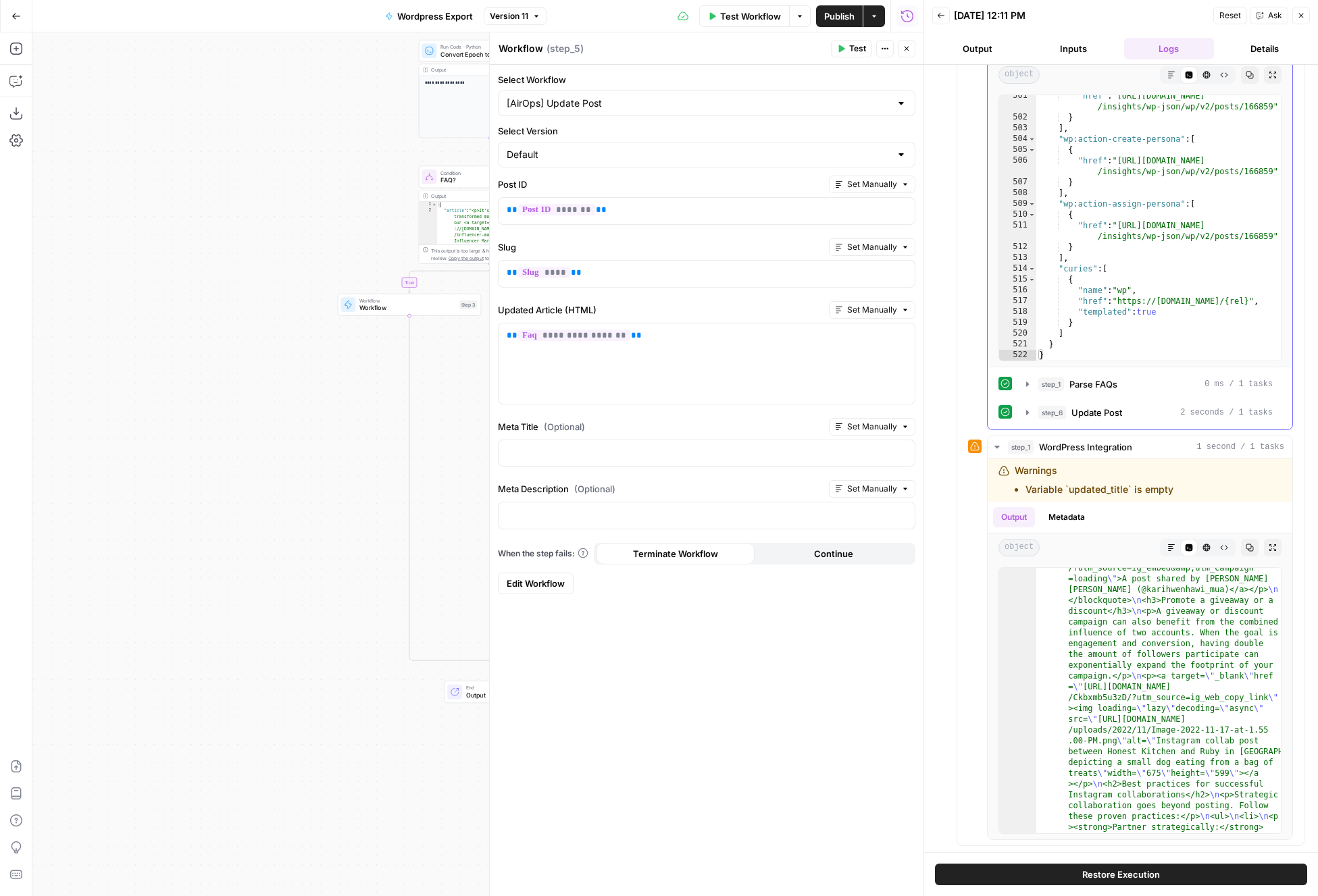
scroll to position [489, 0]
click at [1028, 384] on icon "button" at bounding box center [1026, 383] width 10 height 10
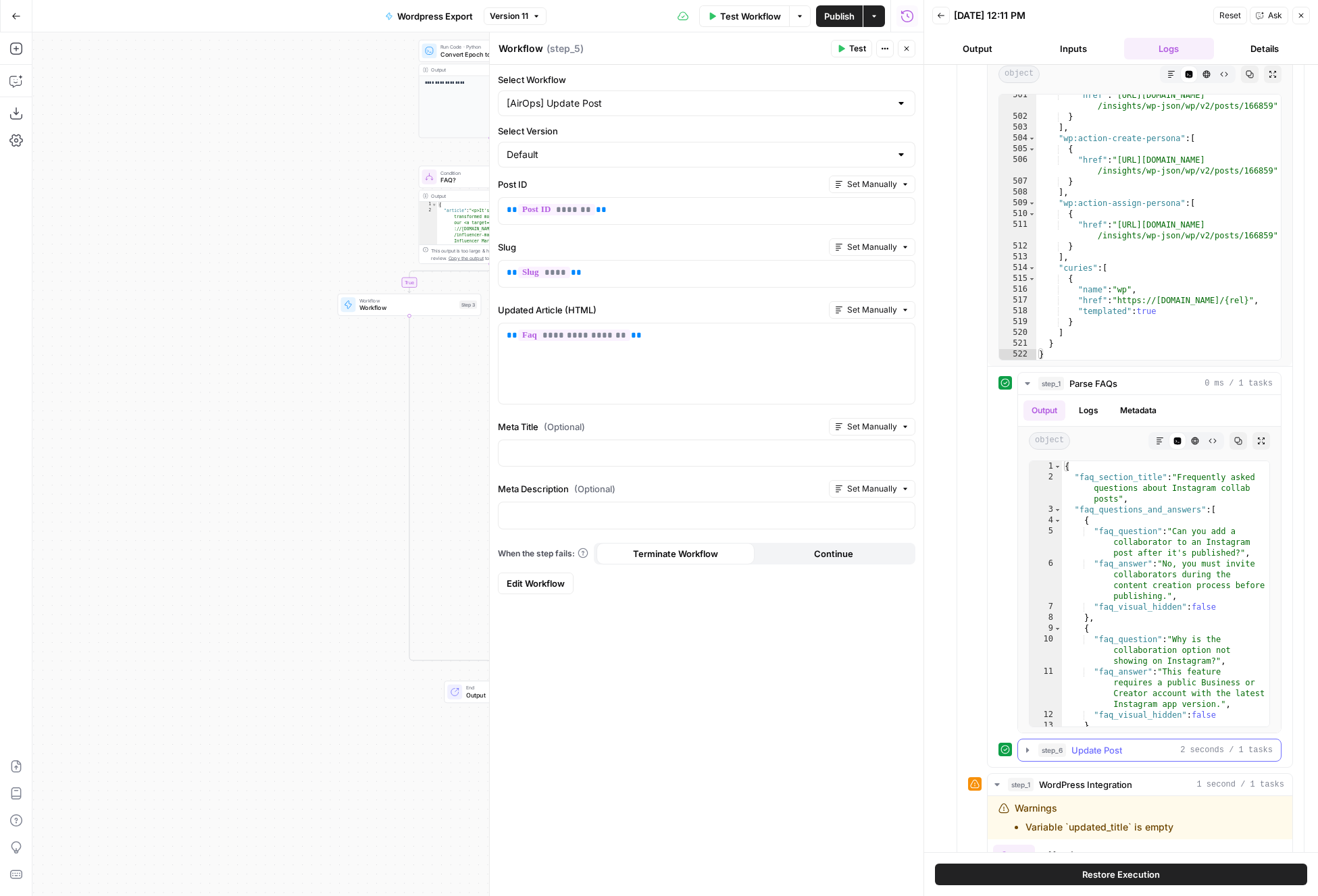
click at [1024, 755] on icon "button" at bounding box center [1026, 750] width 10 height 10
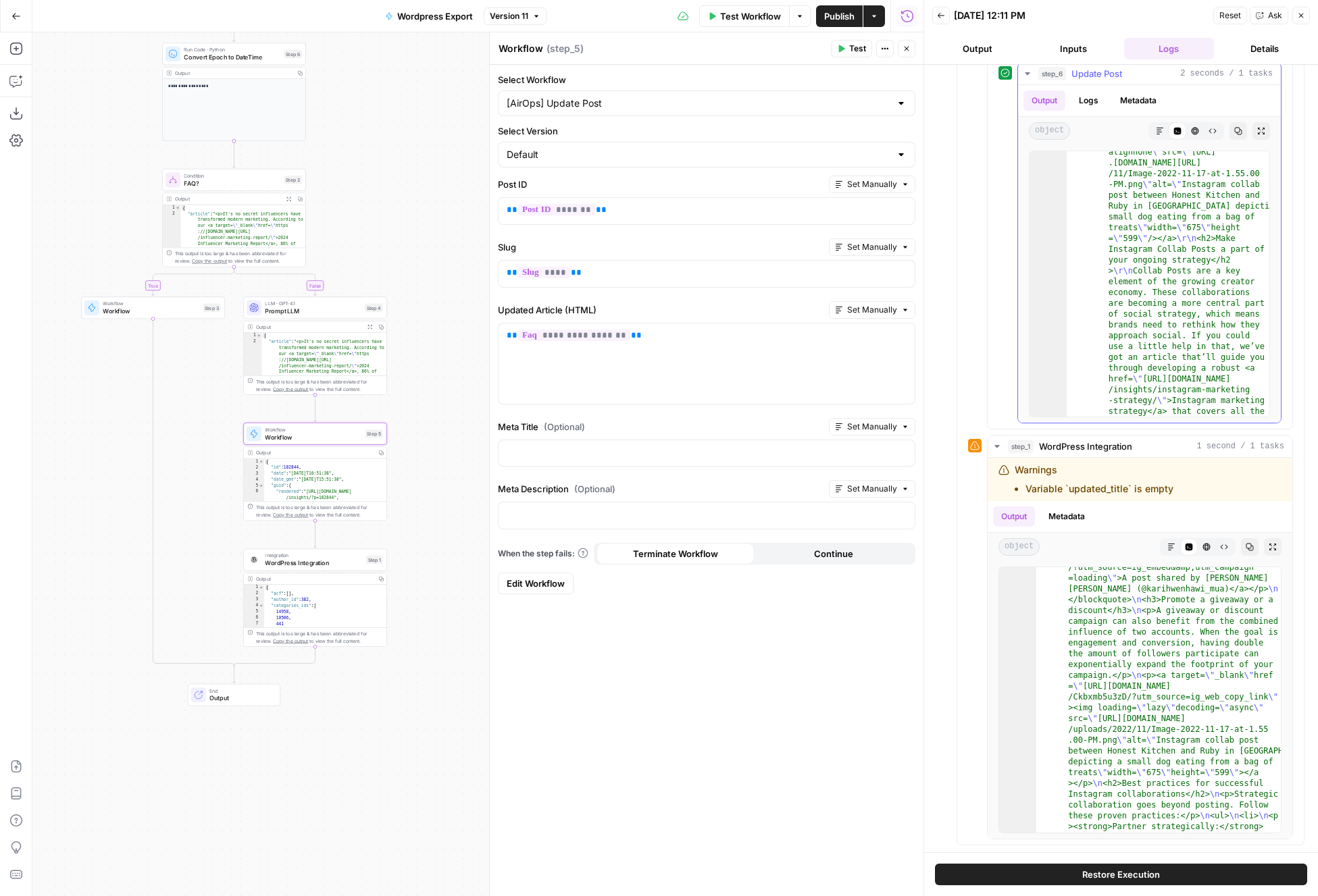
scroll to position [5307, 0]
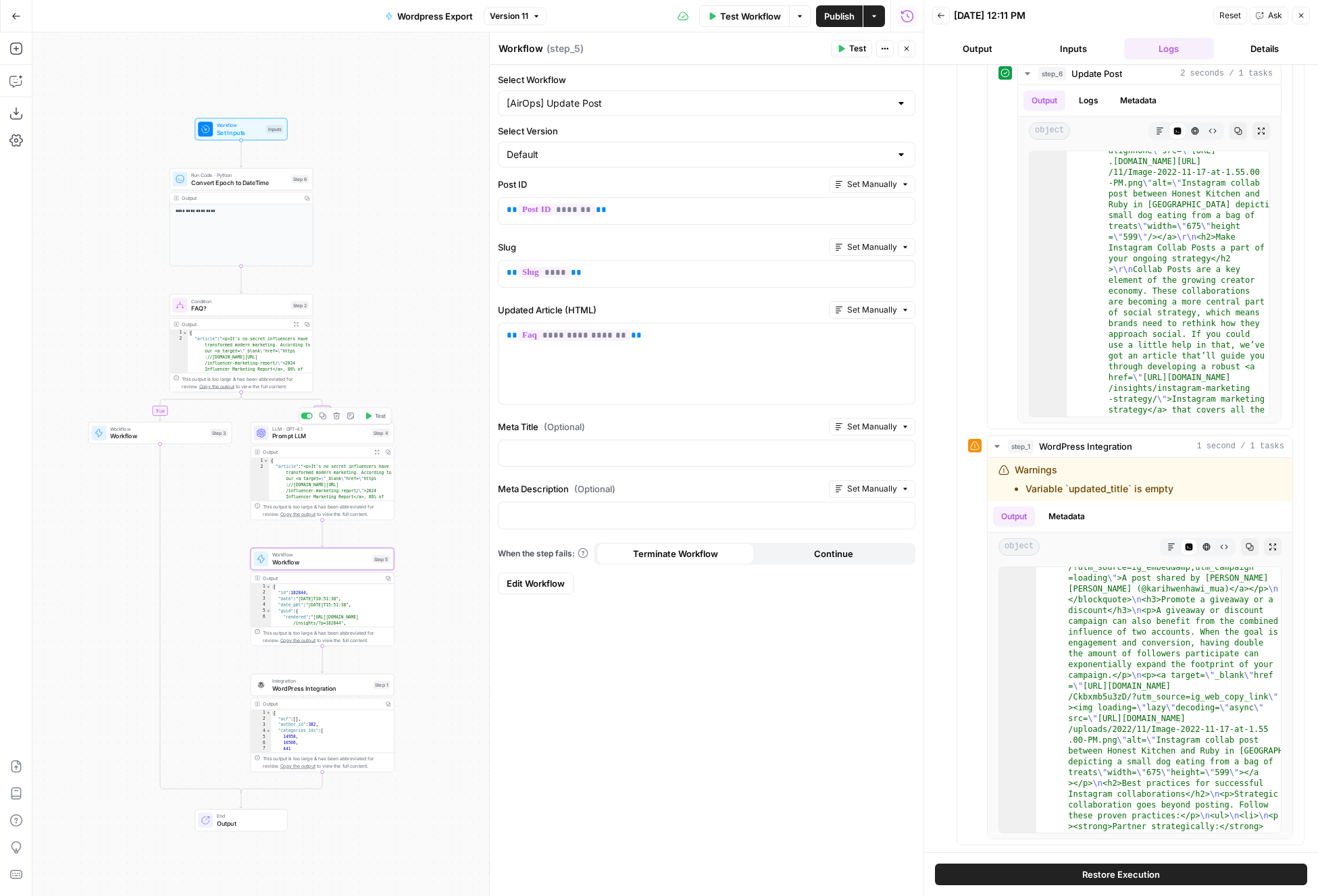
click at [303, 435] on span "Prompt LLM" at bounding box center [321, 437] width 96 height 9
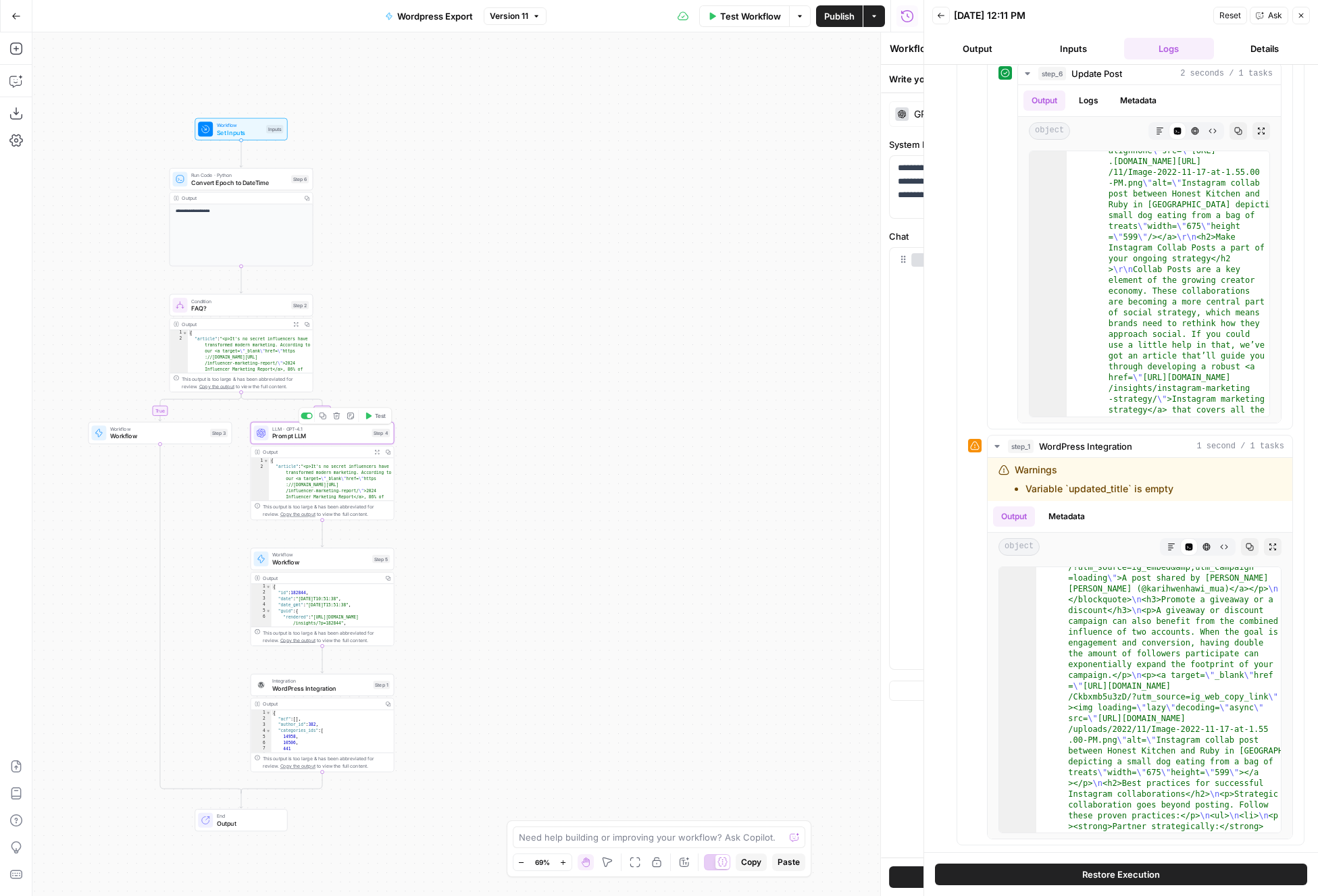
type textarea "Prompt LLM"
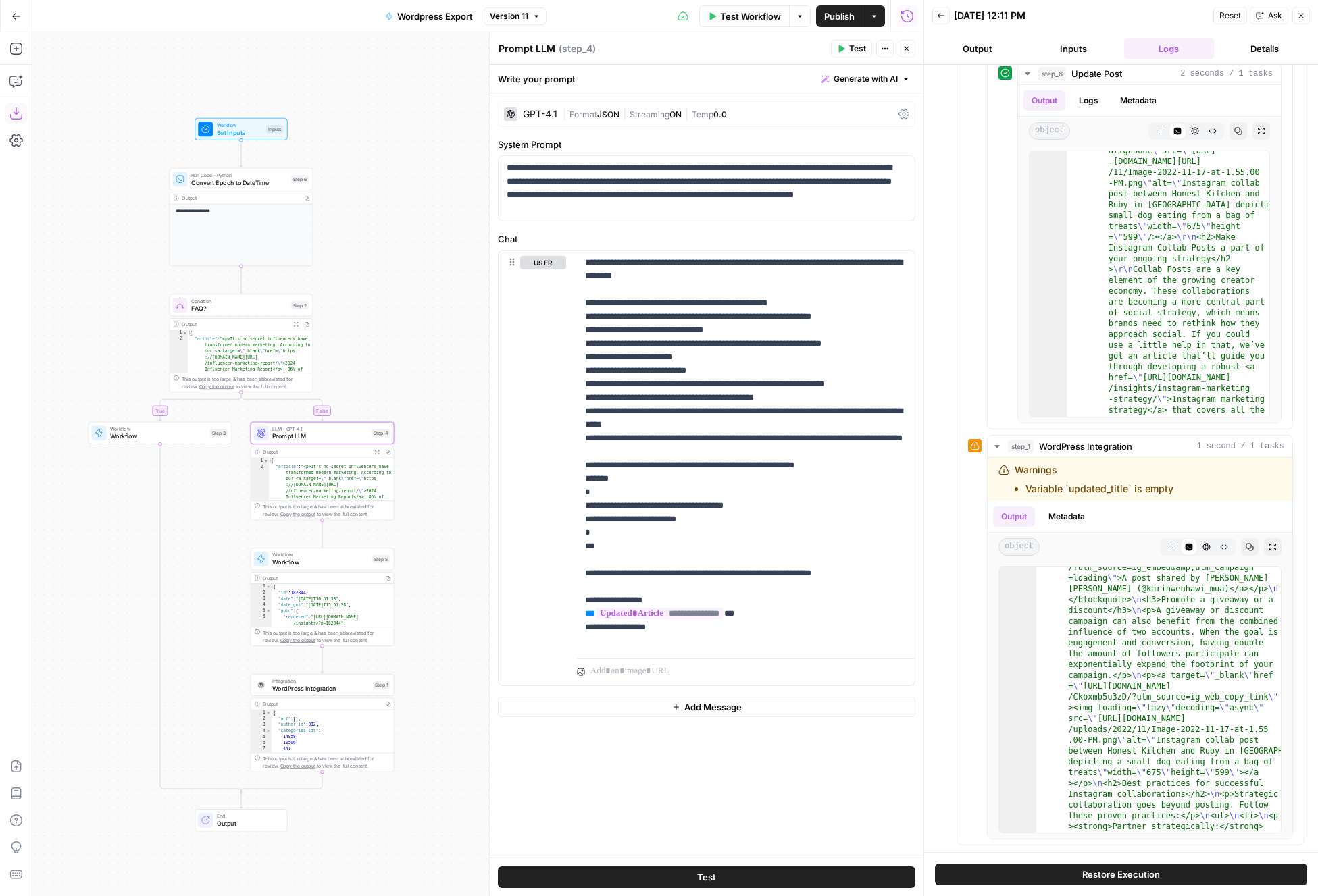
click at [15, 112] on icon "button" at bounding box center [16, 113] width 13 height 13
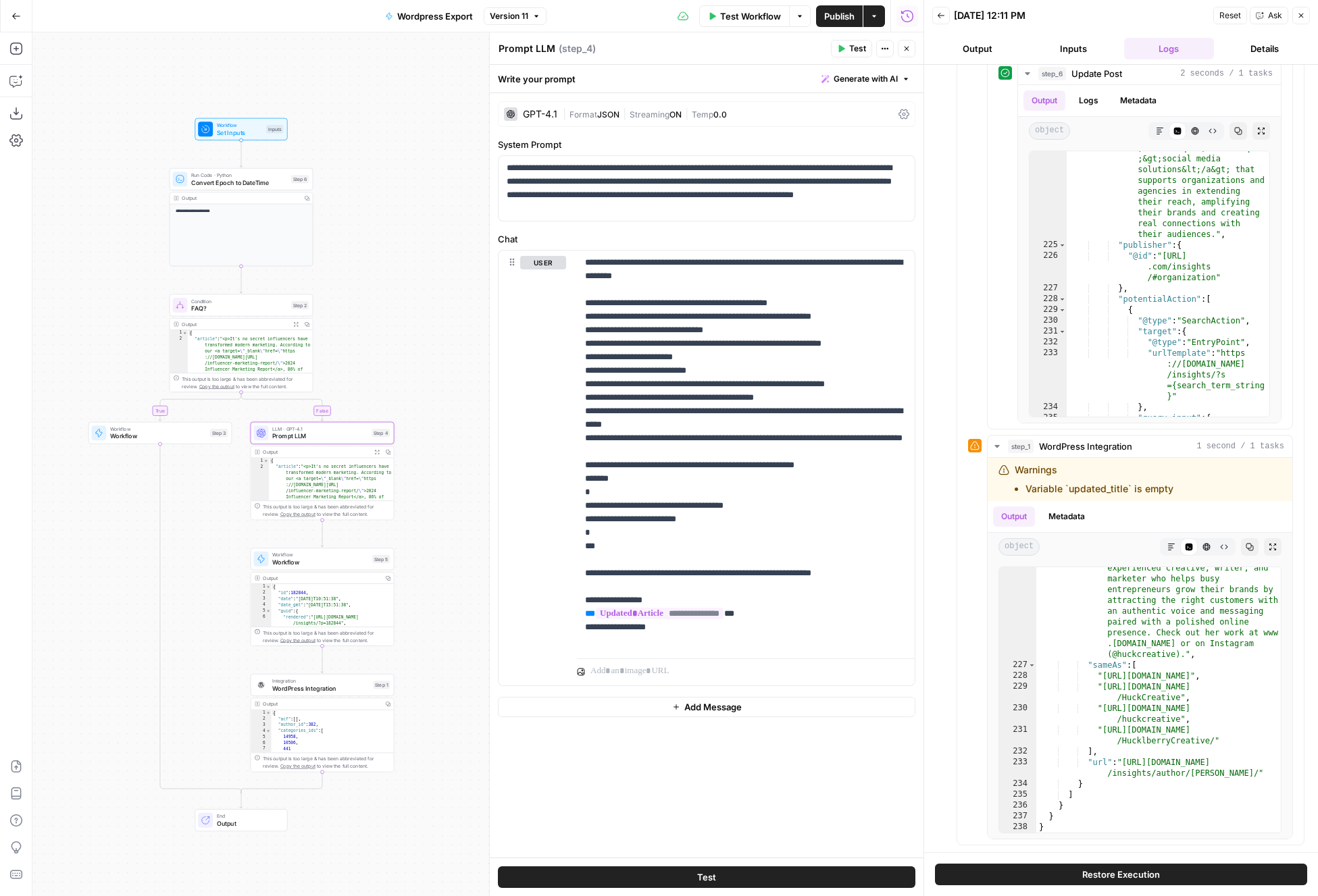
scroll to position [12917, 0]
click at [296, 689] on span "WordPress Integration" at bounding box center [321, 689] width 97 height 9
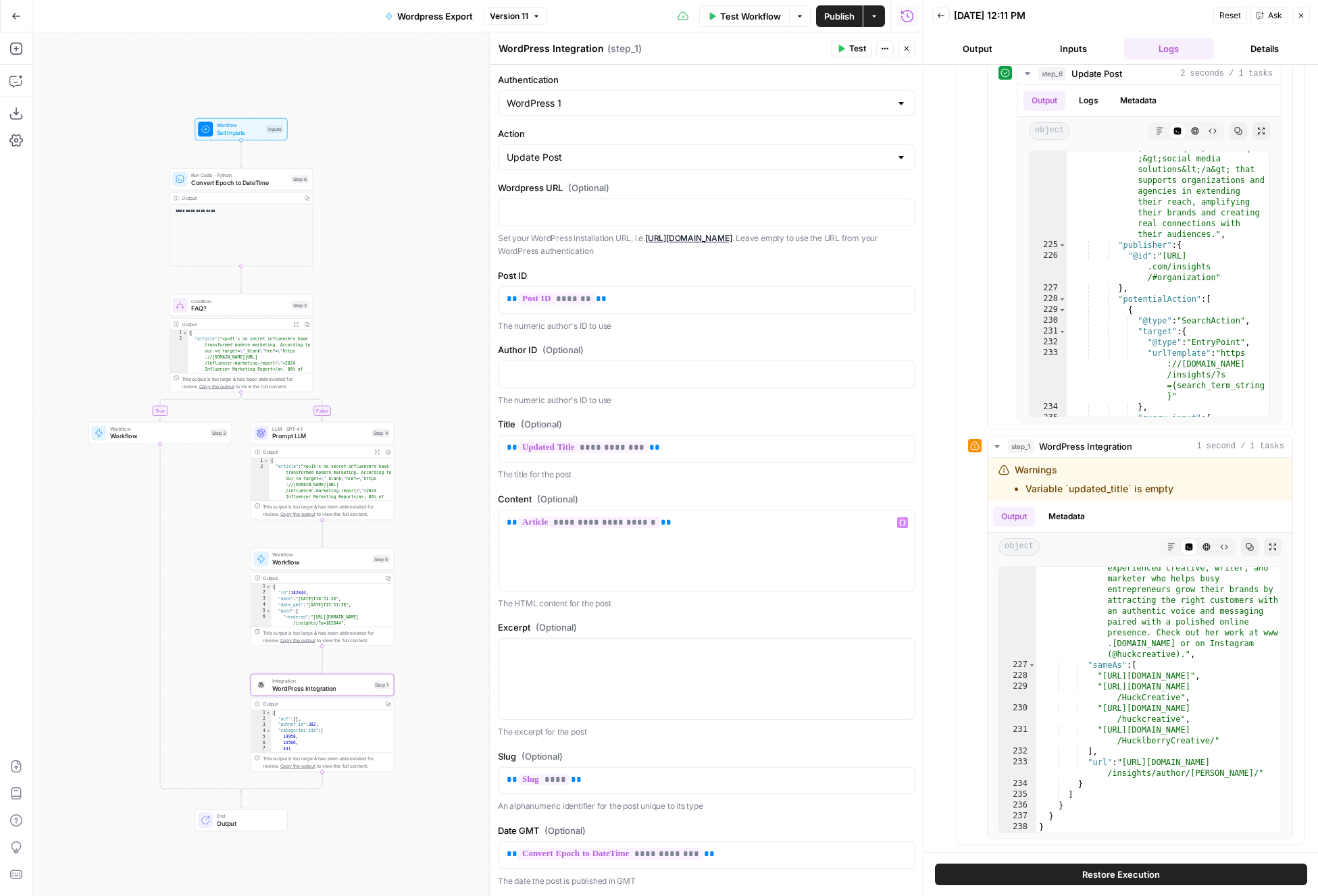
scroll to position [686, 0]
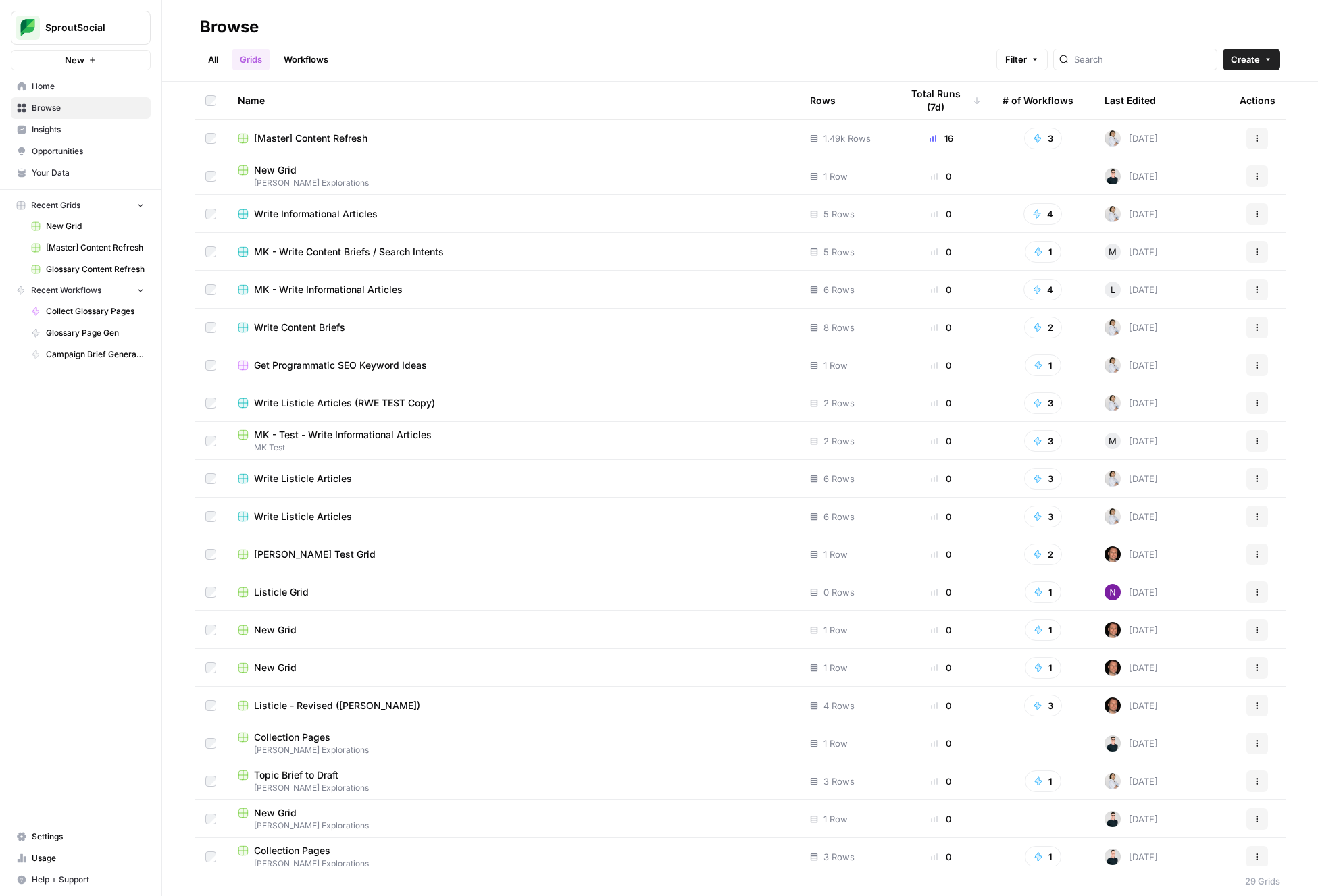
click at [320, 61] on link "Workflows" at bounding box center [306, 59] width 60 height 22
